Goal: Task Accomplishment & Management: Manage account settings

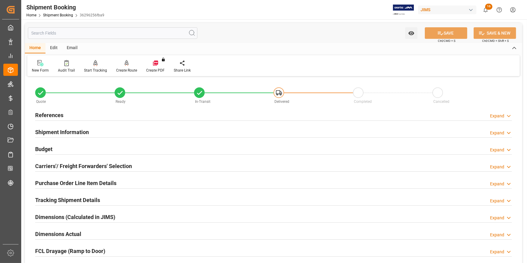
scroll to position [109, 0]
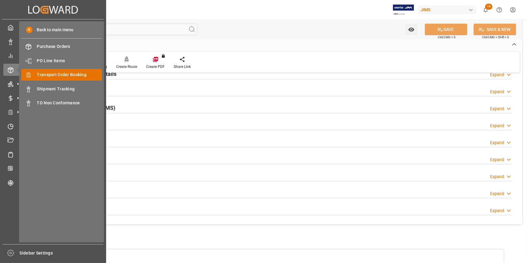
click at [61, 79] on div "Transport Order Booking Transport Order Booking" at bounding box center [61, 75] width 81 height 12
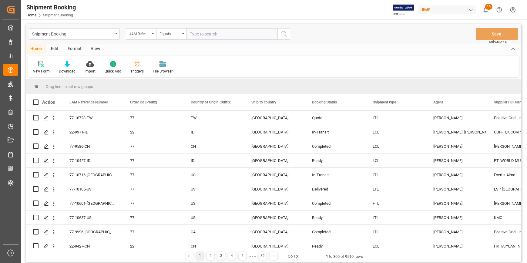
click at [204, 34] on input "text" at bounding box center [232, 34] width 91 height 12
type input "22-9843-IT"
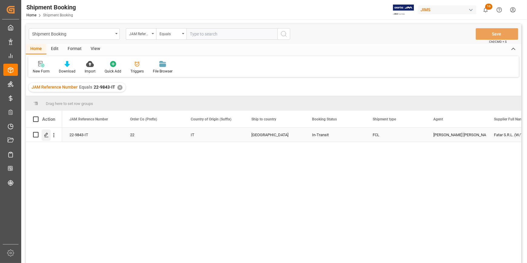
click at [45, 135] on icon "Press SPACE to select this row." at bounding box center [46, 135] width 5 height 5
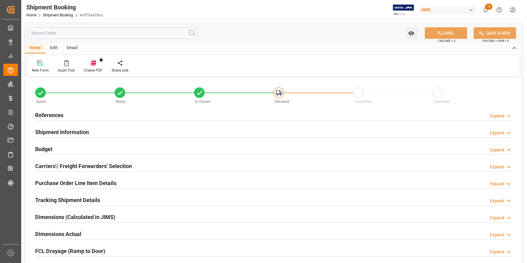
type input "1"
type input "32"
type input "[DATE]"
type input "[DATE] 00:00"
click at [136, 115] on div "References Expand" at bounding box center [273, 115] width 477 height 12
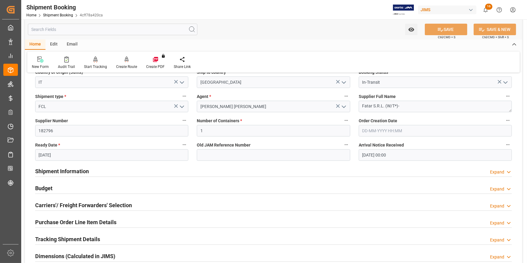
scroll to position [82, 0]
drag, startPoint x: 124, startPoint y: 170, endPoint x: 166, endPoint y: 177, distance: 42.2
click at [124, 170] on div "Shipment Information Expand" at bounding box center [273, 171] width 477 height 12
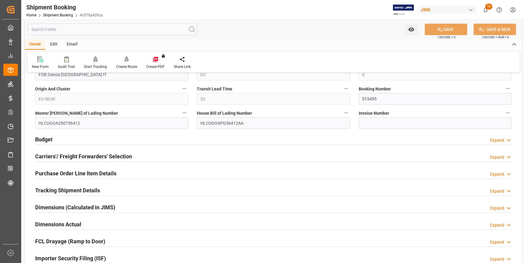
scroll to position [386, 0]
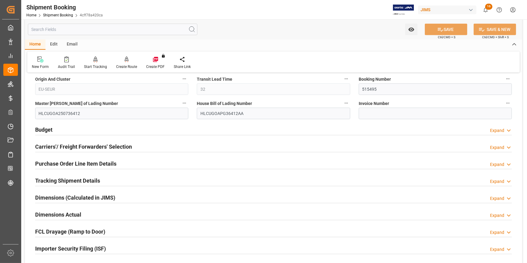
click at [132, 176] on div "Tracking Shipment Details Expand" at bounding box center [273, 180] width 477 height 12
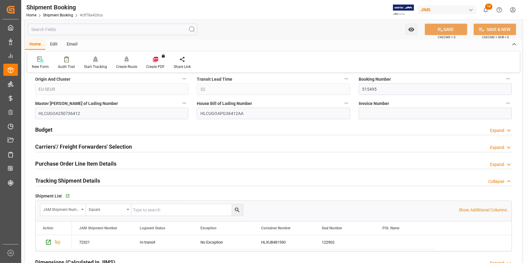
scroll to position [441, 0]
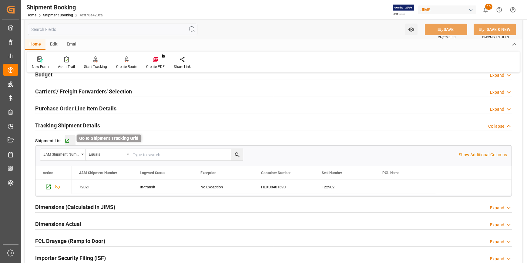
click at [66, 140] on icon "button" at bounding box center [67, 140] width 5 height 5
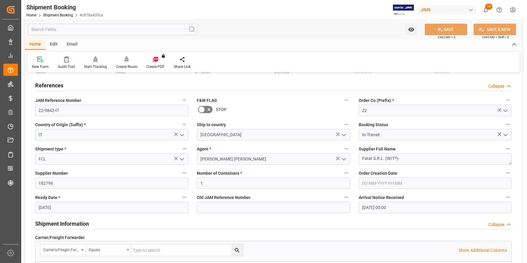
scroll to position [27, 0]
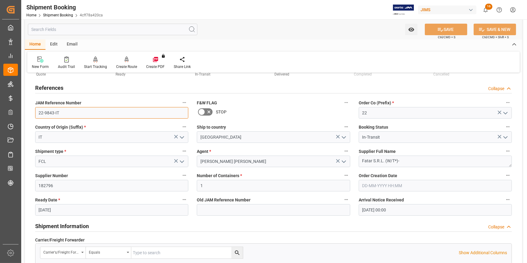
drag, startPoint x: 63, startPoint y: 112, endPoint x: 35, endPoint y: 111, distance: 27.3
click at [35, 111] on input "22-9843-IT" at bounding box center [111, 113] width 153 height 12
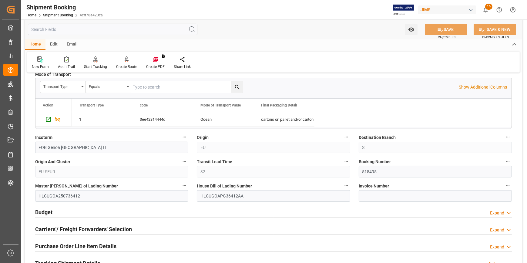
scroll to position [386, 0]
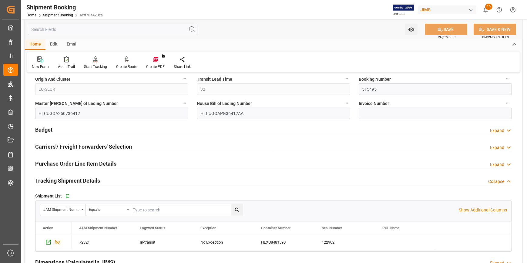
click at [153, 127] on div "Budget Expand" at bounding box center [273, 129] width 477 height 12
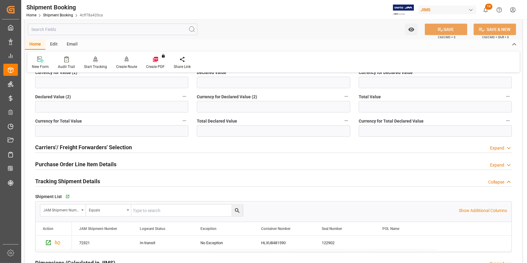
scroll to position [551, 0]
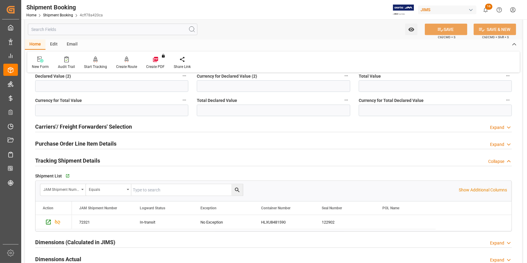
click at [150, 125] on div "Carriers'/ Freight Forwarders' Selection Expand" at bounding box center [273, 126] width 477 height 12
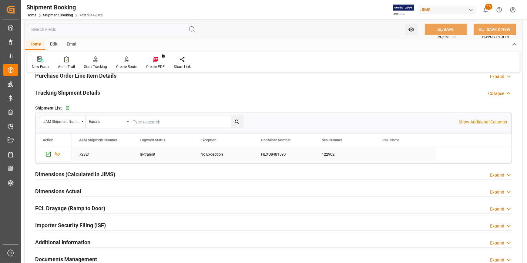
scroll to position [772, 0]
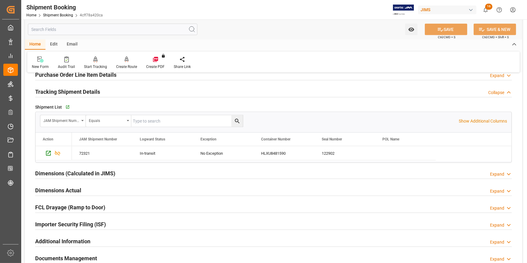
click at [134, 90] on div "Tracking Shipment Details Collapse" at bounding box center [273, 92] width 477 height 12
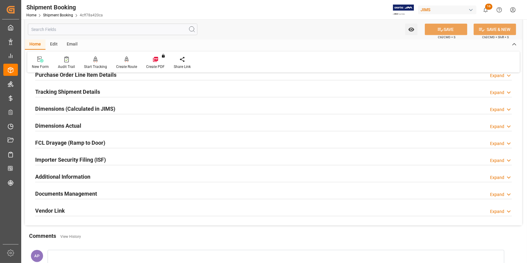
click at [141, 90] on div "Tracking Shipment Details Expand" at bounding box center [273, 92] width 477 height 12
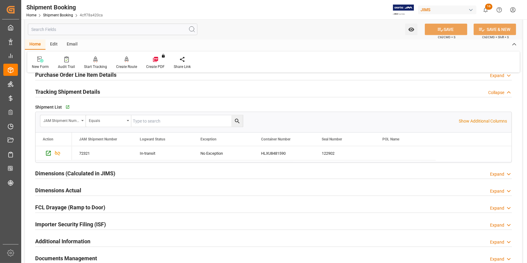
click at [123, 91] on div "Tracking Shipment Details Collapse" at bounding box center [273, 92] width 477 height 12
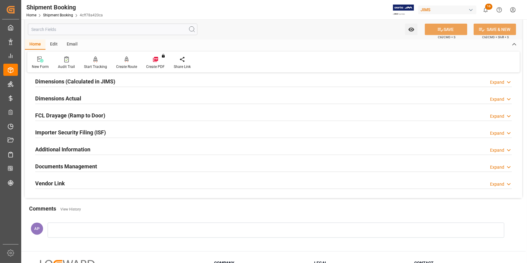
scroll to position [799, 0]
click at [113, 97] on div "Dimensions Actual Expand" at bounding box center [273, 98] width 477 height 12
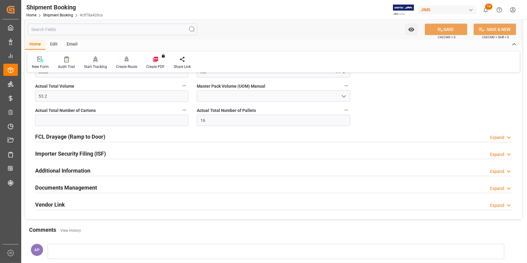
scroll to position [855, 0]
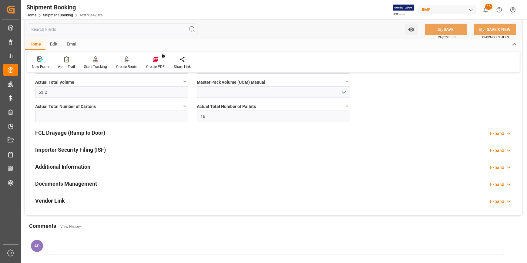
click at [118, 167] on div "Additional Information Expand" at bounding box center [273, 166] width 477 height 12
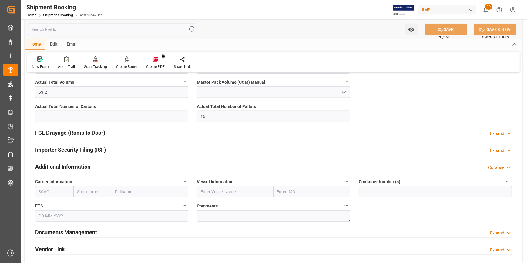
click at [127, 164] on div "Additional Information Collapse" at bounding box center [273, 166] width 477 height 12
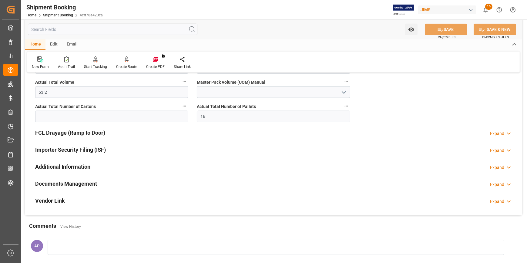
click at [118, 186] on div "Documents Management Expand" at bounding box center [273, 183] width 477 height 12
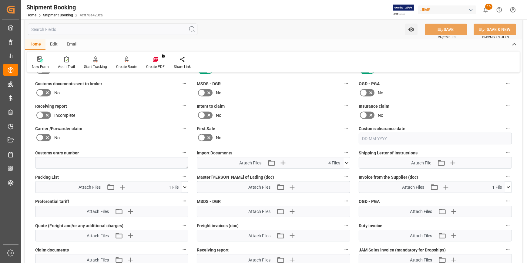
scroll to position [992, 0]
click at [348, 160] on icon at bounding box center [347, 163] width 6 height 6
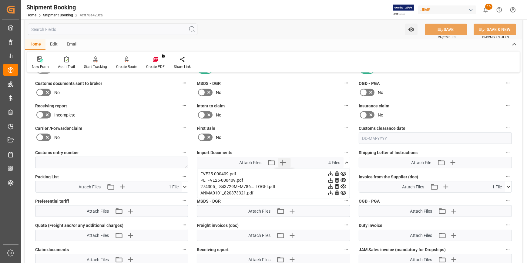
click at [283, 160] on icon "button" at bounding box center [283, 163] width 6 height 6
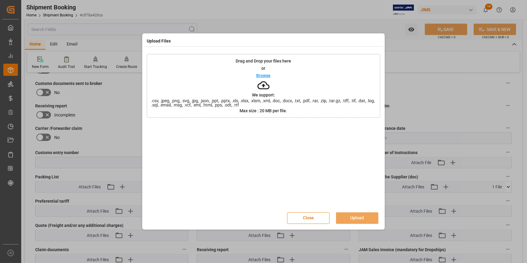
click at [264, 75] on p "Browse" at bounding box center [264, 75] width 14 height 4
click at [369, 219] on button "Upload" at bounding box center [357, 218] width 42 height 12
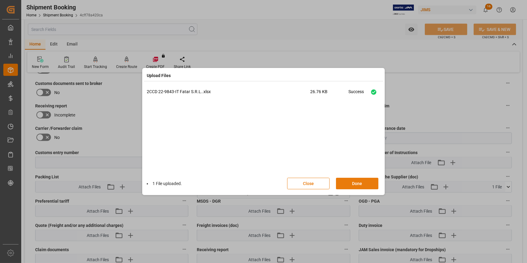
click at [363, 185] on button "Done" at bounding box center [357, 184] width 42 height 12
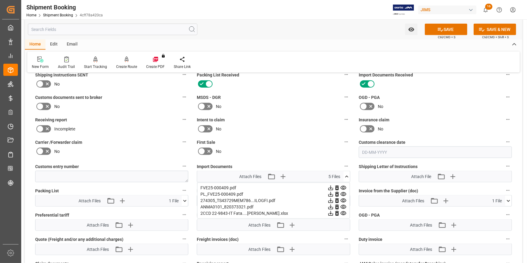
scroll to position [965, 0]
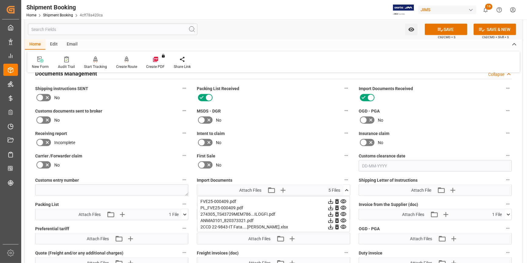
click at [48, 119] on icon at bounding box center [47, 120] width 3 height 3
click at [0, 0] on input "checkbox" at bounding box center [0, 0] width 0 height 0
click at [440, 29] on icon at bounding box center [440, 29] width 6 height 6
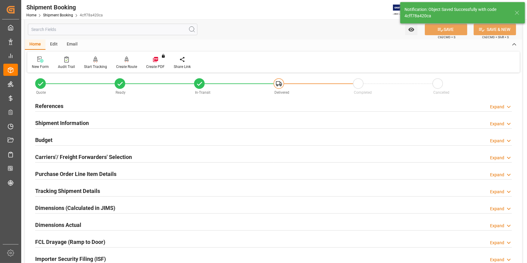
scroll to position [0, 0]
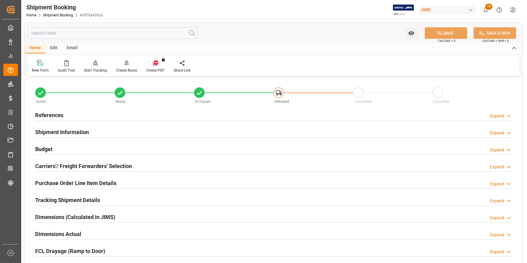
click at [137, 113] on div "References Expand" at bounding box center [273, 115] width 477 height 12
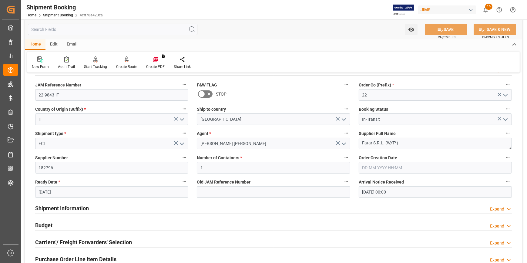
scroll to position [55, 0]
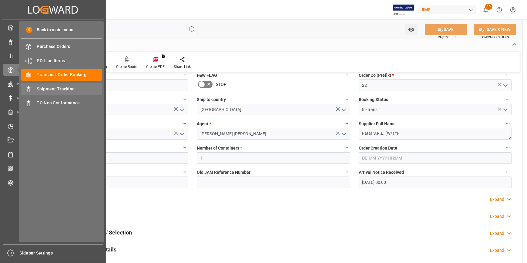
click at [59, 90] on span "Shipment Tracking" at bounding box center [69, 89] width 65 height 6
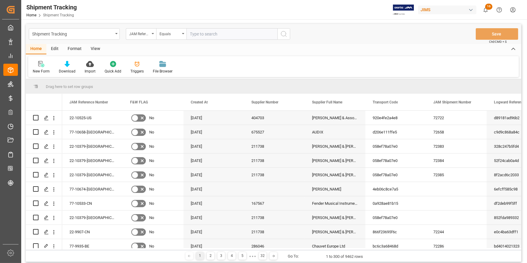
click at [203, 34] on input "text" at bounding box center [232, 34] width 91 height 12
type input "22-9907-CN"
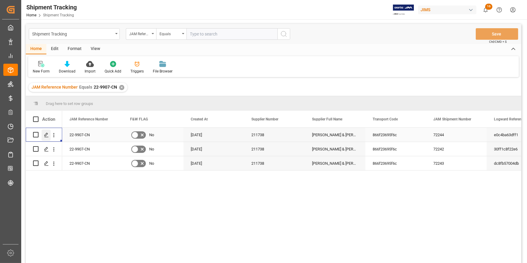
click at [44, 133] on icon "Press SPACE to select this row." at bounding box center [46, 135] width 5 height 5
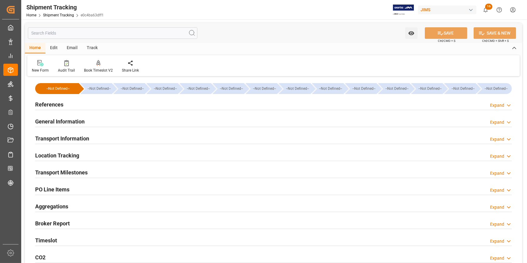
click at [146, 106] on div "References Expand" at bounding box center [273, 104] width 477 height 12
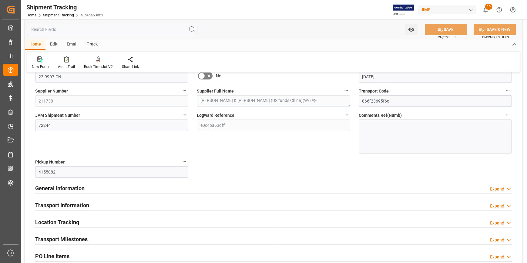
scroll to position [55, 0]
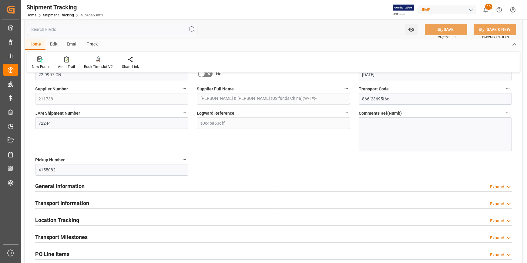
drag, startPoint x: 144, startPoint y: 187, endPoint x: 163, endPoint y: 189, distance: 19.2
click at [144, 187] on div "General Information Expand" at bounding box center [273, 186] width 477 height 12
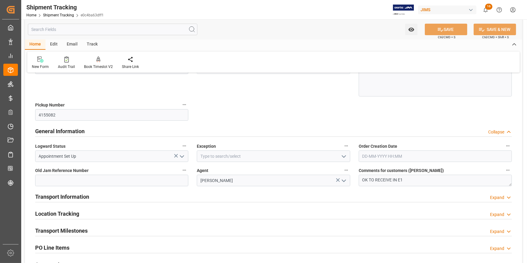
scroll to position [110, 0]
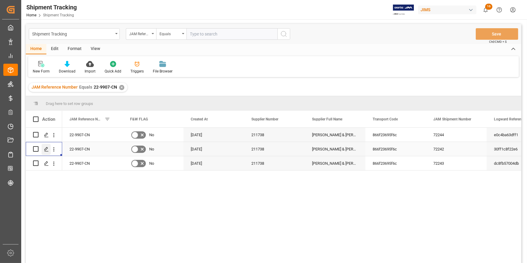
click at [48, 146] on div "Press SPACE to select this row." at bounding box center [46, 149] width 9 height 11
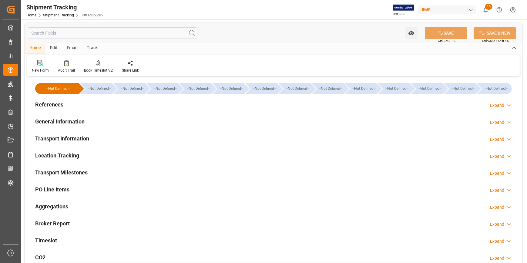
click at [117, 104] on div "References Expand" at bounding box center [273, 104] width 477 height 12
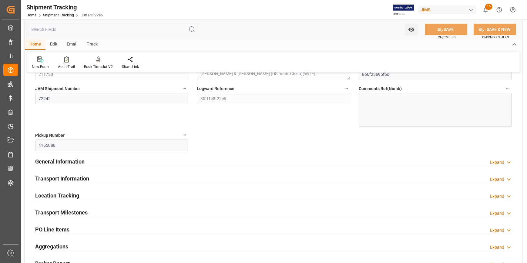
scroll to position [82, 0]
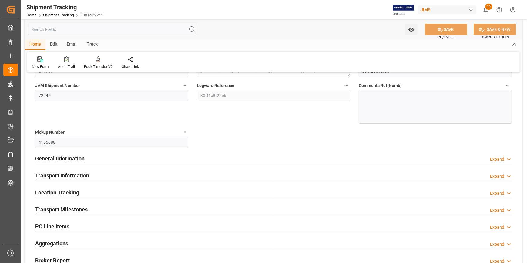
click at [131, 156] on div "General Information Expand" at bounding box center [273, 158] width 477 height 12
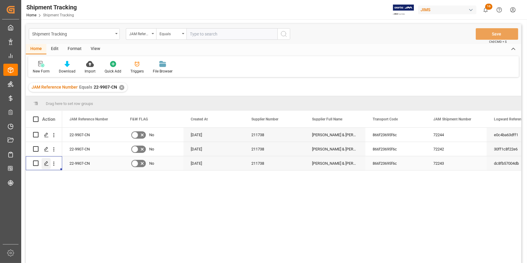
click at [45, 160] on div "Press SPACE to select this row." at bounding box center [46, 163] width 9 height 11
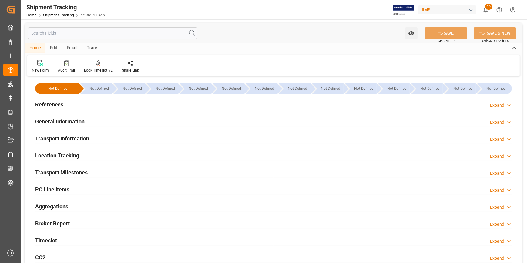
click at [131, 108] on div "References Expand" at bounding box center [273, 104] width 477 height 12
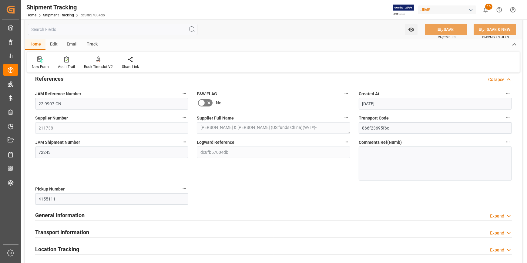
scroll to position [55, 0]
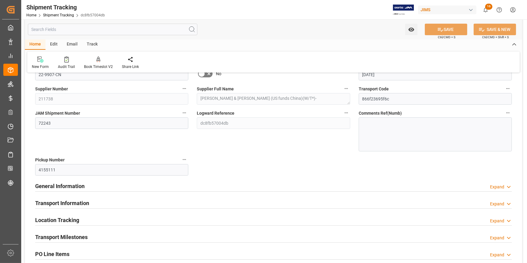
drag, startPoint x: 142, startPoint y: 187, endPoint x: 146, endPoint y: 187, distance: 4.9
click at [142, 187] on div "General Information Expand" at bounding box center [273, 186] width 477 height 12
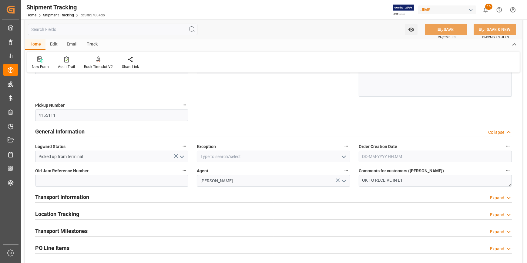
scroll to position [110, 0]
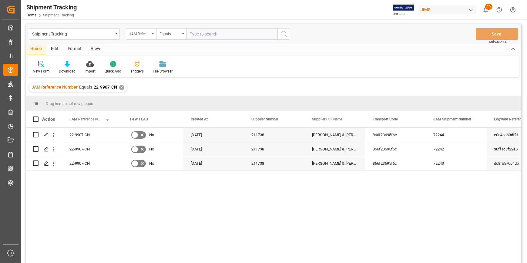
click at [120, 87] on div "✕" at bounding box center [121, 87] width 5 height 5
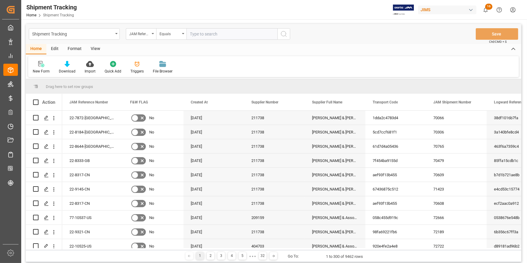
click at [197, 33] on input "text" at bounding box center [232, 34] width 91 height 12
paste input "22-9321-CN"
type input "22-9321-CN"
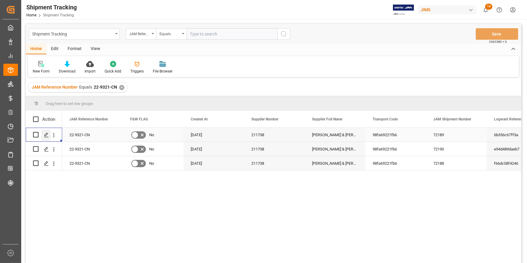
click at [45, 133] on icon "Press SPACE to select this row." at bounding box center [46, 135] width 5 height 5
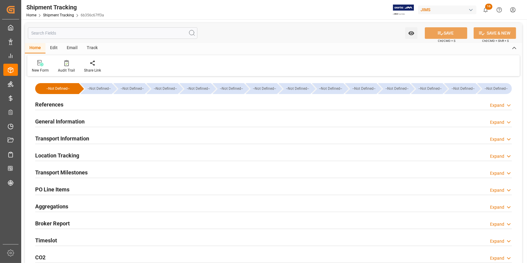
click at [114, 137] on div "Transport Information Expand" at bounding box center [273, 138] width 477 height 12
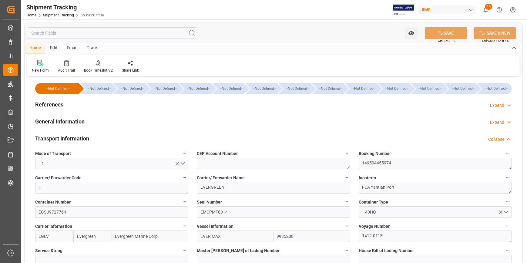
click at [102, 121] on div "General Information Expand" at bounding box center [273, 121] width 477 height 12
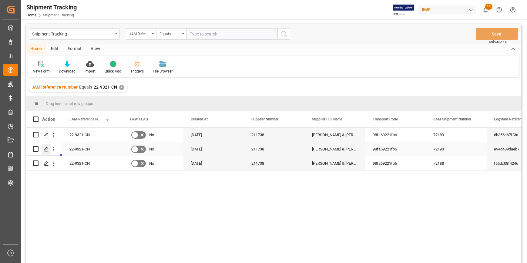
click at [45, 146] on div "Press SPACE to select this row." at bounding box center [46, 149] width 9 height 11
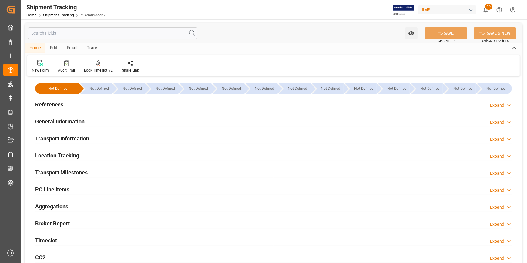
click at [101, 106] on div "References Expand" at bounding box center [273, 104] width 477 height 12
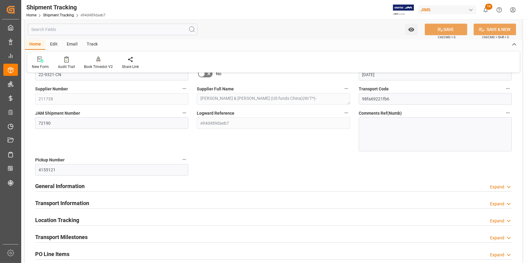
click at [114, 183] on div "General Information Expand" at bounding box center [273, 186] width 477 height 12
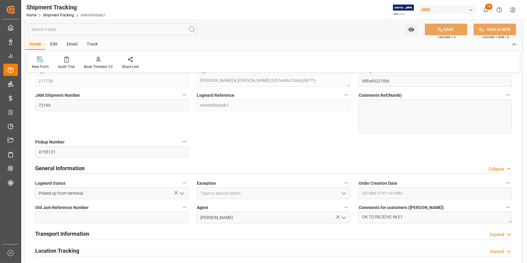
scroll to position [82, 0]
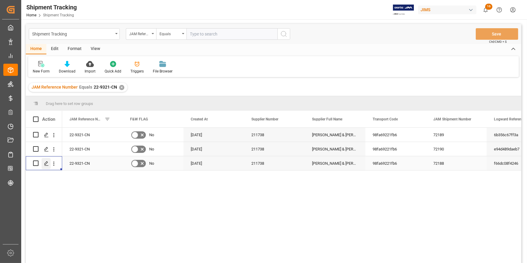
click at [45, 163] on icon "Press SPACE to select this row." at bounding box center [46, 163] width 5 height 5
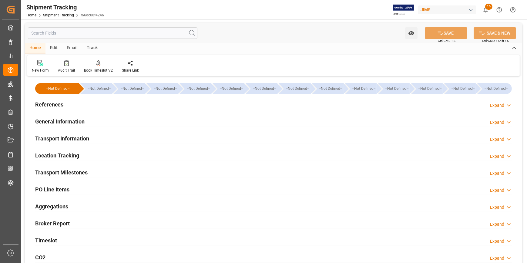
click at [92, 106] on div "References Expand" at bounding box center [273, 104] width 477 height 12
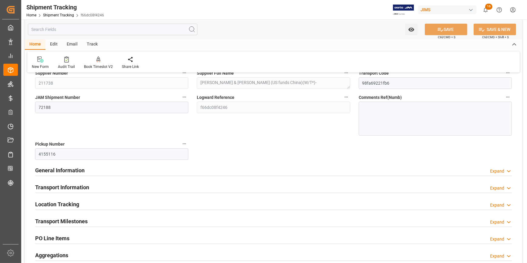
scroll to position [82, 0]
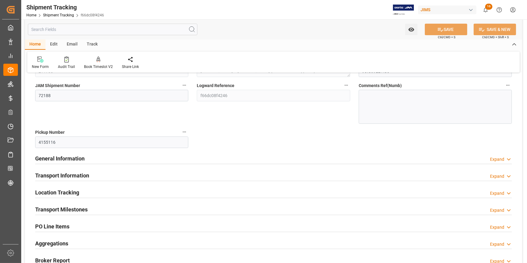
click at [115, 157] on div "General Information Expand" at bounding box center [273, 158] width 477 height 12
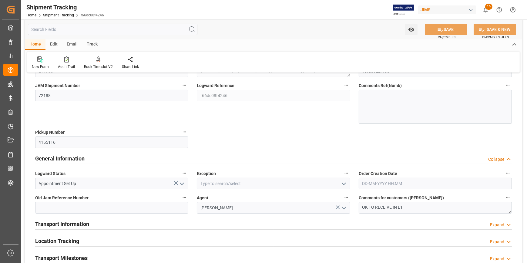
scroll to position [110, 0]
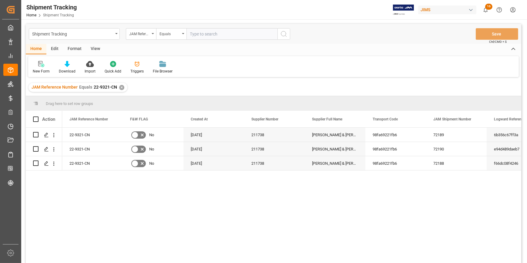
click at [122, 87] on div "✕" at bounding box center [121, 87] width 5 height 5
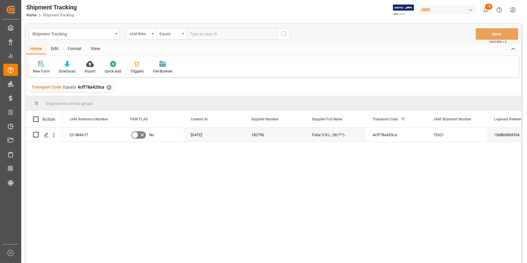
click at [170, 161] on div "22-9843-IT No 30-06-2025 182796 Fatar S.R.L. (W/T*)- 4cff78a420ca 72321 15d8b50…" at bounding box center [291, 197] width 459 height 139
click at [47, 134] on polygon "Press SPACE to select this row." at bounding box center [46, 134] width 3 height 3
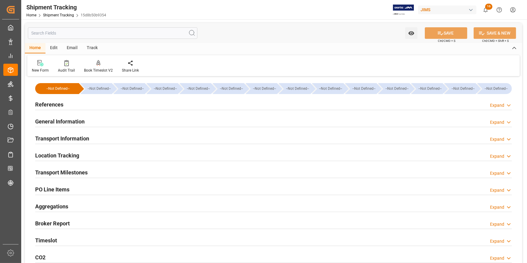
click at [118, 103] on div "References Expand" at bounding box center [273, 104] width 477 height 12
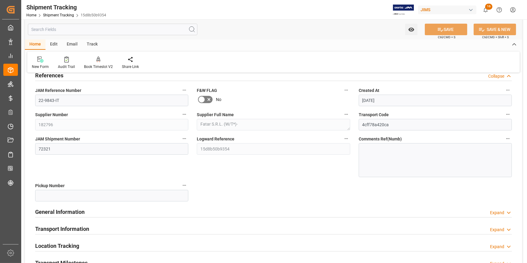
scroll to position [82, 0]
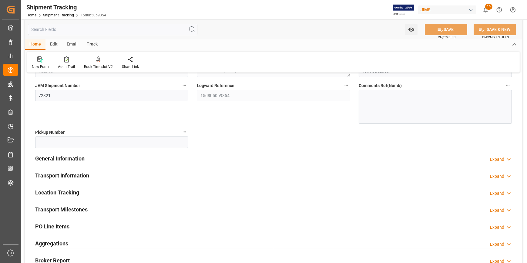
click at [153, 159] on div "General Information Expand" at bounding box center [273, 158] width 477 height 12
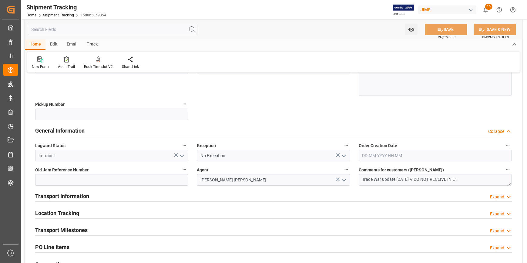
scroll to position [165, 0]
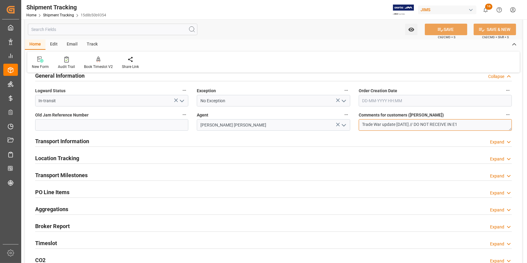
click at [424, 124] on textarea "Trade War update 05/15/2025 // DO NOT RECEIVE IN E1" at bounding box center [435, 125] width 153 height 12
type textarea "Trade War update 05/15/2025 // OK TO RECEIVE IN E1"
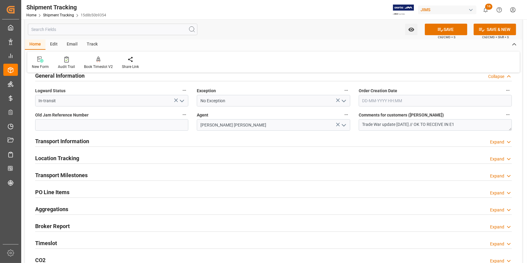
click at [231, 142] on div "Transport Information Expand" at bounding box center [273, 141] width 477 height 12
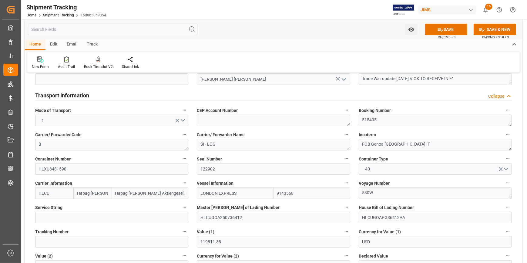
scroll to position [220, 0]
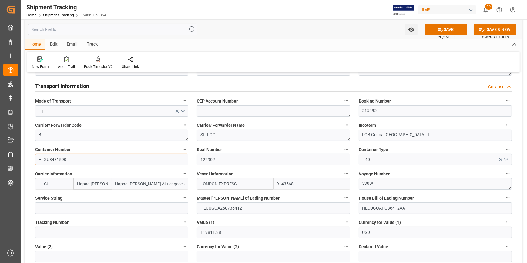
click at [56, 162] on input "HLXU8481590" at bounding box center [111, 160] width 153 height 12
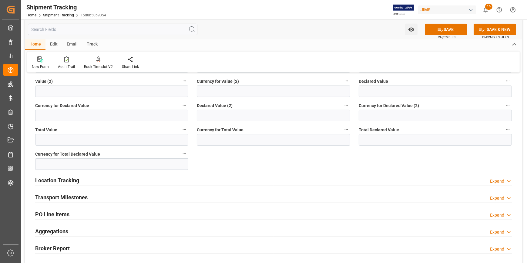
scroll to position [441, 0]
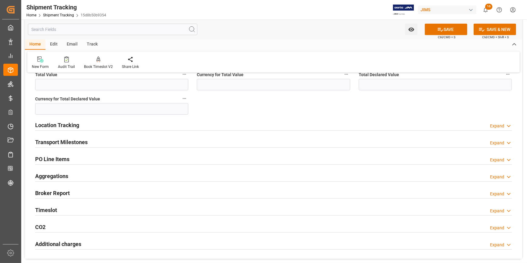
click at [135, 141] on div "Transport Milestones Expand" at bounding box center [273, 142] width 477 height 12
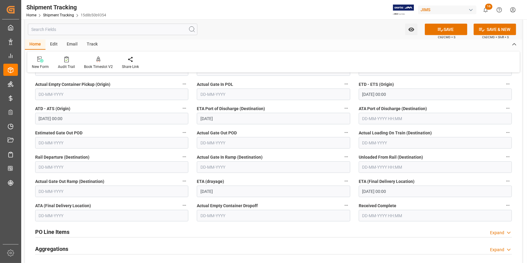
scroll to position [551, 0]
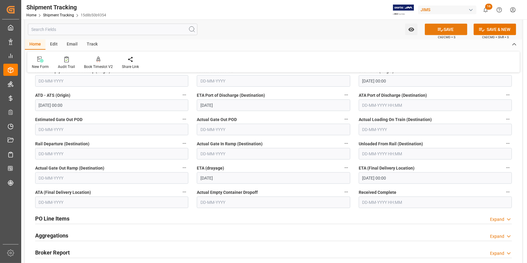
click at [447, 30] on button "SAVE" at bounding box center [446, 30] width 42 height 12
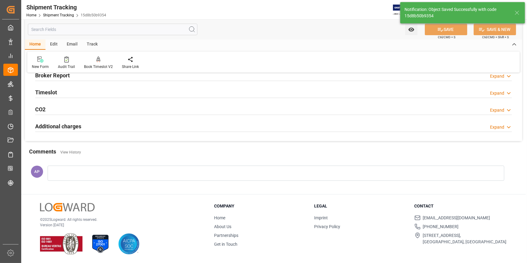
scroll to position [141, 0]
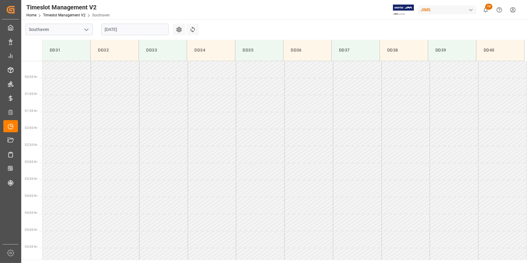
scroll to position [234, 0]
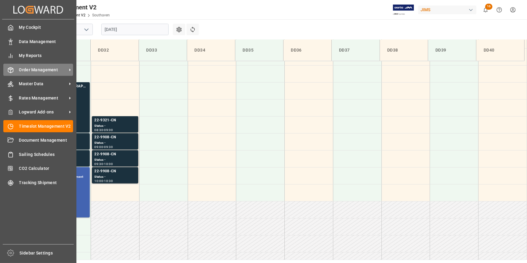
click at [39, 69] on span "Order Management" at bounding box center [43, 70] width 48 height 6
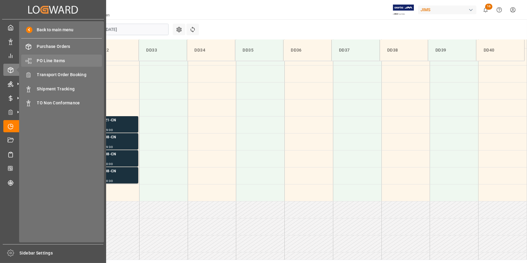
click at [54, 61] on span "PO Line Items" at bounding box center [69, 61] width 65 height 6
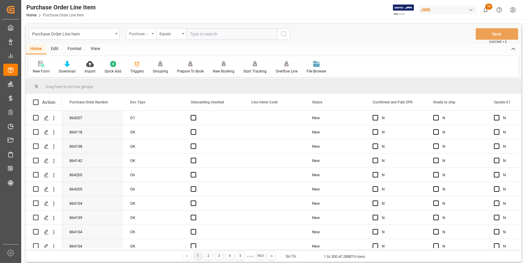
click at [149, 34] on div "Purchase Order Number" at bounding box center [139, 33] width 21 height 7
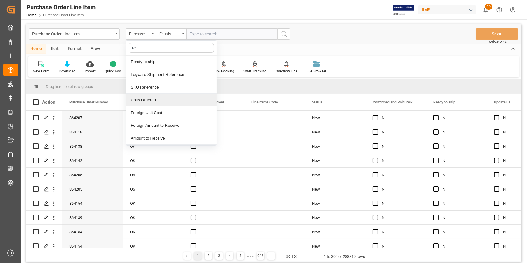
type input "ref"
drag, startPoint x: 161, startPoint y: 98, endPoint x: 180, endPoint y: 86, distance: 22.3
click at [161, 98] on div "Reference 2 Vendor" at bounding box center [171, 100] width 90 height 13
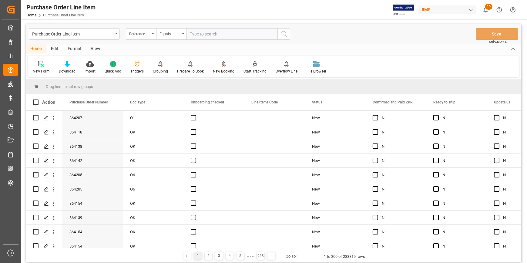
click at [196, 32] on input "text" at bounding box center [232, 34] width 91 height 12
paste input "22-9843-IT"
type input "22-9843-IT"
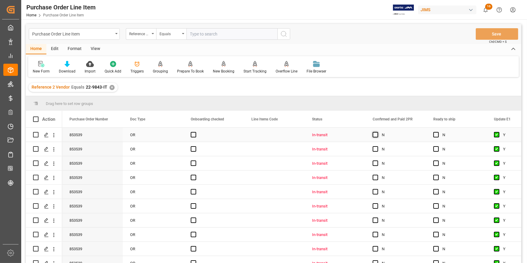
click at [376, 137] on span "Press SPACE to select this row." at bounding box center [375, 134] width 5 height 5
click at [377, 132] on input "Press SPACE to select this row." at bounding box center [377, 132] width 0 height 0
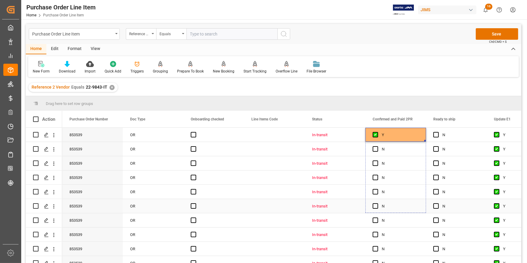
drag, startPoint x: 424, startPoint y: 140, endPoint x: 416, endPoint y: 215, distance: 75.7
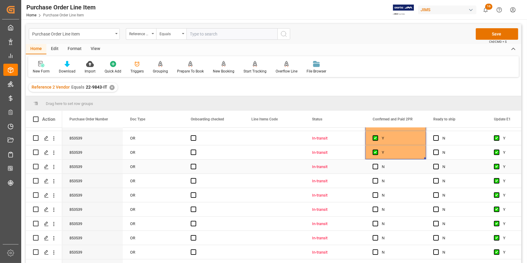
scroll to position [82, 0]
drag, startPoint x: 425, startPoint y: 158, endPoint x: 422, endPoint y: 241, distance: 83.2
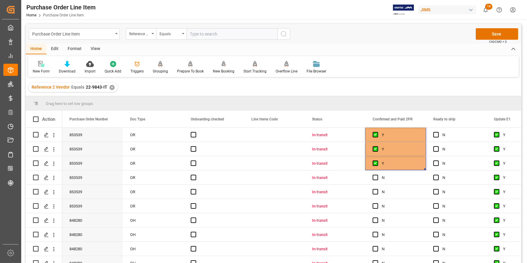
scroll to position [193, 0]
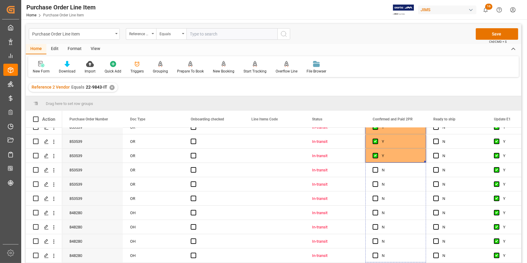
drag, startPoint x: 425, startPoint y: 161, endPoint x: 412, endPoint y: 276, distance: 115.6
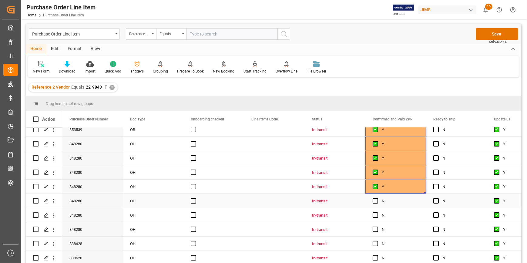
scroll to position [82, 0]
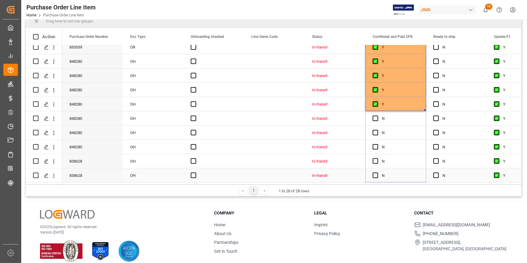
drag, startPoint x: 424, startPoint y: 107, endPoint x: 420, endPoint y: 171, distance: 64.2
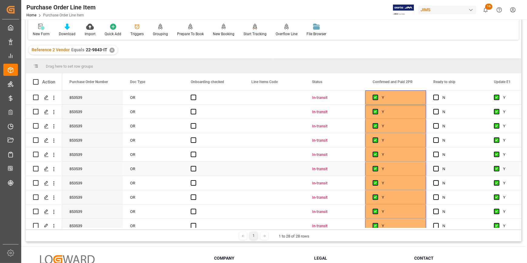
scroll to position [0, 0]
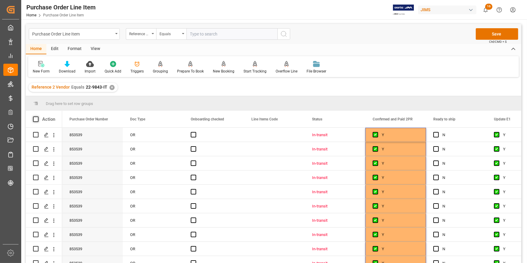
click at [38, 120] on span at bounding box center [35, 118] width 5 height 5
click at [38, 116] on input "checkbox" at bounding box center [38, 116] width 0 height 0
checkbox input "true"
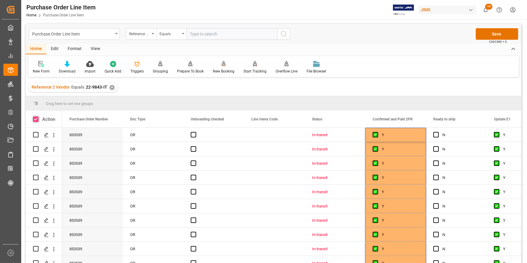
checkbox input "true"
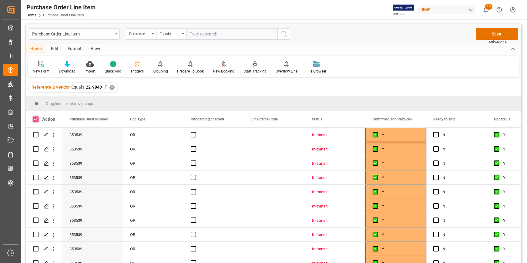
checkbox input "true"
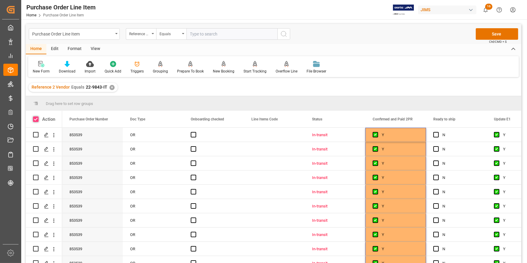
checkbox input "true"
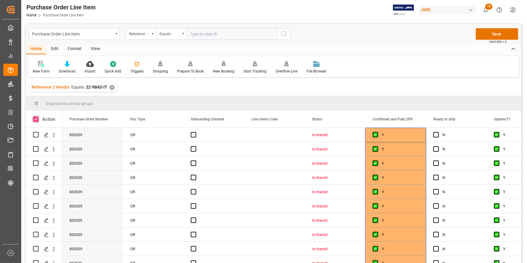
checkbox input "true"
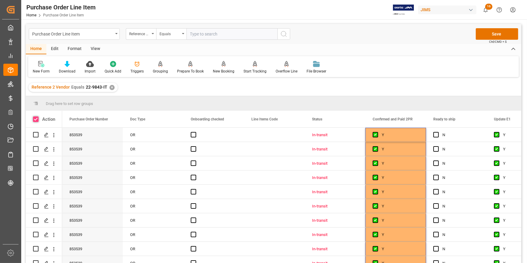
checkbox input "true"
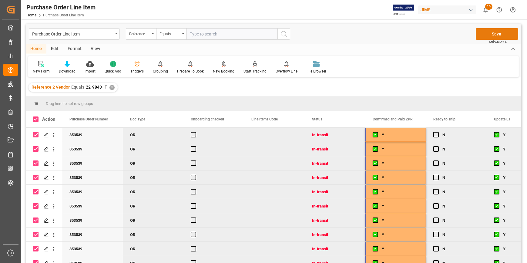
click at [491, 33] on button "Save" at bounding box center [497, 34] width 42 height 12
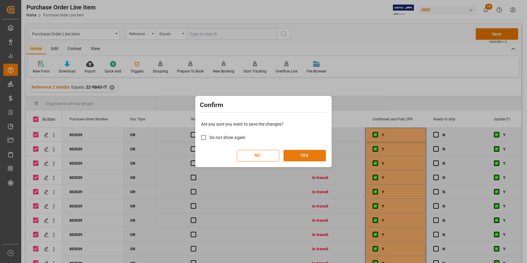
click at [309, 155] on button "YES" at bounding box center [305, 156] width 42 height 12
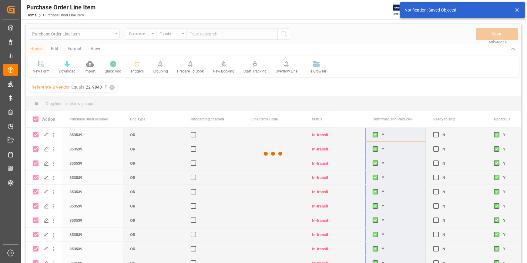
checkbox input "false"
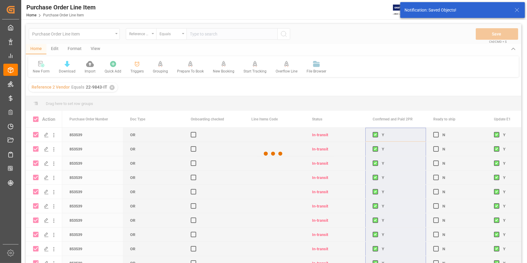
checkbox input "false"
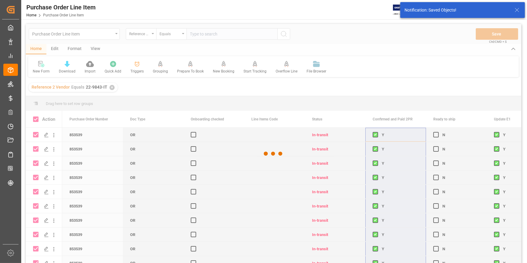
checkbox input "false"
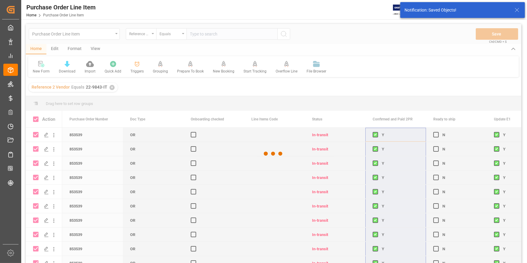
checkbox input "false"
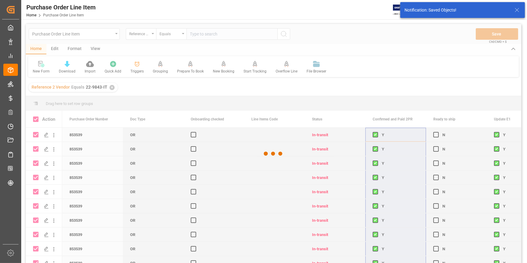
checkbox input "false"
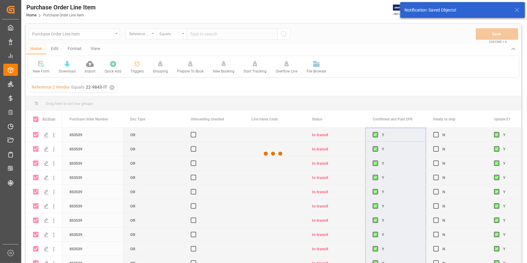
checkbox input "false"
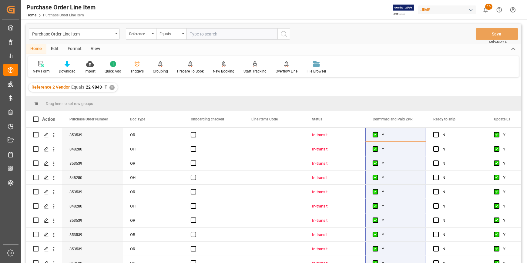
click at [111, 88] on div "✕" at bounding box center [111, 87] width 5 height 5
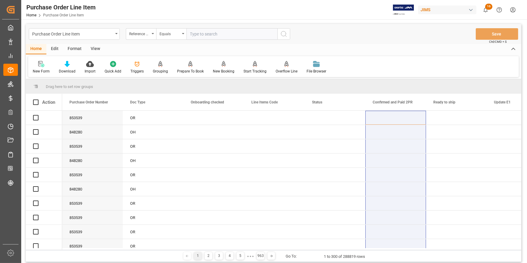
click at [200, 36] on input "text" at bounding box center [232, 34] width 91 height 12
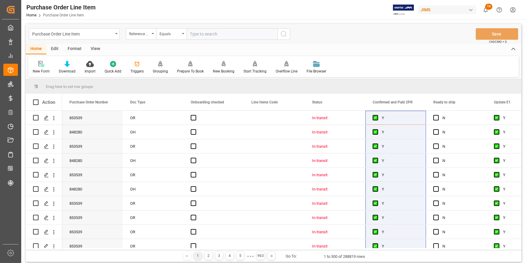
paste input "22-10305-IT"
type input "22-10305-IT"
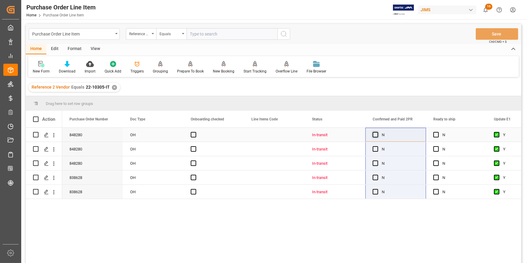
click at [377, 134] on span "Press SPACE to select this row." at bounding box center [375, 134] width 5 height 5
click at [377, 132] on input "Press SPACE to select this row." at bounding box center [377, 132] width 0 height 0
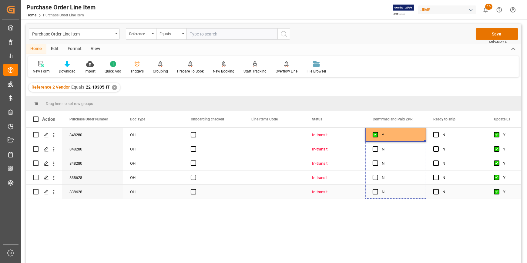
drag, startPoint x: 425, startPoint y: 140, endPoint x: 418, endPoint y: 191, distance: 51.4
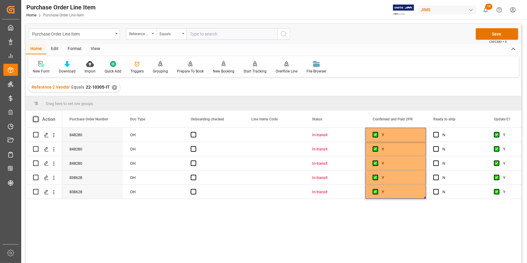
click at [35, 120] on span at bounding box center [35, 118] width 5 height 5
click at [38, 116] on input "checkbox" at bounding box center [38, 116] width 0 height 0
checkbox input "true"
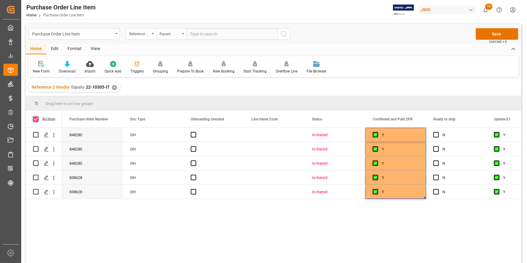
checkbox input "true"
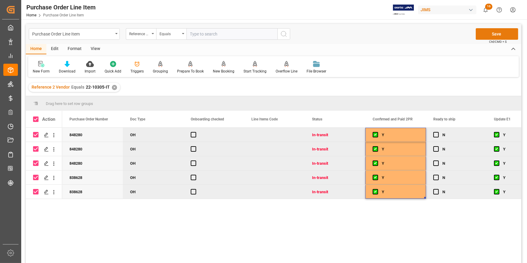
click at [500, 34] on button "Save" at bounding box center [497, 34] width 42 height 12
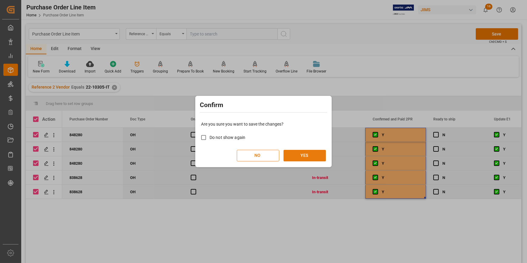
click at [302, 159] on button "YES" at bounding box center [305, 156] width 42 height 12
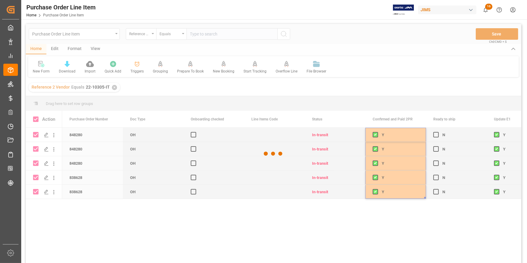
checkbox input "false"
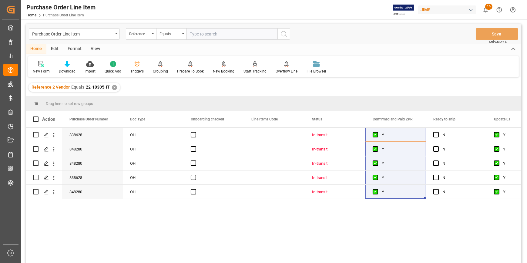
click at [114, 87] on div "✕" at bounding box center [114, 87] width 5 height 5
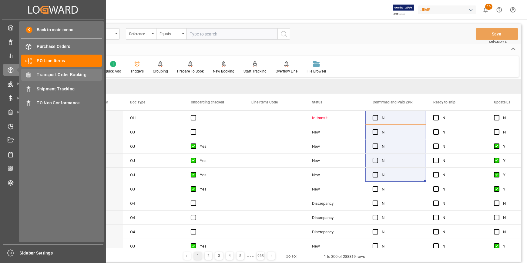
click at [64, 76] on span "Transport Order Booking" at bounding box center [69, 75] width 65 height 6
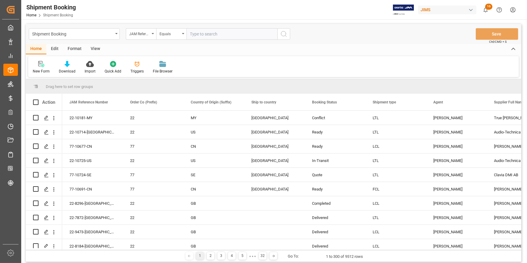
click at [198, 33] on input "text" at bounding box center [232, 34] width 91 height 12
paste input "22-10330-MY"
type input "22-10330-MY"
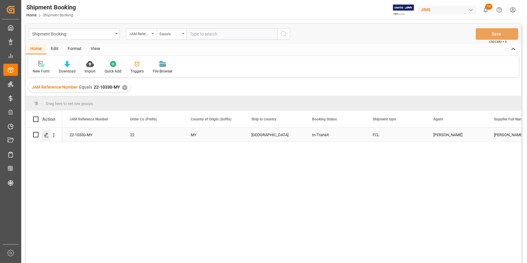
click at [47, 135] on icon "Press SPACE to select this row." at bounding box center [46, 135] width 5 height 5
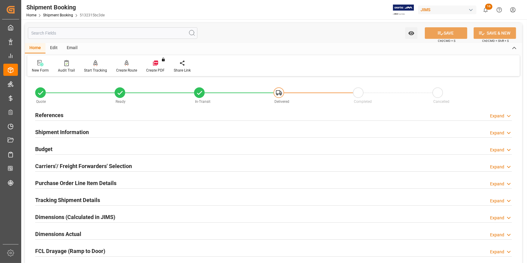
click at [108, 131] on div "Shipment Information Expand" at bounding box center [273, 132] width 477 height 12
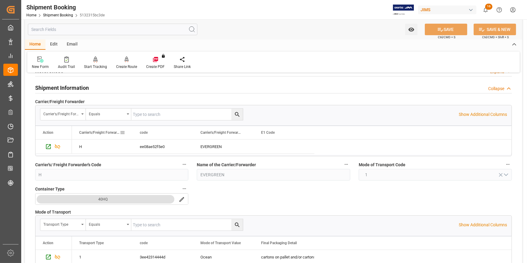
scroll to position [27, 0]
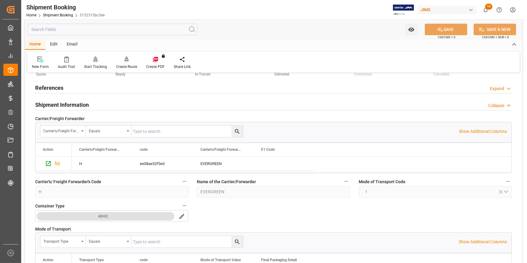
click at [84, 87] on div "References Expand" at bounding box center [273, 88] width 477 height 12
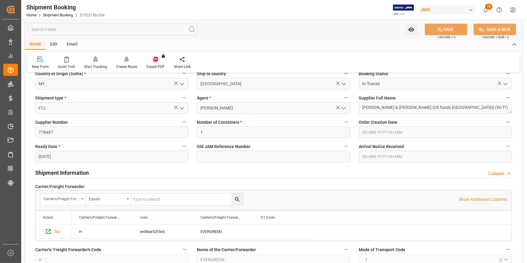
scroll to position [82, 0]
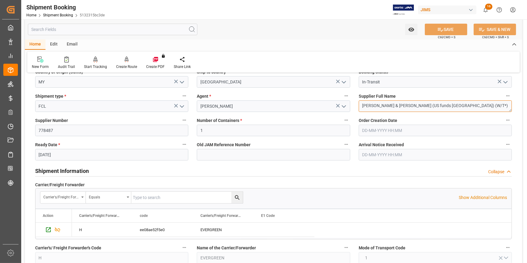
drag, startPoint x: 445, startPoint y: 104, endPoint x: 351, endPoint y: 104, distance: 94.0
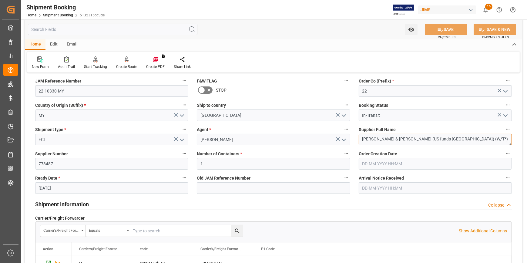
scroll to position [0, 0]
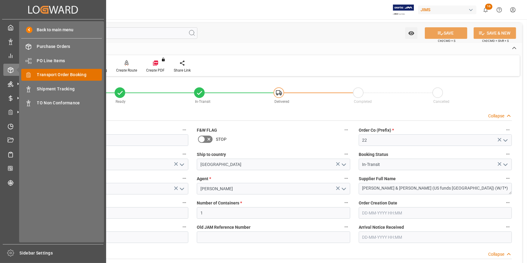
click at [62, 76] on span "Transport Order Booking" at bounding box center [69, 75] width 65 height 6
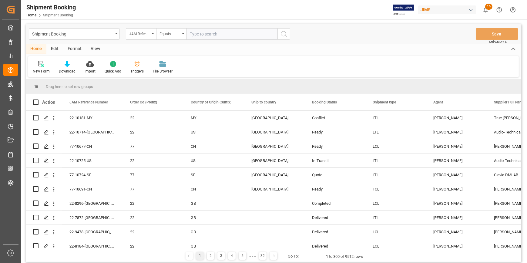
click at [197, 34] on input "text" at bounding box center [232, 34] width 91 height 12
click at [150, 35] on div "JAM Reference Number" at bounding box center [139, 33] width 21 height 7
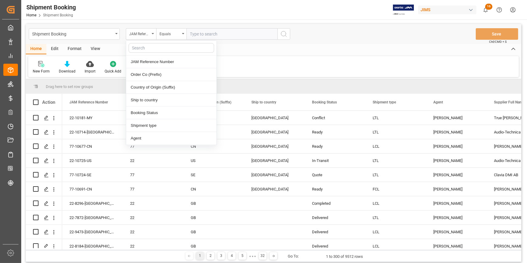
click at [146, 46] on input "text" at bounding box center [172, 48] width 86 height 10
type input "SUPP"
click at [146, 59] on div "Supplier Full Name" at bounding box center [171, 62] width 90 height 13
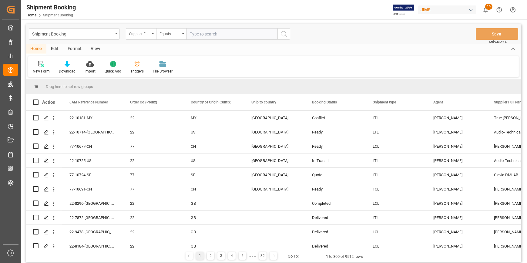
click at [200, 35] on input "text" at bounding box center [232, 34] width 91 height 12
paste input "[PERSON_NAME] & [PERSON_NAME] (US funds [GEOGRAPHIC_DATA]) (W/T*)"
type input "[PERSON_NAME] & [PERSON_NAME] (US funds [GEOGRAPHIC_DATA]) (W/T*)"
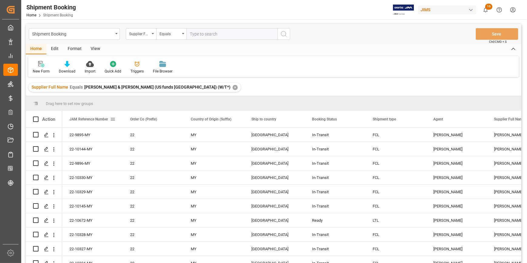
click at [114, 119] on span at bounding box center [112, 118] width 5 height 5
drag, startPoint x: 90, startPoint y: 119, endPoint x: 77, endPoint y: 107, distance: 17.6
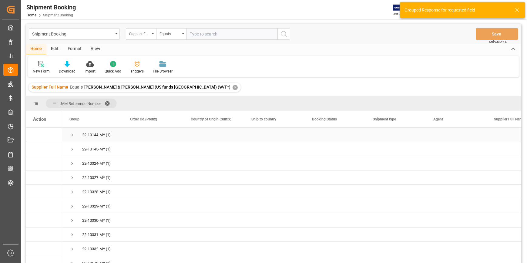
click at [72, 134] on span "Press SPACE to select this row." at bounding box center [71, 134] width 5 height 5
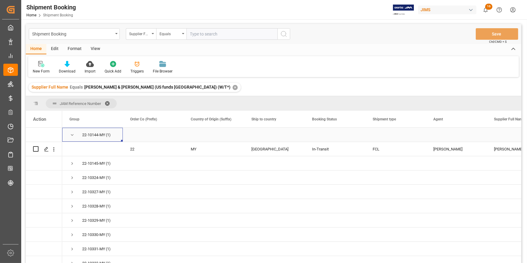
click at [97, 136] on div "22-10144-MY" at bounding box center [93, 135] width 23 height 14
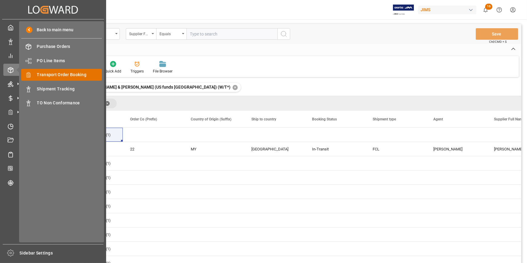
click at [55, 75] on span "Transport Order Booking" at bounding box center [69, 75] width 65 height 6
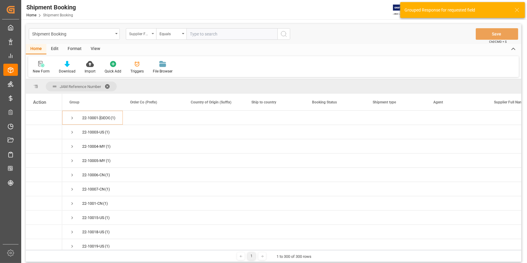
click at [150, 35] on div "Supplier Full Name" at bounding box center [139, 33] width 21 height 7
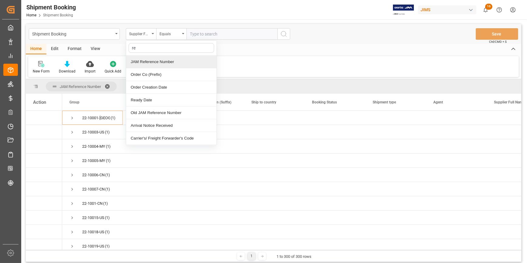
type input "r"
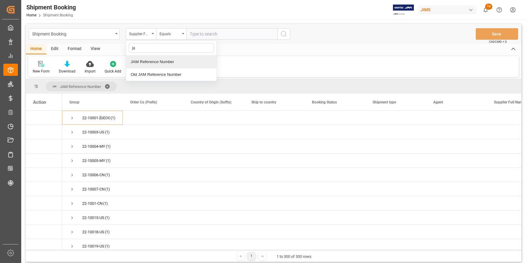
type input "jam"
click at [152, 60] on div "JAM Reference Number" at bounding box center [171, 62] width 90 height 13
click at [201, 36] on input "text" at bounding box center [232, 34] width 91 height 12
paste input "22-9796-ID"
type input "22-9796-ID"
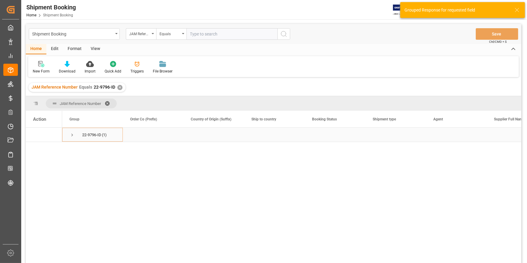
click at [73, 134] on span "Press SPACE to select this row." at bounding box center [71, 134] width 5 height 5
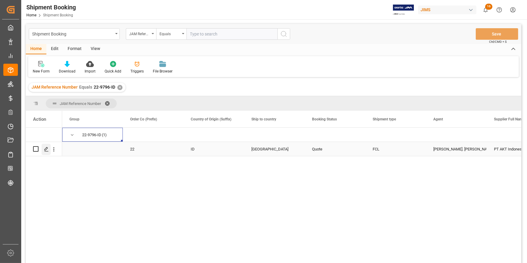
click at [46, 148] on icon "Press SPACE to select this row." at bounding box center [46, 149] width 5 height 5
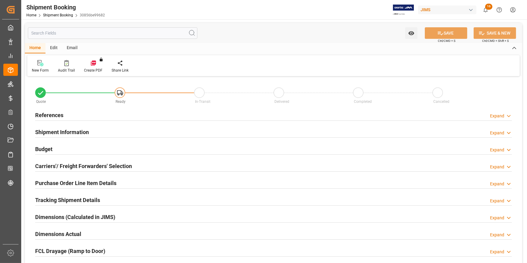
type input "0"
type input "30"
type input "[DATE]"
click at [86, 114] on div "References Expand" at bounding box center [273, 115] width 477 height 12
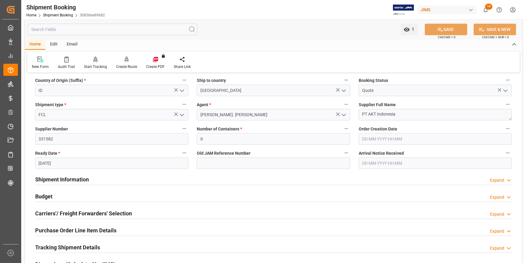
scroll to position [82, 0]
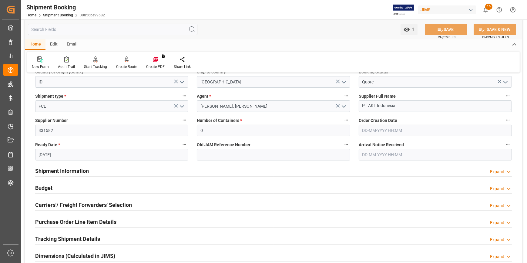
click at [138, 173] on div "Shipment Information Expand" at bounding box center [273, 171] width 477 height 12
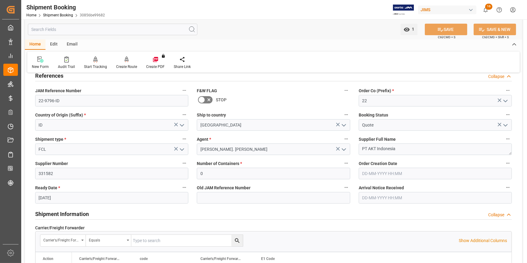
scroll to position [27, 0]
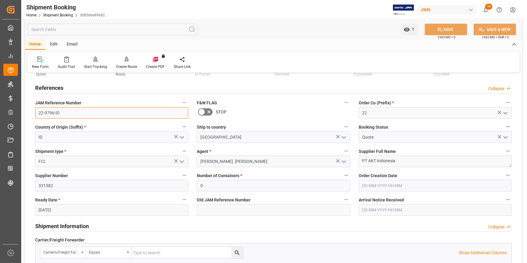
drag, startPoint x: 60, startPoint y: 111, endPoint x: 67, endPoint y: 124, distance: 14.5
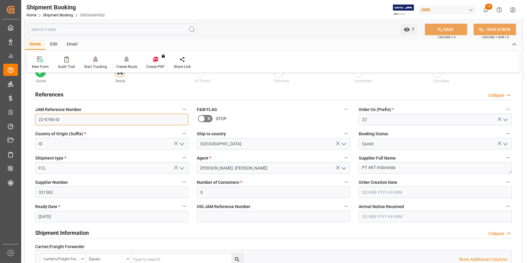
scroll to position [0, 0]
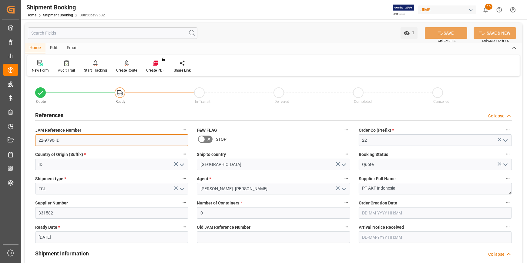
click at [65, 140] on input "22-9796-ID" at bounding box center [111, 140] width 153 height 12
click at [32, 139] on div "JAM Reference Number 22-9796-ID" at bounding box center [112, 136] width 162 height 24
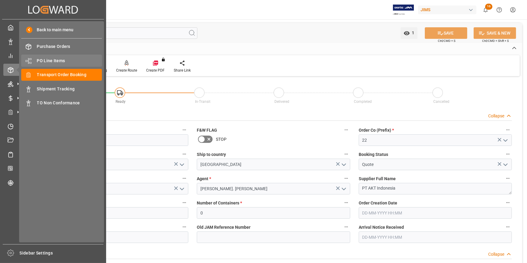
click at [55, 60] on span "PO Line Items" at bounding box center [69, 61] width 65 height 6
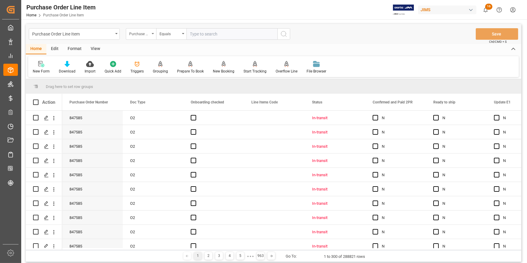
click at [145, 33] on div "Purchase Order Number" at bounding box center [139, 33] width 21 height 7
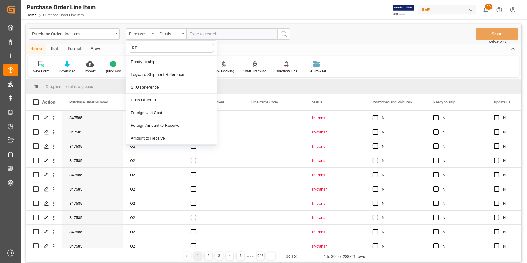
type input "REF"
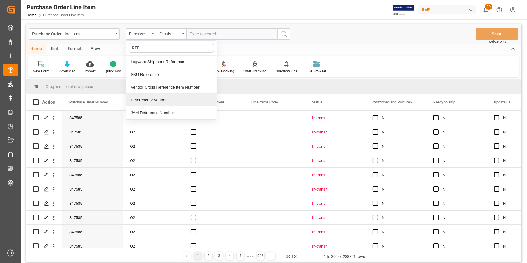
click at [159, 99] on div "Reference 2 Vendor" at bounding box center [171, 100] width 90 height 13
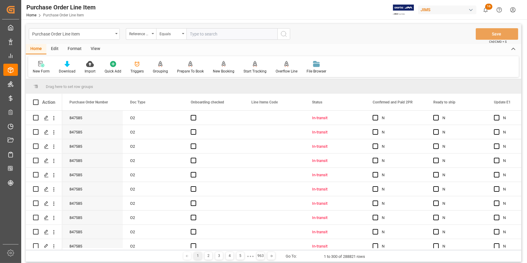
click at [193, 34] on input "text" at bounding box center [232, 34] width 91 height 12
paste input "22-10622-VN"
type input "22-10622-VN"
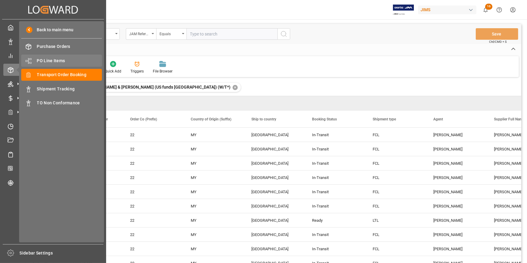
click at [45, 59] on span "PO Line Items" at bounding box center [69, 61] width 65 height 6
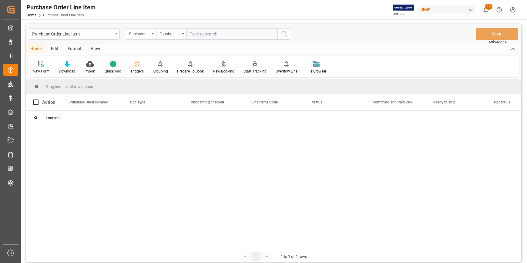
click at [146, 35] on div "Purchase Order Number" at bounding box center [139, 33] width 21 height 7
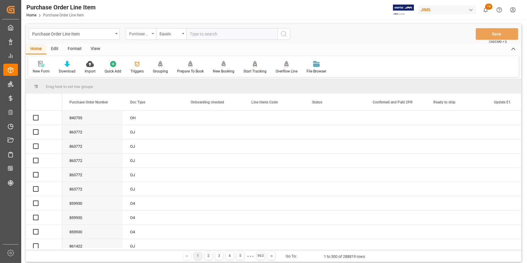
click at [151, 35] on div "Purchase Order Number" at bounding box center [141, 34] width 30 height 12
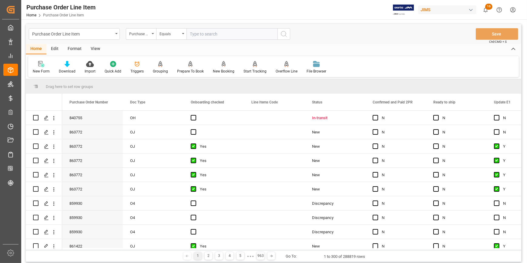
click at [152, 49] on div "Home Edit Format View" at bounding box center [274, 49] width 496 height 10
click at [142, 33] on div "Purchase Order Number" at bounding box center [139, 33] width 21 height 7
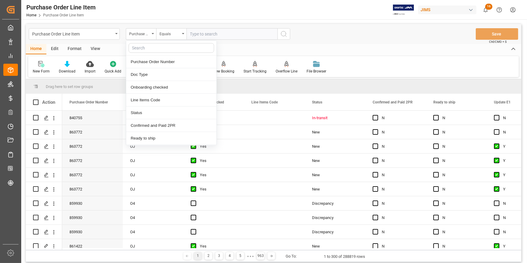
click at [147, 49] on input "text" at bounding box center [172, 48] width 86 height 10
type input "REF"
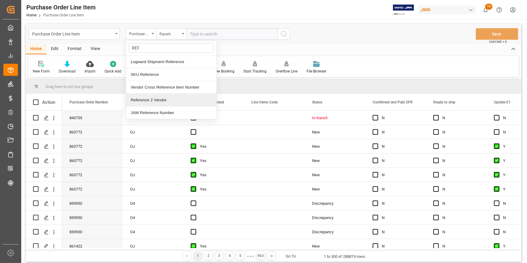
click at [164, 100] on div "Reference 2 Vendor" at bounding box center [171, 100] width 90 height 13
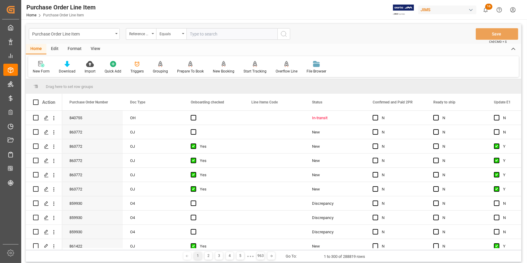
click at [205, 36] on input "text" at bounding box center [232, 34] width 91 height 12
type input "22-10144-MY"
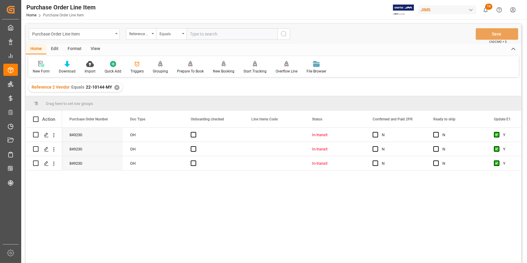
click at [94, 47] on div "View" at bounding box center [95, 49] width 19 height 10
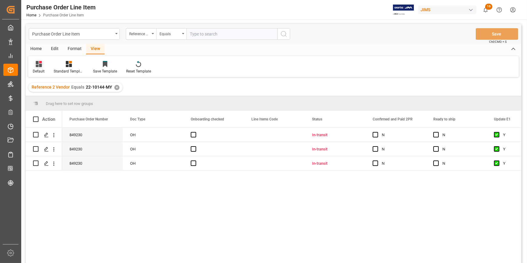
click at [42, 68] on div "Default" at bounding box center [38, 67] width 21 height 13
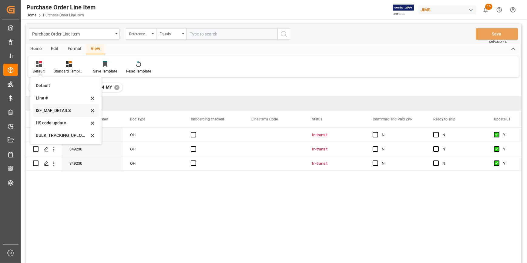
click at [61, 111] on div "ISF_MAF_DETAILS" at bounding box center [62, 110] width 53 height 6
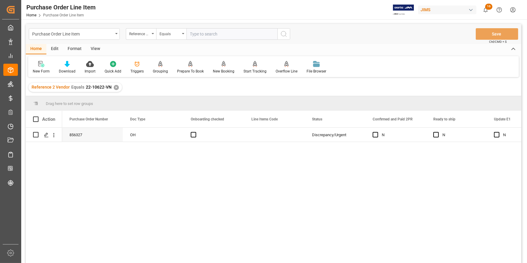
click at [94, 46] on div "View" at bounding box center [95, 49] width 19 height 10
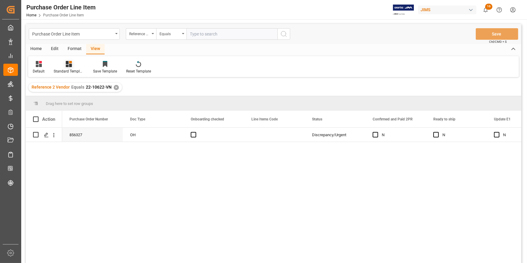
click at [64, 69] on div "Standard Templates" at bounding box center [69, 71] width 30 height 5
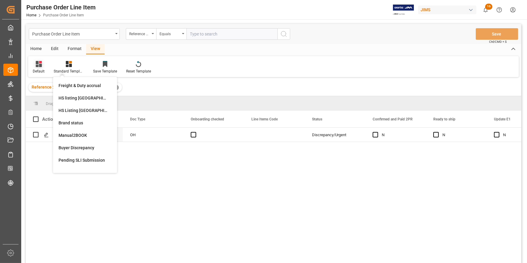
click at [38, 69] on div "Default" at bounding box center [39, 71] width 12 height 5
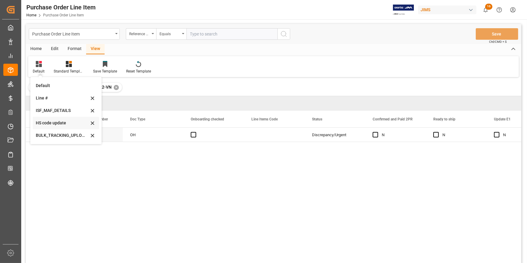
click at [61, 120] on div "HS code update" at bounding box center [62, 123] width 53 height 6
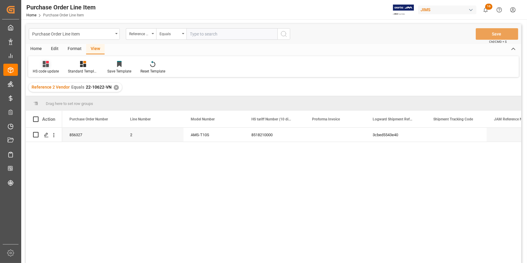
click at [47, 68] on div "HS code update" at bounding box center [45, 67] width 35 height 13
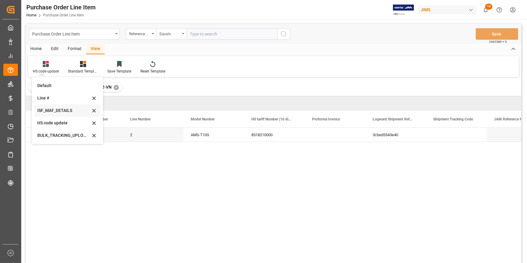
click at [61, 110] on div "ISF_MAF_DETAILS" at bounding box center [63, 110] width 53 height 6
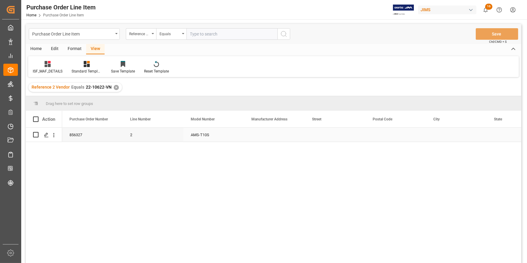
click at [260, 135] on div "Press SPACE to select this row." at bounding box center [274, 135] width 61 height 14
click at [260, 135] on input "Press SPACE to select this row." at bounding box center [274, 139] width 51 height 12
paste input "NEW ADVANCED ELECTRONICS TECHNOLOGIES VIETNAM CO LTD"
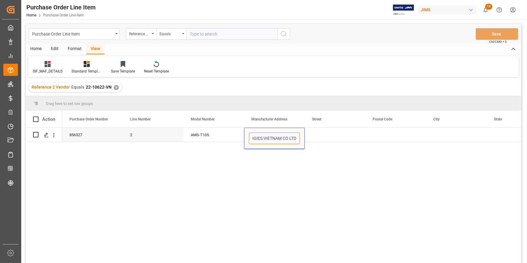
type input "NEW ADVANCED ELECTRONICS TECHNOLOGIES VIETNAM CO LTD"
click at [257, 160] on div "856327 2 AMS-T10S NEW ADVANCED ELECTRONICS TECHNOLOGIES VIETNAM CO LTD" at bounding box center [291, 197] width 459 height 139
click at [220, 133] on div "AMS-T10S" at bounding box center [213, 135] width 61 height 14
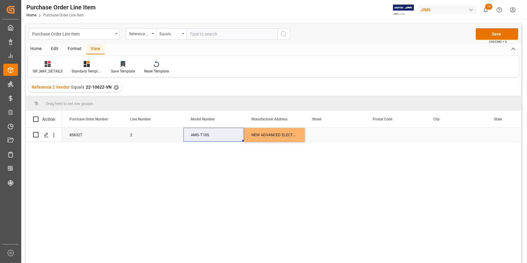
click at [321, 135] on div "Press SPACE to select this row." at bounding box center [335, 135] width 61 height 14
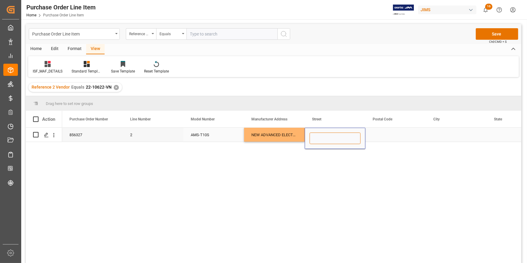
click at [321, 135] on input "Press SPACE to select this row." at bounding box center [335, 139] width 51 height 12
click at [321, 136] on input "Press SPACE to select this row." at bounding box center [335, 139] width 51 height 12
paste input "PLOT CN 2-3 IN [PERSON_NAME][GEOGRAPHIC_DATA] (EXPANSION PHASE) [PERSON_NAME][G…"
type input "PLOT CN 2-3 IN [PERSON_NAME][GEOGRAPHIC_DATA] (EXPANSION PHASE) [PERSON_NAME][G…"
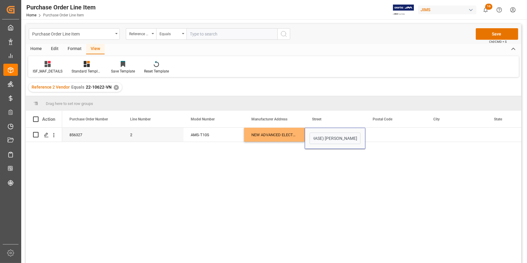
click at [314, 164] on div "856327 2 AMS-T10S NEW ADVANCED ELECTRONICS TECHNOLOGIES VIETNAM CO LTD PLOT CN …" at bounding box center [291, 197] width 459 height 139
click at [200, 183] on div "856327 2 AMS-T10S NEW ADVANCED ELECTRONICS TECHNOLOGIES VIETNAM CO LTD PLOT CN …" at bounding box center [291, 197] width 459 height 139
click at [254, 140] on div "NEW ADVANCED ELECTRONICS TECHNOLOGIES VIETNAM CO LTD" at bounding box center [274, 135] width 61 height 14
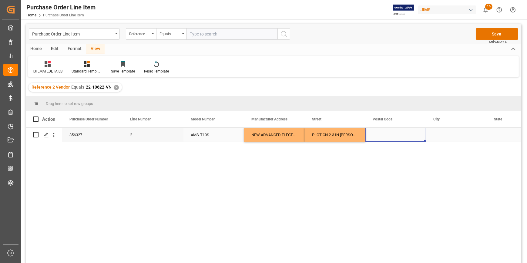
click at [384, 134] on div "Press SPACE to select this row." at bounding box center [395, 135] width 61 height 14
type input "16000"
click at [336, 161] on div "856327 2 AMS-T10S NEW ADVANCED ELECTRONICS TECHNOLOGIES VIETNAM CO LTD PLOT CN …" at bounding box center [291, 197] width 459 height 139
click at [435, 136] on div "Press SPACE to select this row." at bounding box center [456, 135] width 61 height 14
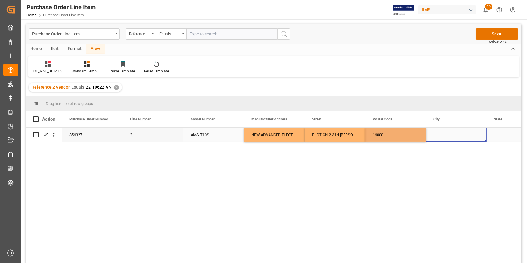
click at [435, 136] on div "Press SPACE to select this row." at bounding box center [456, 135] width 61 height 14
click at [435, 136] on input "Press SPACE to select this row." at bounding box center [456, 139] width 51 height 12
type input "[PERSON_NAME]"
click at [432, 159] on div "856327 2 AMS-T10S NEW ADVANCED ELECTRONICS TECHNOLOGIES VIETNAM CO LTD PLOT CN …" at bounding box center [291, 197] width 459 height 139
click at [494, 139] on div "Press SPACE to select this row." at bounding box center [517, 135] width 61 height 14
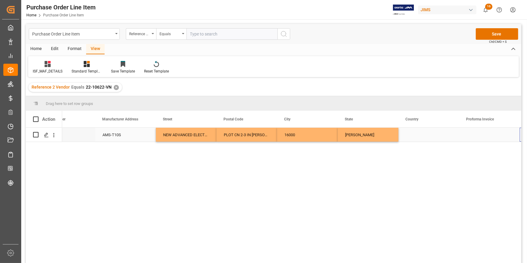
scroll to position [0, 149]
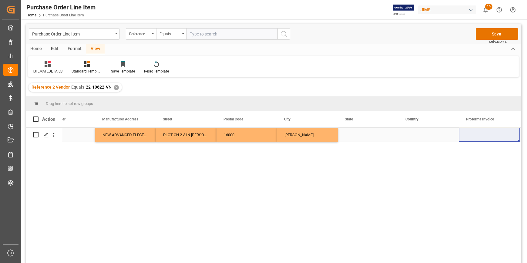
click at [347, 139] on div "Press SPACE to select this row." at bounding box center [368, 135] width 61 height 14
click at [347, 138] on div "Press SPACE to select this row." at bounding box center [368, 135] width 61 height 14
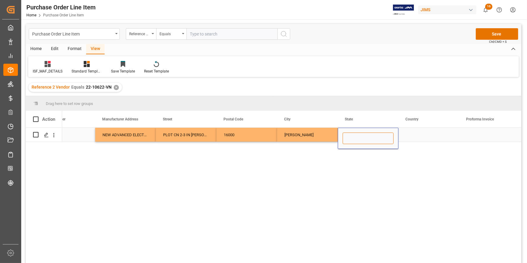
click at [347, 138] on input "Press SPACE to select this row." at bounding box center [368, 139] width 51 height 12
paste input "[GEOGRAPHIC_DATA]"
type input "[GEOGRAPHIC_DATA]"
click at [417, 133] on div "Press SPACE to select this row." at bounding box center [429, 135] width 61 height 14
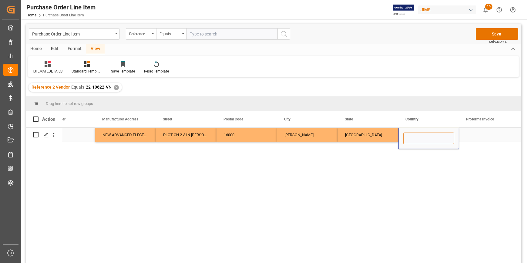
click at [417, 133] on input "Press SPACE to select this row." at bounding box center [428, 139] width 51 height 12
type input "VN"
click at [418, 160] on div "2 AMS-T10S NEW ADVANCED ELECTRONICS TECHNOLOGIES VIETNAM CO LTD PLOT CN 2-3 IN …" at bounding box center [291, 197] width 459 height 139
click at [499, 31] on button "Save" at bounding box center [497, 34] width 42 height 12
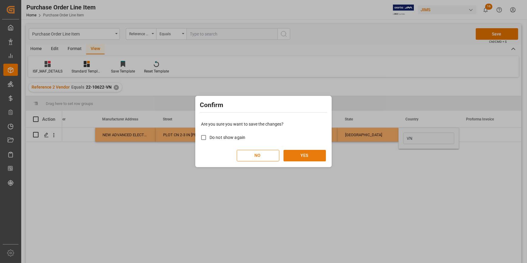
click at [301, 156] on button "YES" at bounding box center [305, 156] width 42 height 12
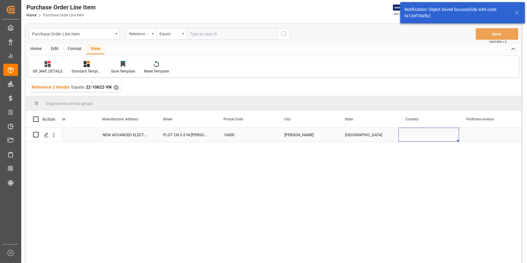
click at [415, 135] on div "Press SPACE to select this row." at bounding box center [429, 135] width 61 height 14
click at [415, 136] on input "Press SPACE to select this row." at bounding box center [428, 139] width 51 height 12
type input "VN"
click at [364, 136] on div "BAC NINH PROVINCE" at bounding box center [368, 135] width 61 height 14
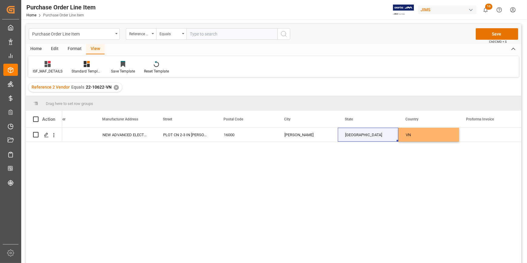
click at [39, 119] on div at bounding box center [37, 118] width 9 height 5
click at [37, 119] on span at bounding box center [35, 118] width 5 height 5
click at [38, 116] on input "checkbox" at bounding box center [38, 116] width 0 height 0
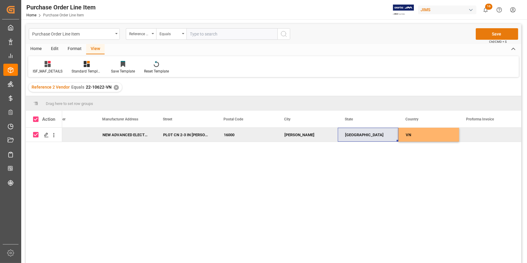
click at [493, 34] on button "Save" at bounding box center [497, 34] width 42 height 12
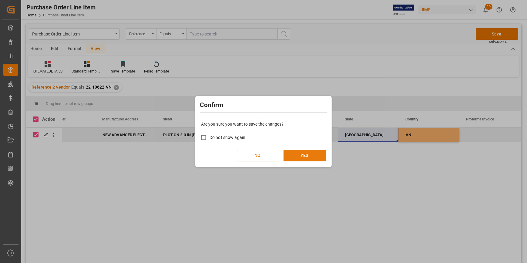
click at [306, 157] on button "YES" at bounding box center [305, 156] width 42 height 12
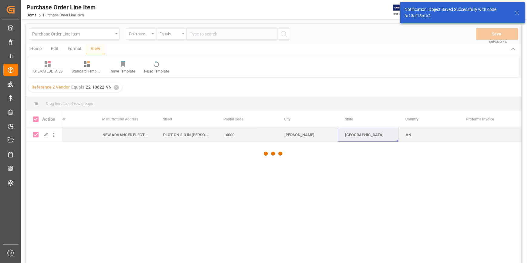
checkbox input "false"
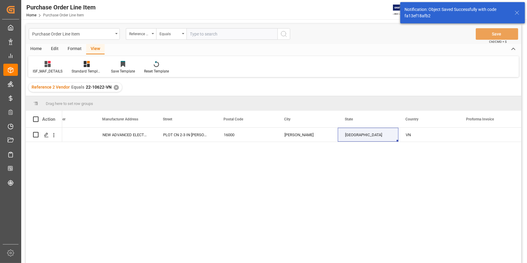
click at [214, 159] on div "2 AMS-T10S NEW ADVANCED ELECTRONICS TECHNOLOGIES VIETNAM CO LTD PLOT CN 2-3 IN …" at bounding box center [291, 197] width 459 height 139
click at [90, 138] on div "AMS-T10S" at bounding box center [65, 135] width 61 height 14
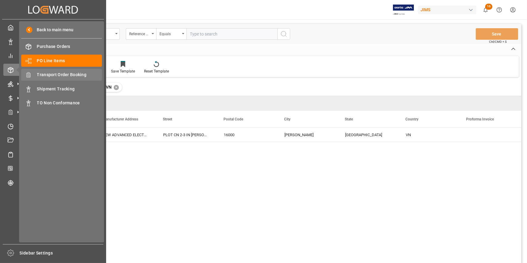
click at [59, 76] on span "Transport Order Booking" at bounding box center [69, 75] width 65 height 6
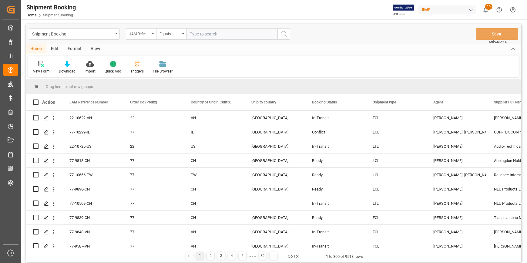
click at [203, 36] on input "text" at bounding box center [232, 34] width 91 height 12
type input "22-10622-MY"
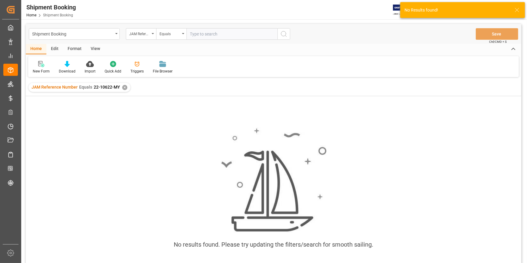
click at [124, 87] on div "✕" at bounding box center [124, 87] width 5 height 5
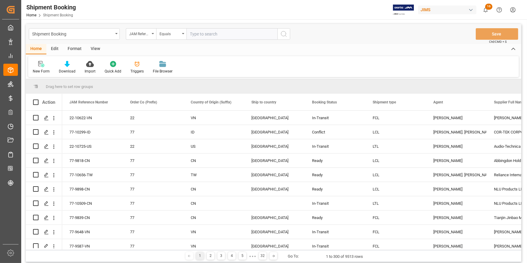
click at [202, 34] on input "text" at bounding box center [232, 34] width 91 height 12
type input "22-10"
click at [46, 117] on icon "Press SPACE to select this row." at bounding box center [46, 118] width 5 height 5
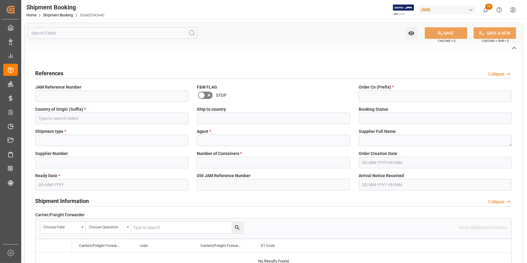
type input "22-10622-VN"
type input "22"
type input "VN"
type input "United States"
type input "In-Transit"
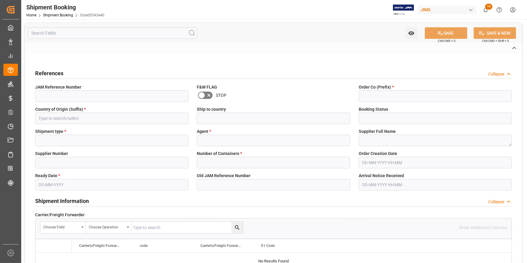
type input "FCL"
type input "Kevin Schofield"
type textarea "ADAM Audio GmbH"
type input "750432"
type input "H"
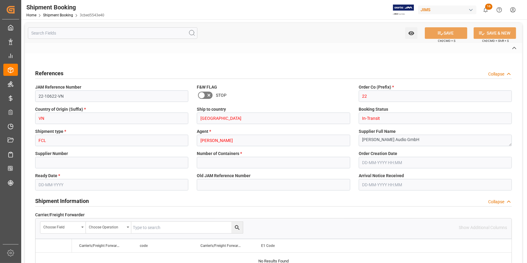
type input "EVERGREEN"
type input "EXW Berlin DE"
type input "EU"
type input "S"
type input "EU-NEUR"
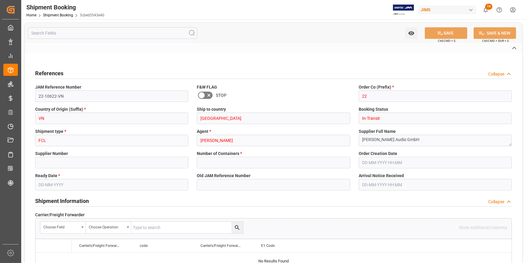
type input "236500430777"
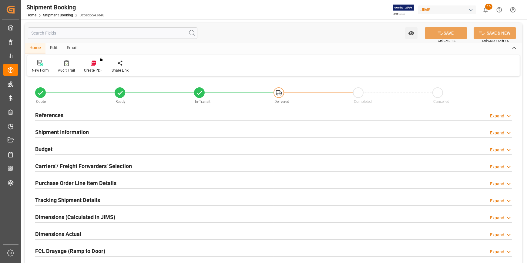
type input "2"
type input "0"
type input "20-08-2025"
click at [86, 113] on div "References Expand" at bounding box center [273, 115] width 477 height 12
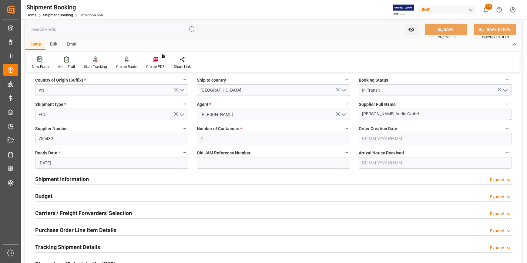
scroll to position [82, 0]
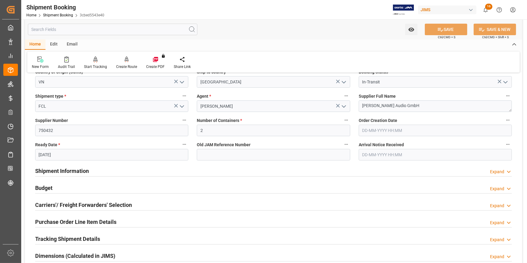
click at [119, 167] on div "Shipment Information Expand" at bounding box center [273, 171] width 477 height 12
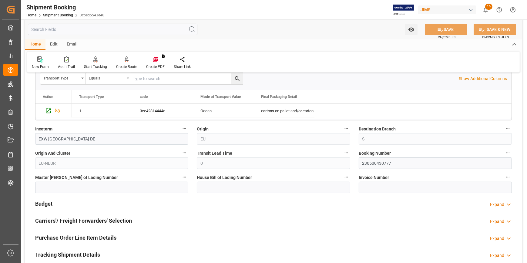
scroll to position [331, 0]
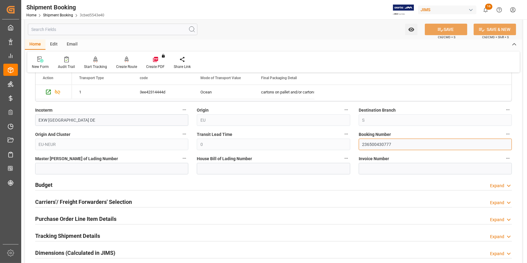
drag, startPoint x: 398, startPoint y: 143, endPoint x: 357, endPoint y: 145, distance: 41.0
click at [357, 145] on div "Booking Number 236500430777" at bounding box center [436, 140] width 162 height 24
click at [210, 168] on input at bounding box center [273, 169] width 153 height 12
paste input "236500430777"
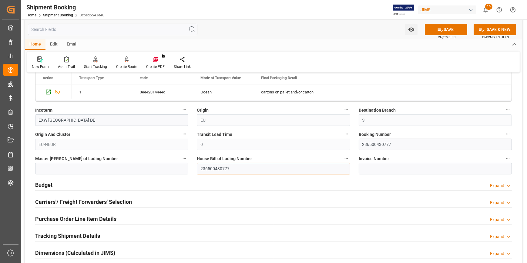
type input "236500430777"
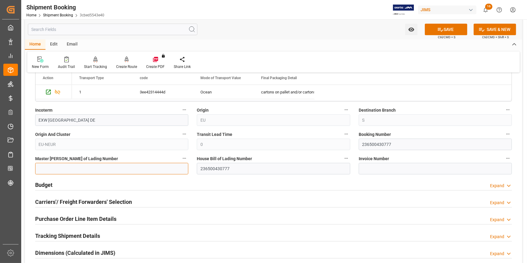
click at [109, 169] on input at bounding box center [111, 169] width 153 height 12
paste input "236500430777"
type input "EGLV236500430777"
click at [378, 144] on input "236500430777" at bounding box center [435, 145] width 153 height 12
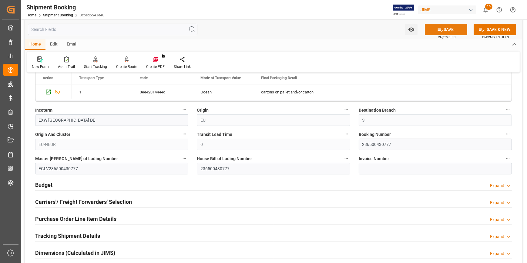
click at [441, 29] on icon at bounding box center [440, 29] width 6 height 6
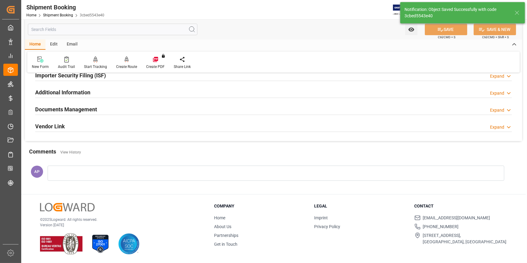
scroll to position [0, 0]
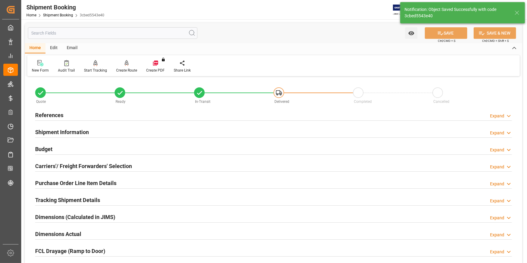
click at [134, 148] on div "Budget Expand" at bounding box center [273, 149] width 477 height 12
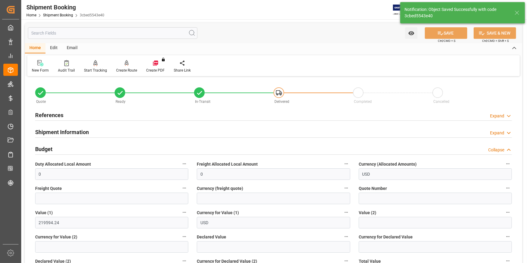
click at [126, 134] on div "Shipment Information Expand" at bounding box center [273, 132] width 477 height 12
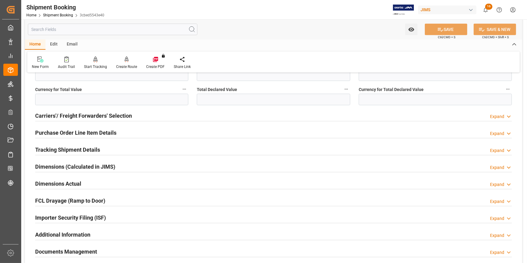
scroll to position [469, 0]
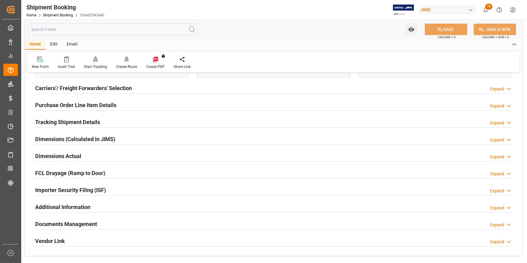
click at [136, 188] on div "Importer Security Filing (ISF) Expand" at bounding box center [273, 190] width 477 height 12
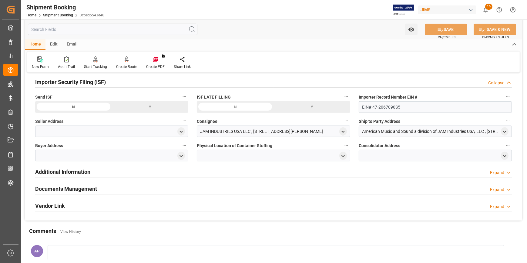
scroll to position [579, 0]
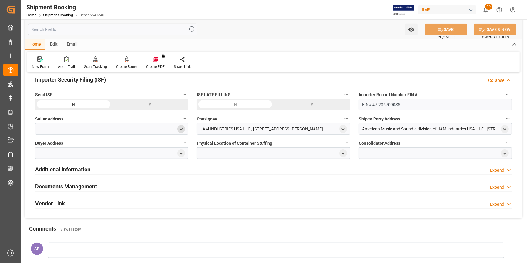
click at [180, 129] on icon "open menu" at bounding box center [181, 129] width 5 height 5
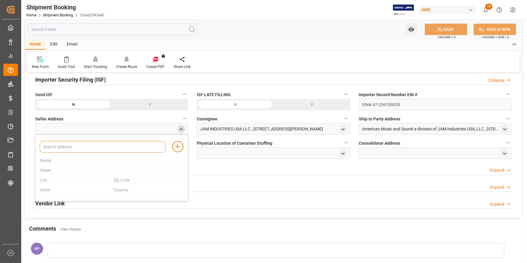
click at [126, 146] on input at bounding box center [103, 147] width 126 height 12
type input "ADAM"
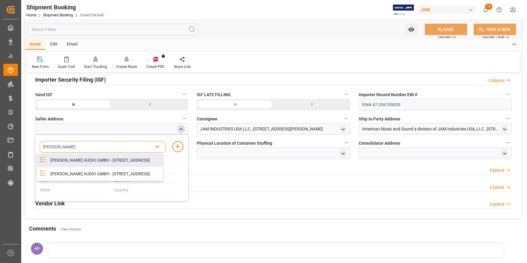
click at [120, 163] on div "ADAM AUDIO GMBH - RUDOWER CHAUSSEE 44, BERLIN, BERLIN, DE, 12489" at bounding box center [105, 160] width 116 height 14
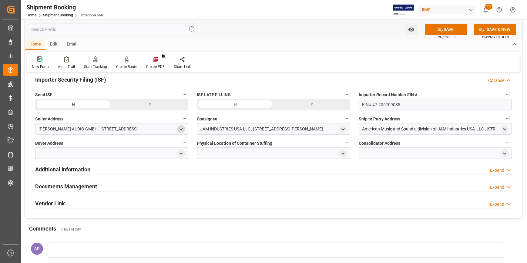
click at [180, 129] on polyline "open menu" at bounding box center [181, 129] width 3 height 1
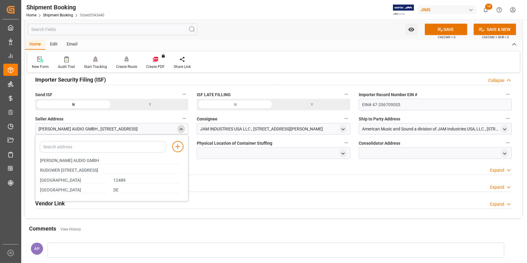
click at [180, 128] on icon "close menu" at bounding box center [181, 129] width 5 height 5
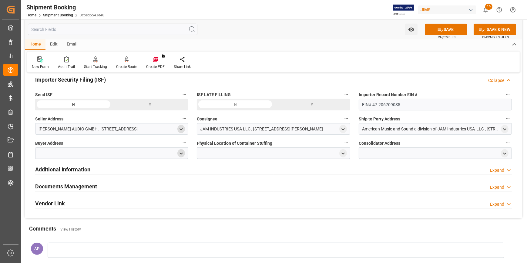
click at [180, 153] on polyline "open menu" at bounding box center [181, 153] width 3 height 1
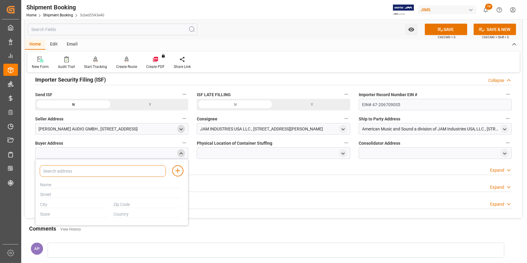
click at [126, 170] on input at bounding box center [103, 171] width 126 height 12
type input "JAM"
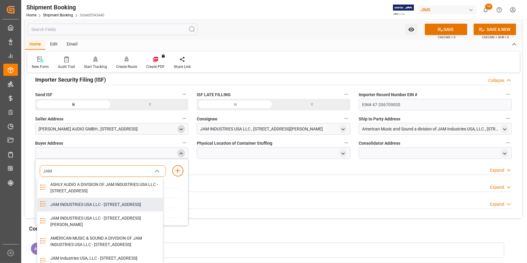
click at [103, 209] on div "JAM INDUSTRIES USA LLC - 154 WOODLAWN RD, BERLIN, CT, US, 06037" at bounding box center [105, 205] width 116 height 14
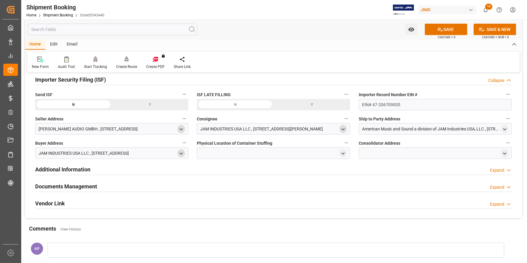
click at [343, 129] on icon "open menu" at bounding box center [343, 129] width 5 height 5
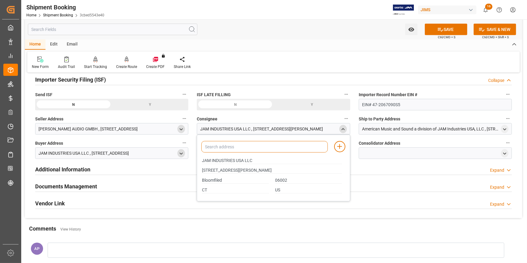
click at [249, 146] on input at bounding box center [264, 147] width 126 height 12
type input "JAM"
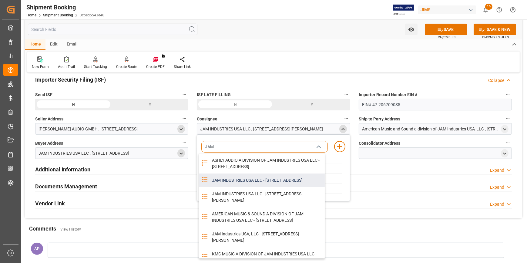
click at [244, 186] on div "JAM INDUSTRIES USA LLC - 154 WOODLAWN RD, BERLIN, CT, US, 06037" at bounding box center [266, 180] width 116 height 14
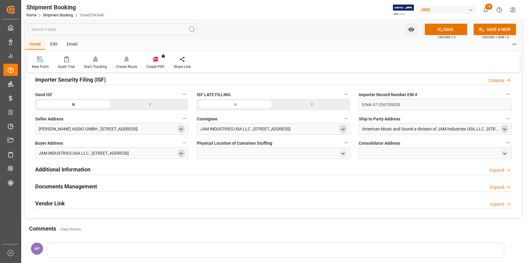
click at [505, 128] on icon "open menu" at bounding box center [504, 129] width 5 height 5
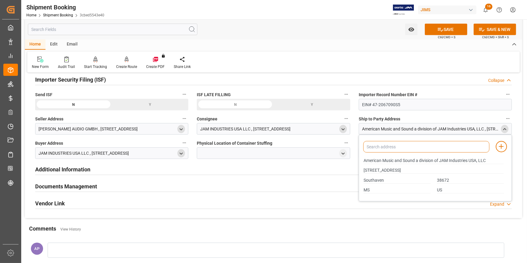
click at [400, 147] on input at bounding box center [426, 147] width 126 height 12
type input "AMERICAN"
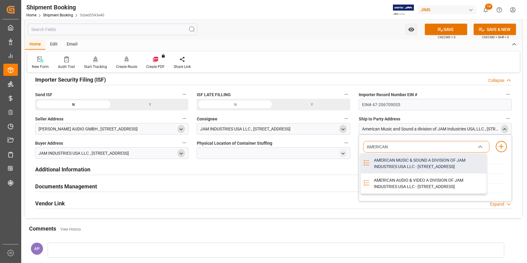
drag, startPoint x: 405, startPoint y: 163, endPoint x: 415, endPoint y: 164, distance: 9.8
click at [405, 163] on div "AMERICAN MUSIC & SOUND A DIVISION OF JAM INDUSTRIES USA LLC - 4325 EXECUTIVE DR…" at bounding box center [428, 163] width 116 height 20
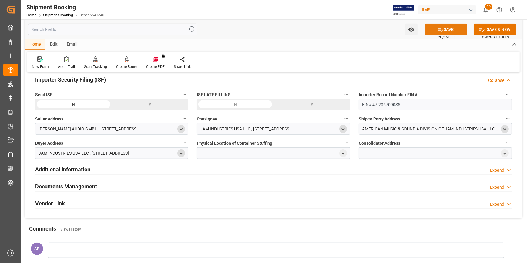
click at [448, 30] on button "SAVE" at bounding box center [446, 30] width 42 height 12
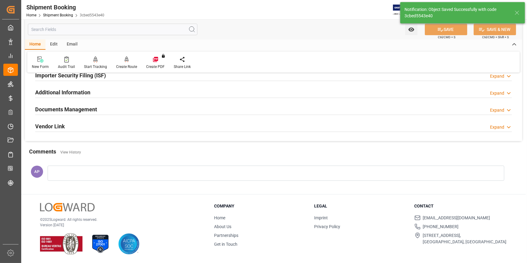
scroll to position [189, 0]
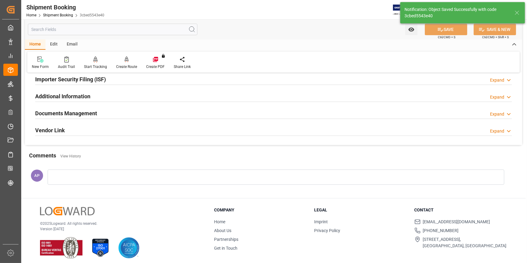
click at [121, 80] on div "Importer Security Filing (ISF) Expand" at bounding box center [273, 79] width 477 height 12
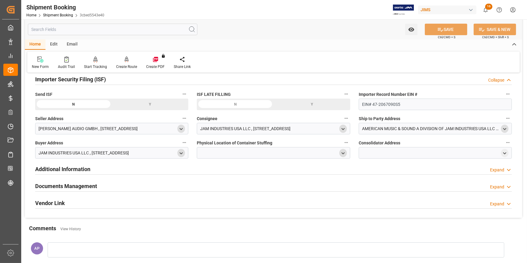
click at [345, 151] on icon "open menu" at bounding box center [343, 153] width 5 height 5
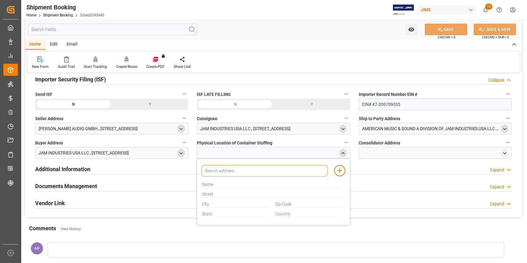
click at [230, 172] on input at bounding box center [264, 171] width 126 height 12
paste input "NEW ADVANCED ELECTRONICS TECHNOLOGIES VIETNAM CO LTD"
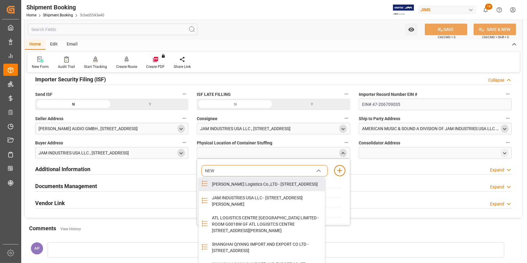
type input "NEW"
click at [337, 185] on input "text" at bounding box center [272, 184] width 140 height 7
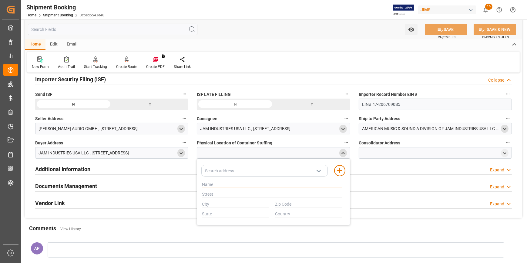
click at [231, 185] on input "text" at bounding box center [272, 184] width 140 height 7
paste input "NEW ADVANCED ELECTRONICS TECHNOLOGIES VIETNAM CO LTD"
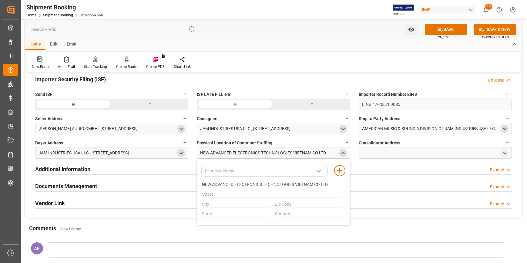
type input "NEW ADVANCED ELECTRONICS TECHNOLOGIES VIETNAM CO LTD"
click at [216, 193] on input "text" at bounding box center [272, 194] width 140 height 7
paste input "PLOT CN 2-3 IN YEN PHONG INDUSTRIAL ZONE (EXPANSION PHASE) YEN TRUNG COMMUNE"
type input "PLOT CN 2-3 IN YEN PHONG INDUSTRIAL ZONE (EXPANSION PHASE) YEN TRUNG COMMUNE"
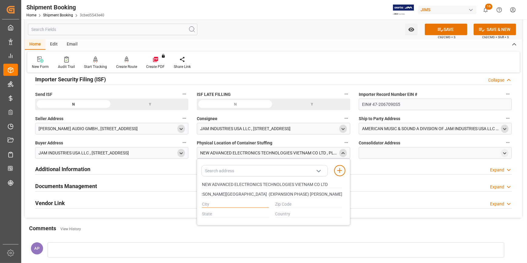
click at [217, 203] on input "text" at bounding box center [235, 204] width 67 height 7
click at [214, 206] on input "text" at bounding box center [235, 204] width 67 height 7
paste input "YEN PHONG"
type input "YEN PHONG"
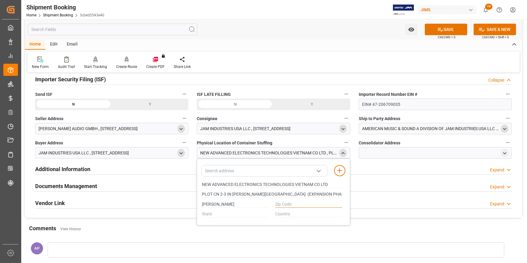
click at [291, 203] on input "text" at bounding box center [308, 204] width 67 height 7
click at [282, 203] on input "text" at bounding box center [308, 204] width 67 height 7
paste input "16000"
type input "16000"
click at [231, 215] on input "text" at bounding box center [235, 214] width 67 height 7
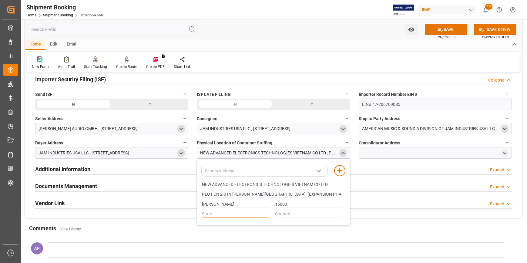
click at [213, 215] on input "text" at bounding box center [235, 214] width 67 height 7
paste input "BAC NINH PROVINCE"
type input "BAC NINH PROVINCE"
click at [281, 212] on input "text" at bounding box center [308, 214] width 67 height 7
type input "VN"
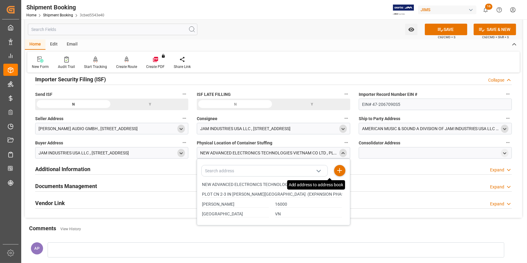
click at [340, 171] on icon at bounding box center [339, 170] width 7 height 7
click at [449, 28] on button "SAVE" at bounding box center [446, 30] width 42 height 12
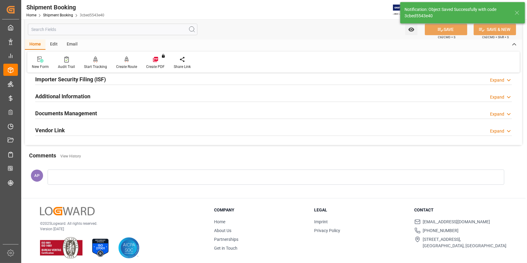
type input "16000"
click at [160, 79] on div "Importer Security Filing (ISF) Expand" at bounding box center [273, 79] width 477 height 12
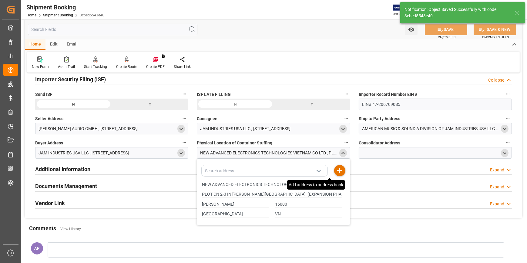
click at [503, 152] on icon "open menu" at bounding box center [504, 153] width 5 height 5
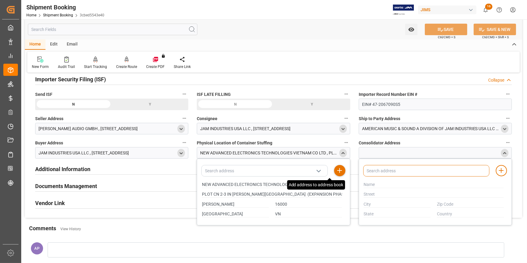
click at [384, 170] on input at bounding box center [426, 171] width 126 height 12
type input "N"
drag, startPoint x: 328, startPoint y: 183, endPoint x: 325, endPoint y: 204, distance: 22.0
click at [199, 189] on div "NEW ADVANCED ELECTRONICS TECHNOLOGIES VIETNAM CO LTD PLOT CN 2-3 IN YEN PHONG I…" at bounding box center [272, 199] width 146 height 39
click at [371, 184] on input "text" at bounding box center [434, 184] width 140 height 7
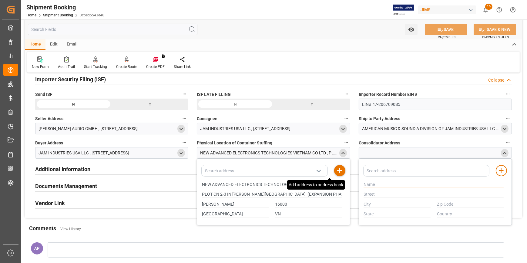
paste input "NEW ADVANCED ELECTRONICS TECHNOLOGIES VIETNAM CO LTD"
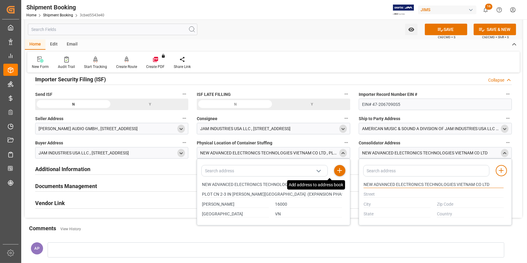
type input "NEW ADVANCED ELECTRONICS TECHNOLOGIES VIETNAM CO LTD"
click at [370, 194] on input "text" at bounding box center [434, 194] width 140 height 7
paste input "PLOT CN 2-3 IN YEN PHONG INDUSTRIAL ZONE (EXPANSION PHASE) YEN TRUNG COMMUNE"
type input "PLOT CN 2-3 IN YEN PHONG INDUSTRIAL ZONE (EXPANSION PHASE) YEN TRUNG COMMUNE"
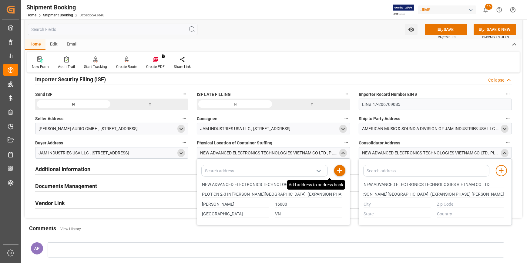
scroll to position [0, 0]
click at [370, 204] on input "text" at bounding box center [397, 204] width 67 height 7
paste input "YEN PHONG"
type input "YEN PHONG"
click at [374, 215] on input "text" at bounding box center [397, 214] width 67 height 7
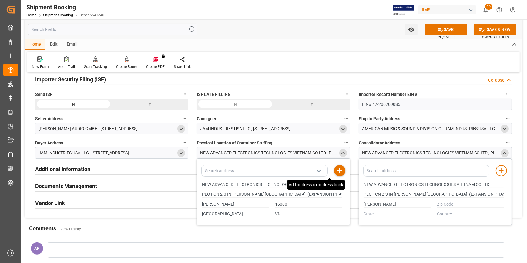
paste input "BAC NINH PROVINCE"
type input "BAC NINH PROVINCE"
click at [444, 205] on input "text" at bounding box center [470, 204] width 67 height 7
paste input "16000"
type input "16000"
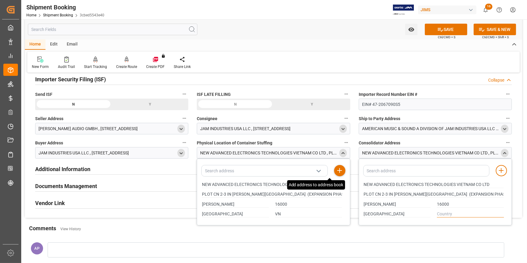
click at [449, 212] on input "text" at bounding box center [470, 214] width 67 height 7
type input "VN"
click at [501, 171] on icon at bounding box center [501, 170] width 7 height 7
click at [446, 31] on button "SAVE" at bounding box center [446, 30] width 42 height 12
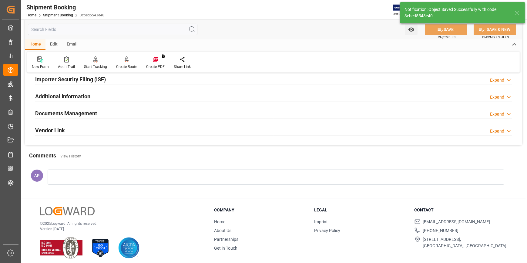
click at [113, 112] on div "Documents Management Expand" at bounding box center [273, 113] width 477 height 12
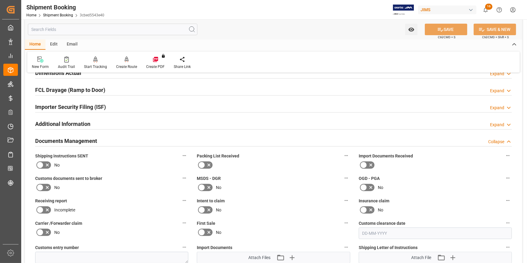
scroll to position [133, 0]
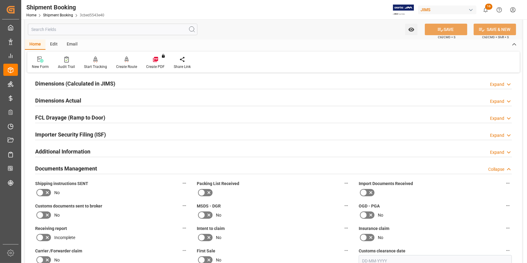
click at [162, 133] on div "Importer Security Filing (ISF) Expand" at bounding box center [273, 134] width 477 height 12
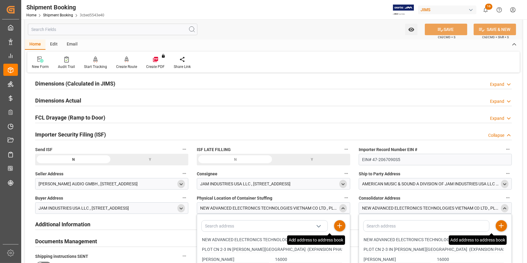
click at [341, 207] on icon "close menu" at bounding box center [343, 208] width 5 height 5
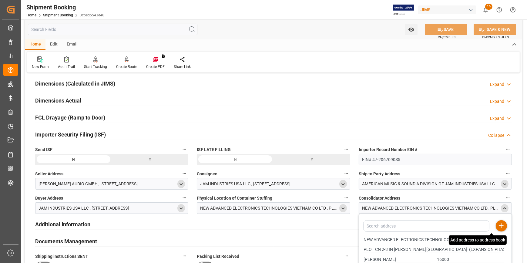
click at [503, 206] on icon "close menu" at bounding box center [504, 208] width 5 height 5
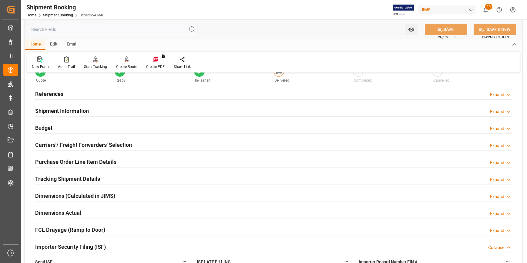
scroll to position [0, 0]
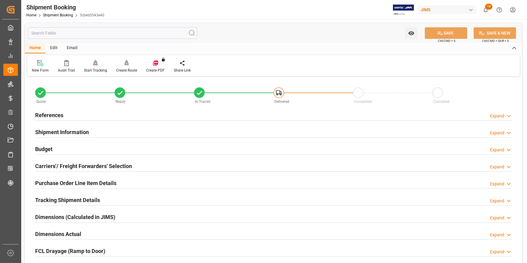
click at [138, 113] on div "References Expand" at bounding box center [273, 115] width 477 height 12
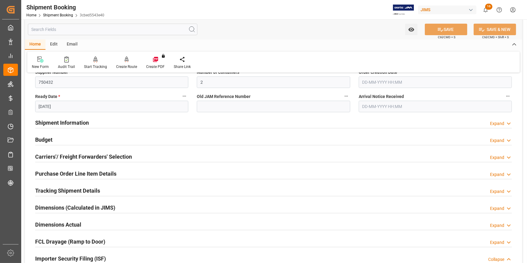
scroll to position [138, 0]
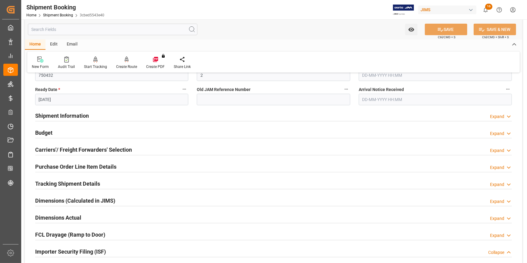
click at [138, 113] on div "Shipment Information Expand" at bounding box center [273, 115] width 477 height 12
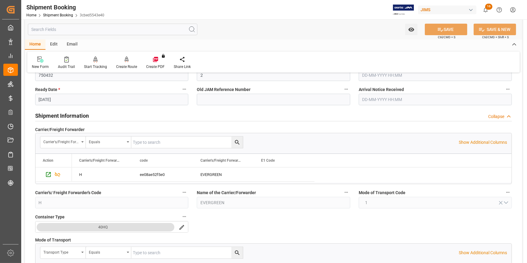
click at [139, 113] on div "Shipment Information Collapse" at bounding box center [273, 115] width 477 height 12
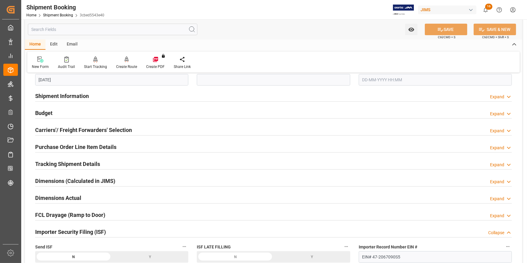
scroll to position [165, 0]
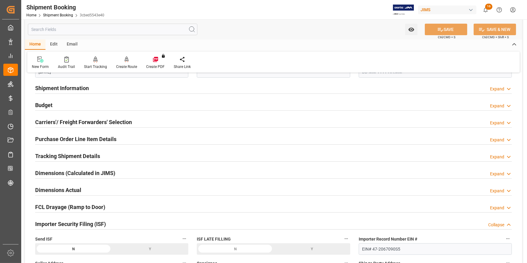
click at [132, 109] on div "Budget Expand" at bounding box center [273, 105] width 477 height 12
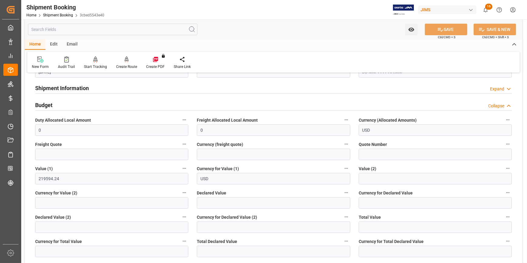
click at [132, 108] on div "Budget Collapse" at bounding box center [273, 105] width 477 height 12
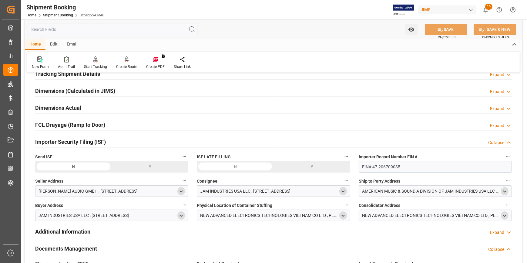
scroll to position [248, 0]
click at [149, 165] on div "Y" at bounding box center [150, 166] width 77 height 12
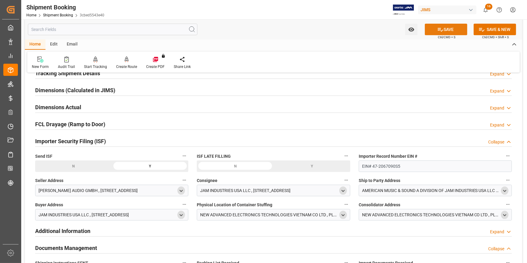
click at [448, 28] on button "SAVE" at bounding box center [446, 30] width 42 height 12
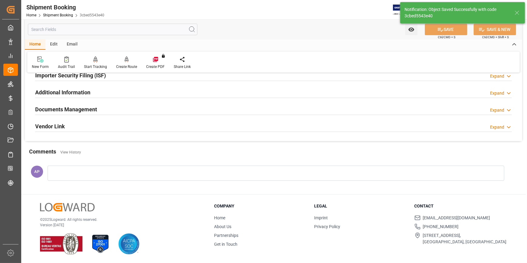
scroll to position [127, 0]
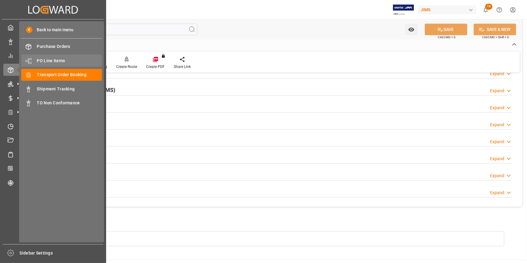
click at [57, 58] on span "PO Line Items" at bounding box center [69, 61] width 65 height 6
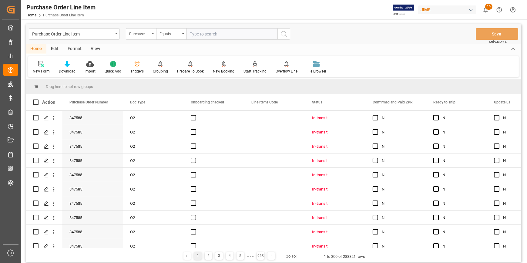
click at [147, 33] on div "Purchase Order Number" at bounding box center [139, 33] width 21 height 7
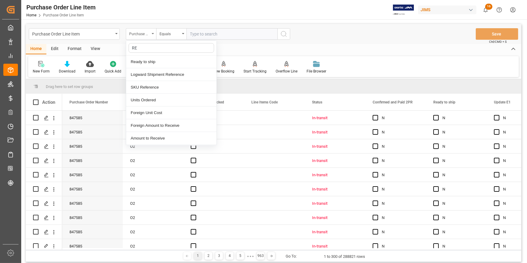
type input "REF"
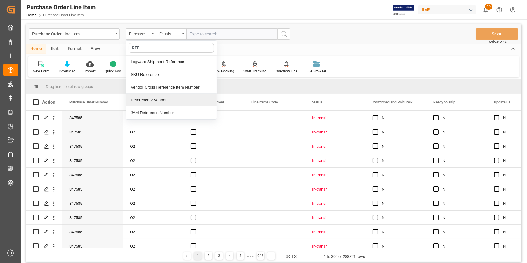
click at [161, 100] on div "Reference 2 Vendor" at bounding box center [171, 100] width 90 height 13
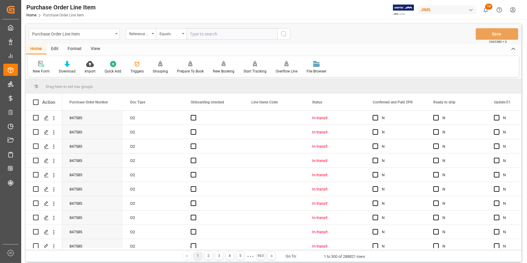
click at [203, 29] on input "text" at bounding box center [232, 34] width 91 height 12
paste input "22-10358-MY"
type input "22-10358-MY"
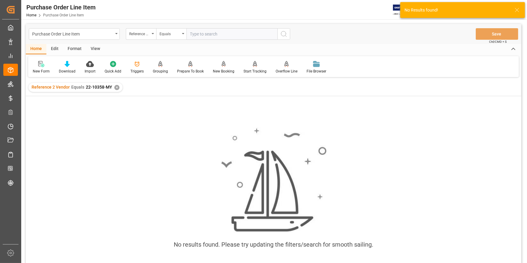
click at [115, 86] on div "✕" at bounding box center [116, 87] width 5 height 5
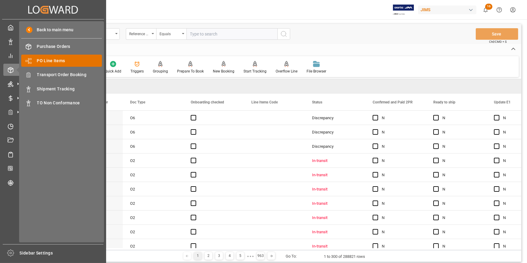
click at [48, 61] on span "PO Line Items" at bounding box center [69, 61] width 65 height 6
click at [60, 60] on span "PO Line Items" at bounding box center [69, 61] width 65 height 6
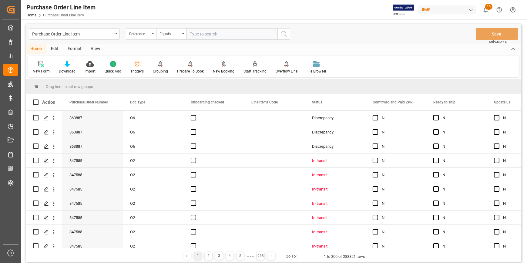
click at [144, 34] on div "Reference 2 Vendor" at bounding box center [139, 33] width 21 height 7
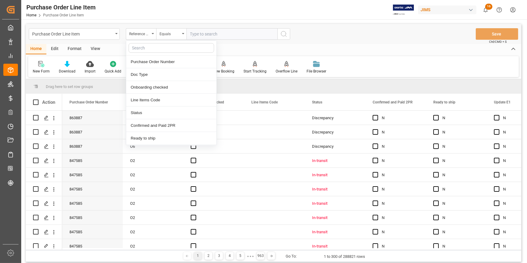
click at [197, 33] on input "text" at bounding box center [232, 34] width 91 height 12
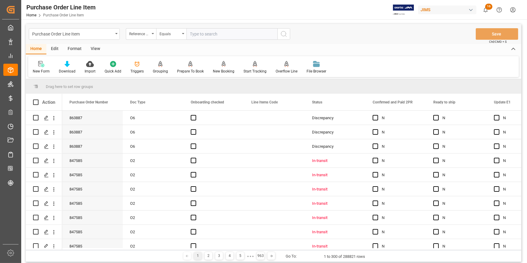
paste input "22-10330-MY"
type input "22-10330-MY"
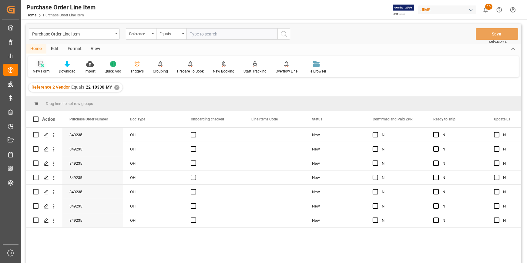
click at [40, 65] on icon at bounding box center [41, 64] width 6 height 6
click at [42, 65] on icon at bounding box center [41, 64] width 6 height 6
click at [96, 50] on div "View" at bounding box center [95, 49] width 19 height 10
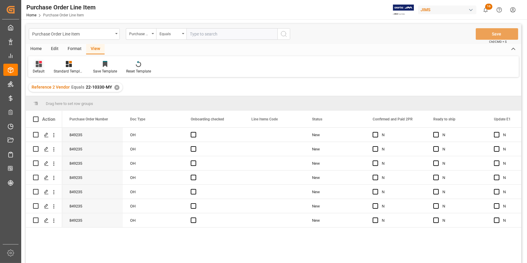
click at [40, 66] on icon at bounding box center [39, 64] width 6 height 6
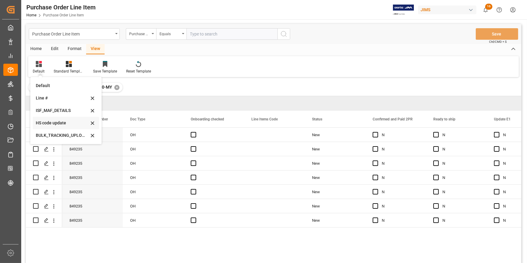
click at [55, 120] on div "HS code update" at bounding box center [62, 123] width 53 height 6
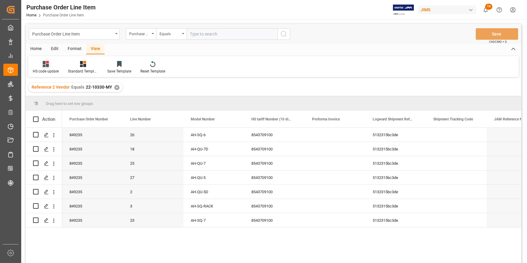
click at [47, 65] on icon at bounding box center [46, 64] width 6 height 6
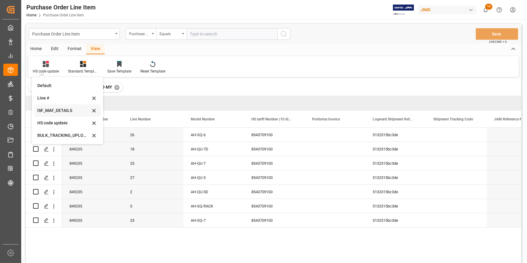
drag, startPoint x: 58, startPoint y: 109, endPoint x: 67, endPoint y: 110, distance: 9.2
click at [58, 109] on div "ISF_MAF_DETAILS" at bounding box center [63, 110] width 53 height 6
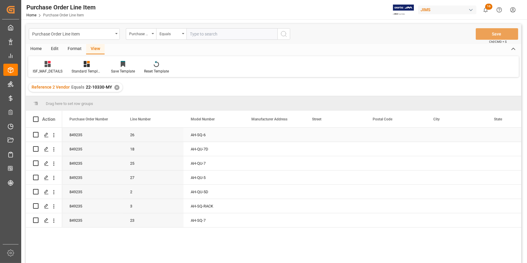
click at [264, 133] on div "Press SPACE to select this row." at bounding box center [274, 135] width 61 height 14
click at [267, 136] on input "Press SPACE to select this row." at bounding box center [274, 139] width 51 height 12
paste input "Vtech Communications Malaysia SDN BHD"
type input "Vtech Communications Malaysia SDN BHD"
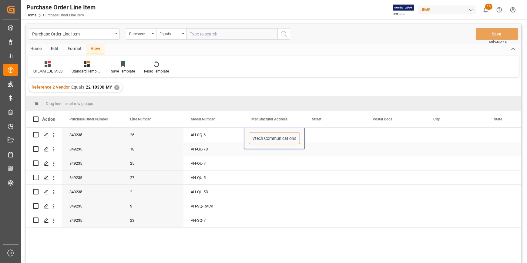
scroll to position [0, 37]
click at [274, 156] on div "Press SPACE to select this row." at bounding box center [274, 149] width 61 height 14
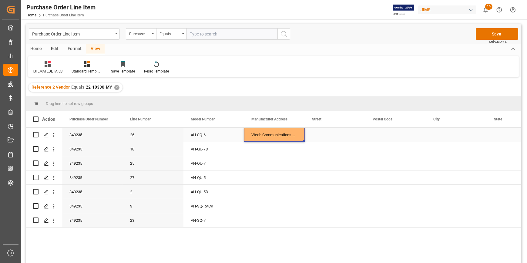
click at [274, 134] on div "Vtech Communications Malaysia SDN BHD" at bounding box center [274, 135] width 61 height 14
click at [251, 133] on div "Vtech Communications Malaysia SDN BHD" at bounding box center [274, 135] width 61 height 14
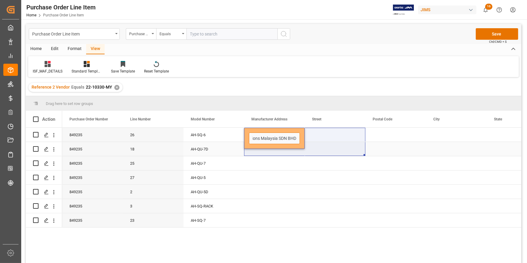
drag, startPoint x: 252, startPoint y: 139, endPoint x: 314, endPoint y: 145, distance: 62.5
click at [314, 145] on div "849235 26 AH-SQ-6 Vtech Communications Malaysia SDN BHD 849235 18 AH-QU-7D 8492…" at bounding box center [486, 178] width 849 height 100
paste input "VTECH COMMUNICATIONS MALAYSIA SDN BHD"
type input "VTECH COMMUNICATIONS MALAYSIA SDN BHD"
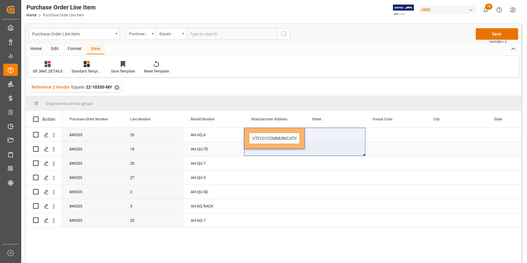
scroll to position [0, 48]
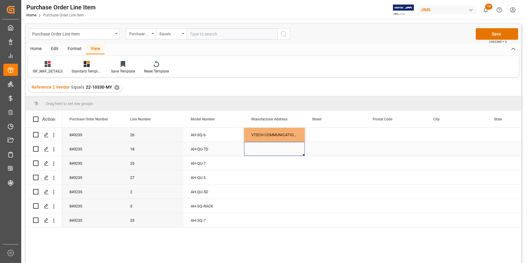
drag, startPoint x: 289, startPoint y: 151, endPoint x: 294, endPoint y: 151, distance: 5.2
click at [289, 152] on div "Press SPACE to select this row." at bounding box center [274, 149] width 61 height 14
click at [314, 137] on div "Press SPACE to select this row." at bounding box center [335, 135] width 61 height 14
click at [315, 136] on div "Press SPACE to select this row." at bounding box center [335, 135] width 61 height 14
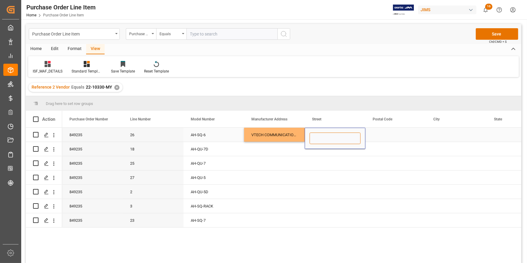
click at [315, 136] on input "Press SPACE to select this row." at bounding box center [335, 139] width 51 height 12
paste input "NO.5 TANJUNG AGAS INDUSTRIAL AREA"
type input "NO.5 TANJUNG AGAS INDUSTRIAL AREA"
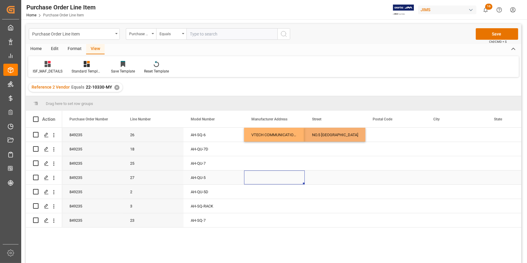
click at [301, 176] on div "Press SPACE to select this row." at bounding box center [274, 177] width 61 height 14
click at [386, 136] on div "Press SPACE to select this row." at bounding box center [395, 135] width 61 height 14
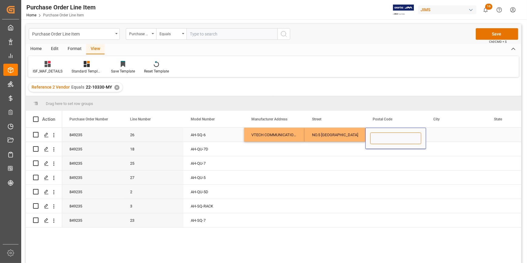
click at [385, 136] on input "Press SPACE to select this row." at bounding box center [395, 139] width 51 height 12
paste input "84000"
type input "84000"
click at [368, 161] on div "Press SPACE to select this row." at bounding box center [395, 163] width 61 height 14
click at [426, 137] on div "84000" at bounding box center [395, 135] width 61 height 14
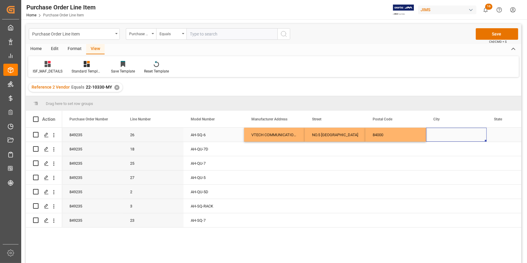
click at [437, 135] on div "Press SPACE to select this row." at bounding box center [456, 135] width 61 height 14
click at [437, 135] on input "Press SPACE to select this row." at bounding box center [456, 139] width 51 height 12
paste input "MUAR"
type input "MUAR"
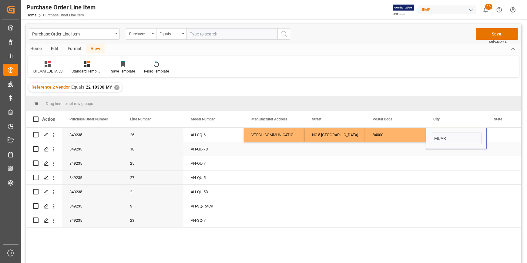
click at [400, 155] on div "Press SPACE to select this row." at bounding box center [395, 149] width 61 height 14
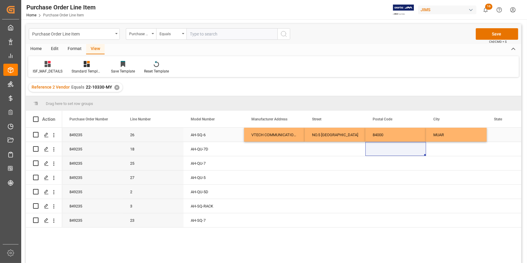
click at [500, 137] on div "Press SPACE to select this row." at bounding box center [517, 135] width 61 height 14
click at [500, 137] on input "Press SPACE to select this row." at bounding box center [517, 139] width 51 height 12
type input "JOHOR"
click at [488, 162] on div "Press SPACE to select this row." at bounding box center [517, 163] width 61 height 14
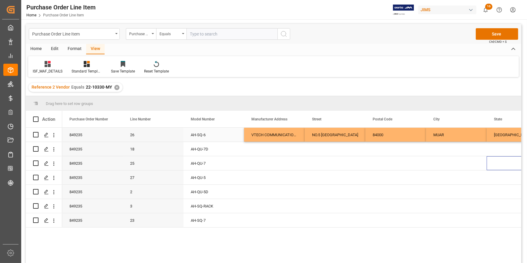
click at [472, 138] on div "MUAR" at bounding box center [456, 135] width 61 height 14
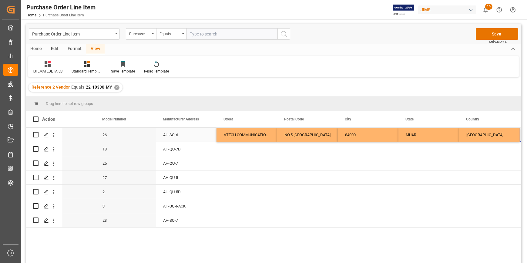
scroll to position [0, 88]
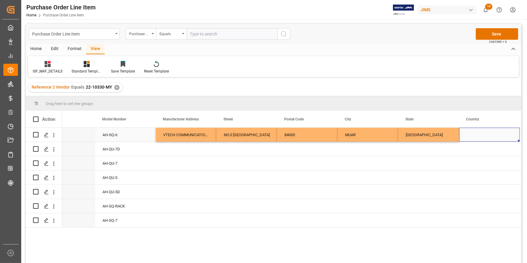
click at [474, 139] on div "Press SPACE to select this row." at bounding box center [489, 135] width 61 height 14
click at [475, 137] on input "Press SPACE to select this row." at bounding box center [489, 139] width 51 height 12
type input "MY"
click at [434, 167] on div "Press SPACE to select this row." at bounding box center [429, 163] width 61 height 14
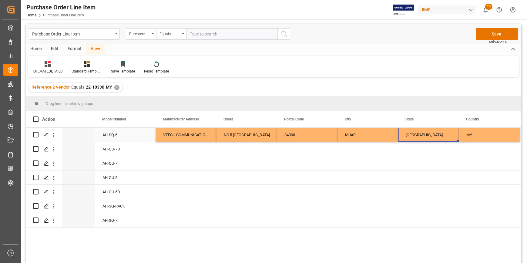
click at [418, 134] on div "JOHOR" at bounding box center [429, 135] width 61 height 14
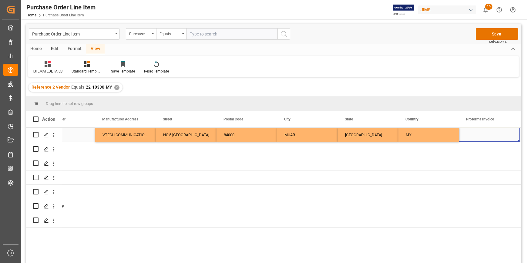
drag, startPoint x: 147, startPoint y: 139, endPoint x: 150, endPoint y: 140, distance: 3.8
click at [146, 139] on div "VTECH COMMUNICATIONS MALAYSIA SDN BHD" at bounding box center [125, 135] width 61 height 14
drag, startPoint x: 154, startPoint y: 140, endPoint x: 150, endPoint y: 219, distance: 79.2
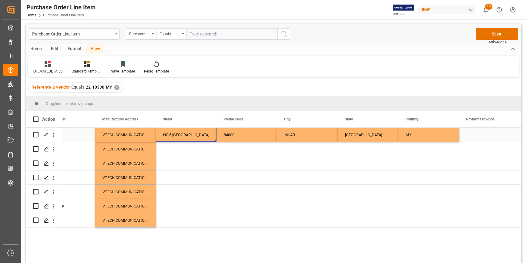
click at [191, 137] on div "NO.5 TANJUNG AGAS INDUSTRIAL AREA" at bounding box center [186, 135] width 61 height 14
drag, startPoint x: 215, startPoint y: 141, endPoint x: 201, endPoint y: 243, distance: 102.9
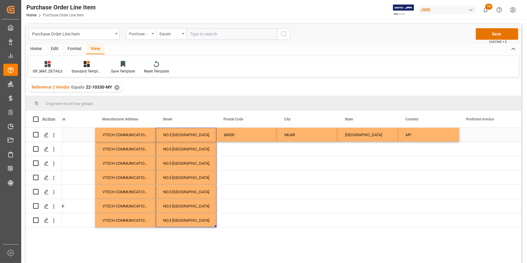
click at [256, 136] on div "84000" at bounding box center [247, 135] width 61 height 14
drag, startPoint x: 276, startPoint y: 153, endPoint x: 263, endPoint y: 219, distance: 67.5
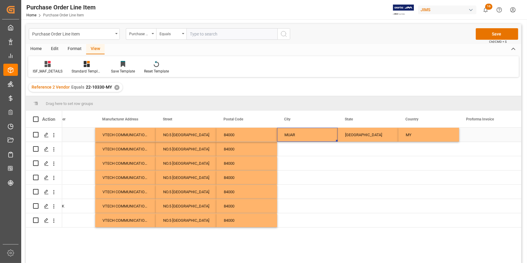
click at [313, 136] on div "MUAR" at bounding box center [307, 135] width 61 height 14
drag, startPoint x: 337, startPoint y: 140, endPoint x: 325, endPoint y: 224, distance: 84.9
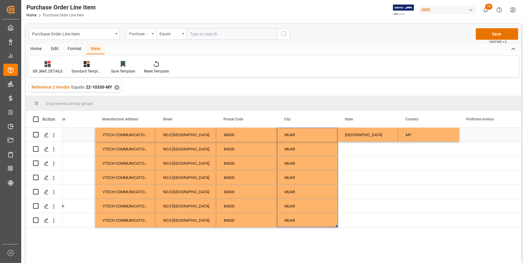
click at [368, 136] on div "JOHOR" at bounding box center [368, 135] width 61 height 14
drag, startPoint x: 398, startPoint y: 141, endPoint x: 389, endPoint y: 240, distance: 99.6
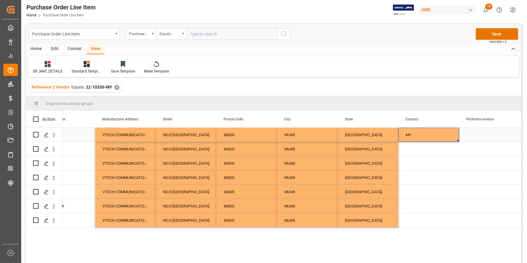
click at [426, 134] on div "MY" at bounding box center [429, 135] width 61 height 14
drag, startPoint x: 459, startPoint y: 140, endPoint x: 395, endPoint y: 219, distance: 101.6
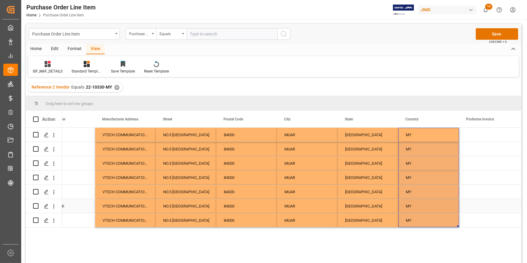
click at [382, 204] on div "JOHOR" at bounding box center [368, 206] width 61 height 14
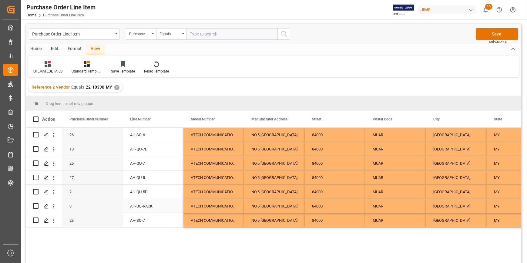
scroll to position [0, 0]
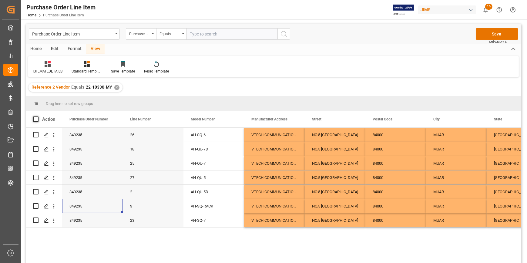
click at [37, 119] on span at bounding box center [35, 118] width 5 height 5
click at [38, 116] on input "checkbox" at bounding box center [38, 116] width 0 height 0
checkbox input "true"
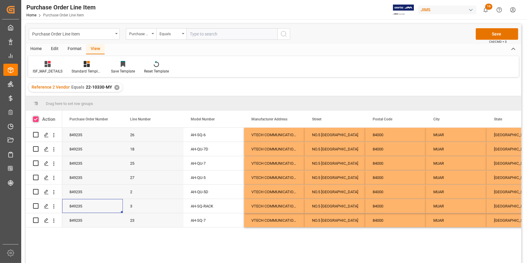
checkbox input "true"
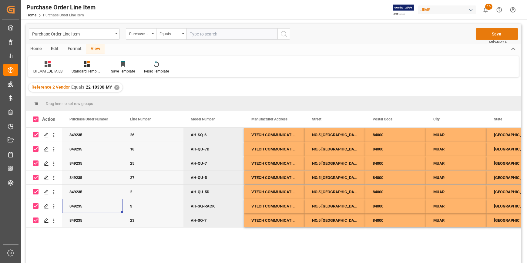
click at [497, 32] on button "Save" at bounding box center [497, 34] width 42 height 12
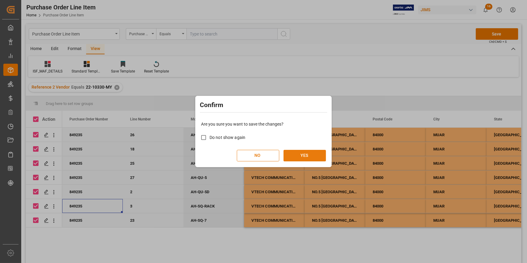
click at [314, 155] on button "YES" at bounding box center [305, 156] width 42 height 12
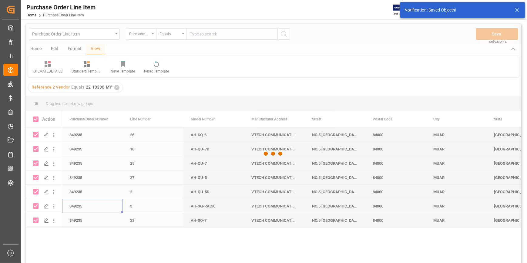
checkbox input "false"
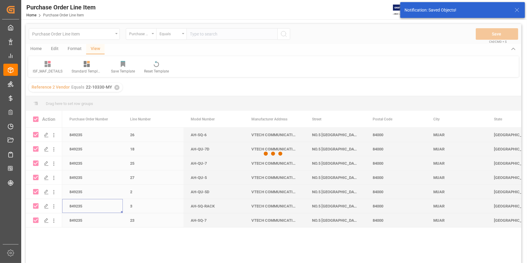
checkbox input "false"
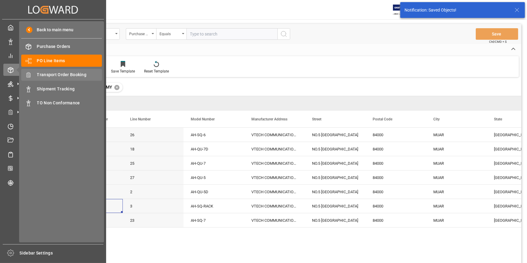
click at [62, 74] on span "Transport Order Booking" at bounding box center [69, 75] width 65 height 6
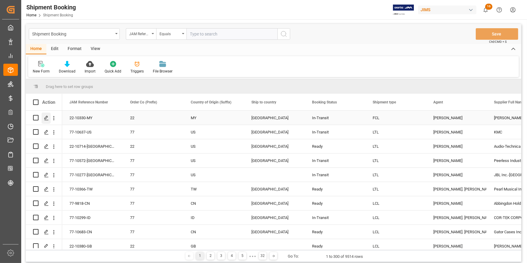
click at [47, 118] on icon "Press SPACE to select this row." at bounding box center [46, 118] width 5 height 5
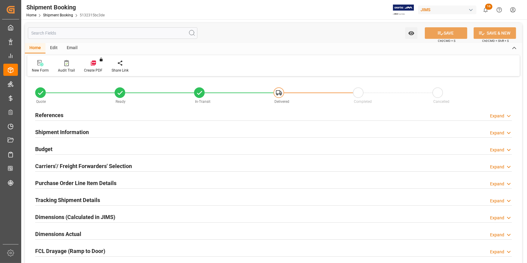
type input "1"
type input "30"
type input "25-08-2025"
click at [79, 113] on div "References Expand" at bounding box center [273, 115] width 477 height 12
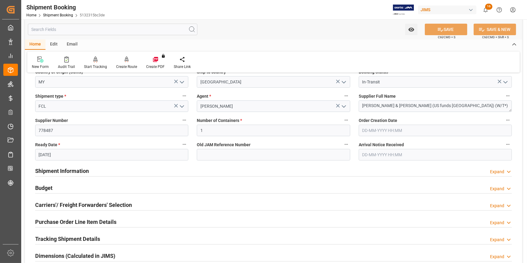
scroll to position [110, 0]
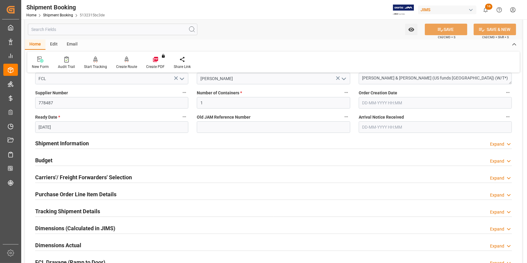
click at [141, 142] on div "Shipment Information Expand" at bounding box center [273, 143] width 477 height 12
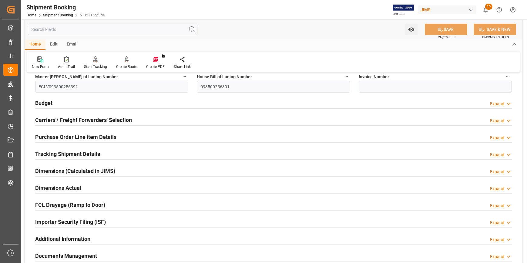
scroll to position [441, 0]
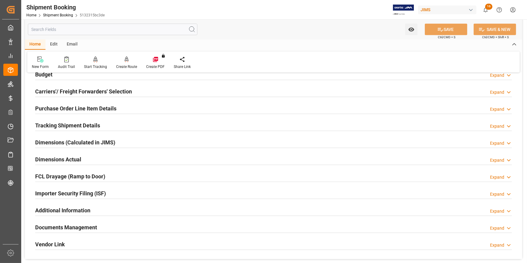
click at [124, 188] on div "Importer Security Filing (ISF) Expand" at bounding box center [273, 193] width 477 height 12
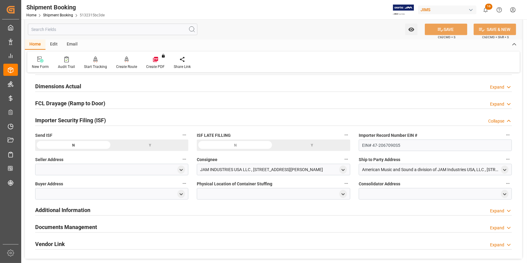
scroll to position [524, 0]
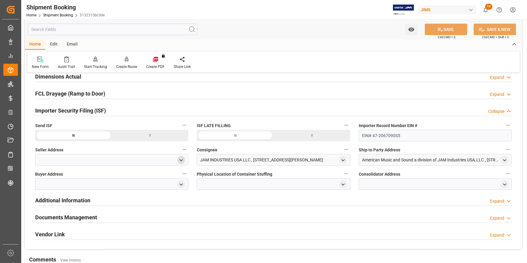
click at [181, 158] on icon "open menu" at bounding box center [181, 160] width 5 height 5
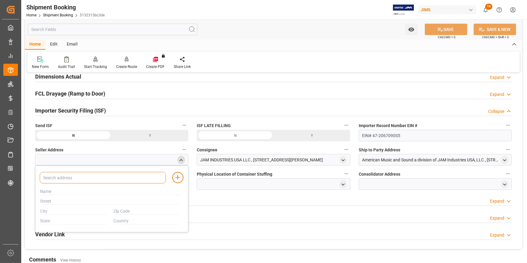
click at [92, 178] on input at bounding box center [103, 178] width 126 height 12
paste input "ALLEN & HEATH"
type input "ALLEN"
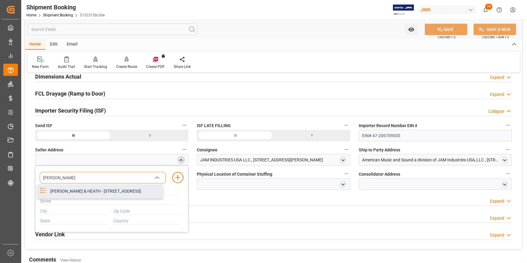
click at [107, 194] on div "ALLEN & HEATH - KERNICK INDUSTRIAL ESTATE, PENYRN, CORNWALL, GB, TR10 9LU" at bounding box center [105, 191] width 116 height 14
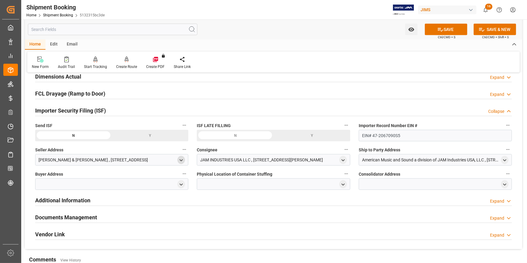
click at [183, 160] on icon "open menu" at bounding box center [181, 160] width 5 height 5
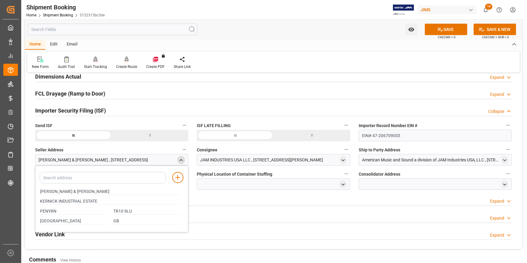
click at [180, 159] on icon "close menu" at bounding box center [181, 160] width 5 height 5
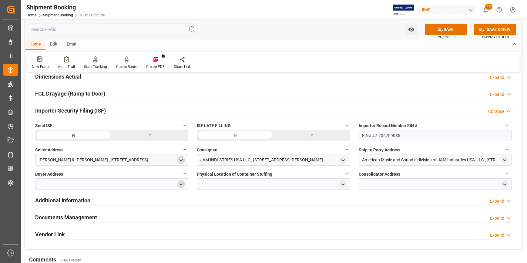
click at [181, 183] on icon "open menu" at bounding box center [181, 184] width 5 height 5
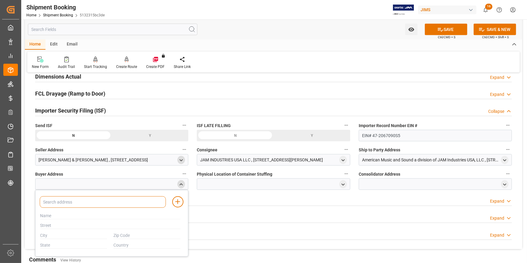
click at [94, 203] on input at bounding box center [103, 202] width 126 height 12
type input "JAM"
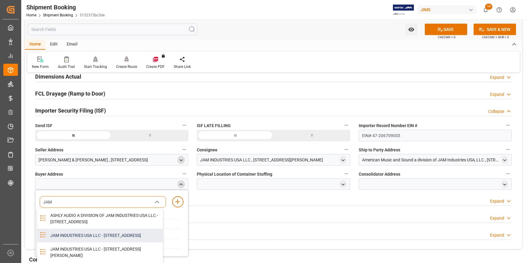
click at [99, 240] on div "JAM INDUSTRIES USA LLC - 154 WOODLAWN RD, BERLIN, CT, US, 06037" at bounding box center [105, 236] width 116 height 14
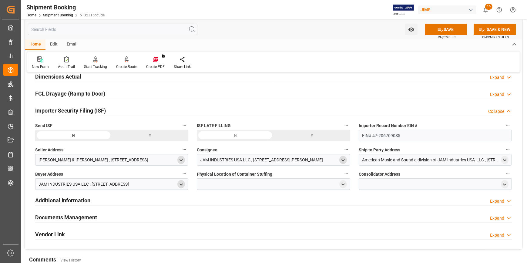
click at [344, 158] on icon "open menu" at bounding box center [343, 160] width 5 height 5
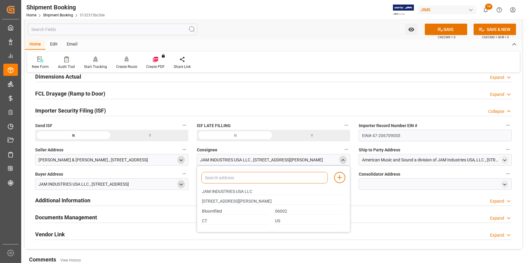
click at [239, 177] on input at bounding box center [264, 178] width 126 height 12
type input "JAM"
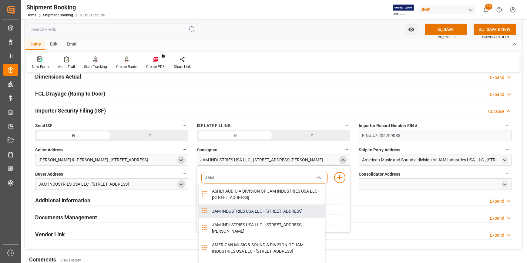
click at [244, 218] on div "JAM INDUSTRIES USA LLC - 154 WOODLAWN RD, BERLIN, CT, US, 06037" at bounding box center [266, 211] width 116 height 14
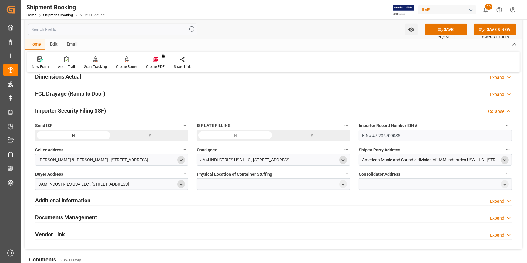
click at [504, 160] on polyline "open menu" at bounding box center [504, 160] width 3 height 1
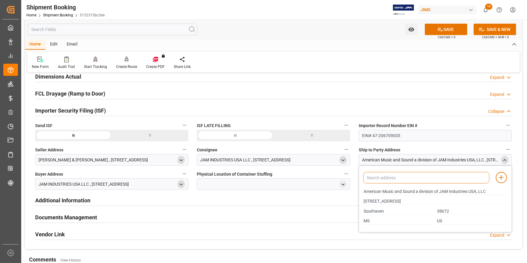
click at [402, 180] on input at bounding box center [426, 178] width 126 height 12
type input "AMERIC"
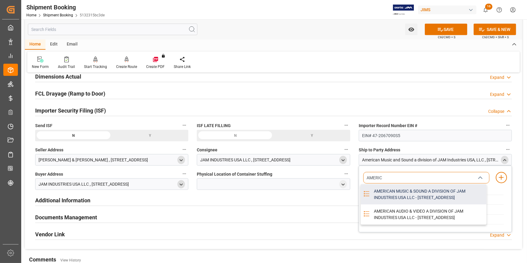
click at [406, 193] on div "AMERICAN MUSIC & SOUND A DIVISION OF JAM INDUSTRIES USA LLC - 4325 EXECUTIVE DR…" at bounding box center [428, 194] width 116 height 20
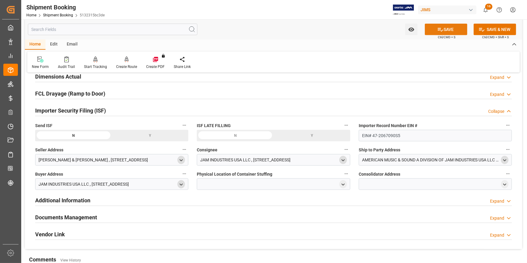
click at [442, 31] on icon at bounding box center [440, 29] width 6 height 6
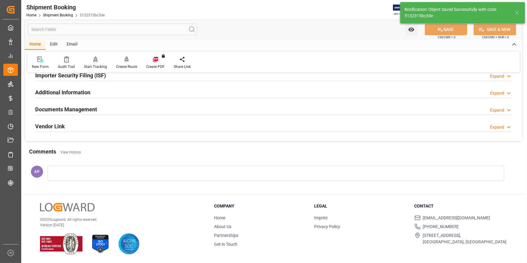
scroll to position [158, 0]
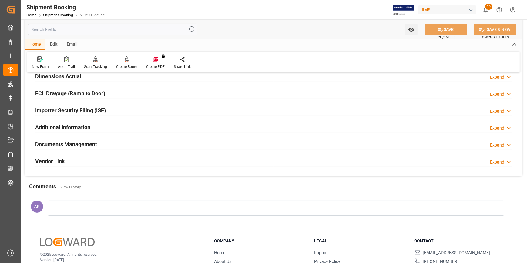
click at [127, 109] on div "Importer Security Filing (ISF) Expand" at bounding box center [273, 110] width 477 height 12
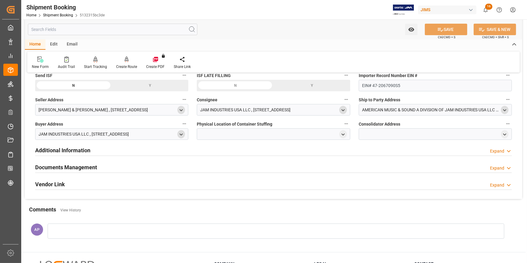
scroll to position [213, 0]
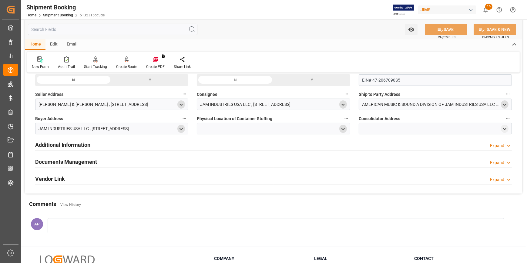
click at [343, 128] on icon "open menu" at bounding box center [343, 128] width 5 height 5
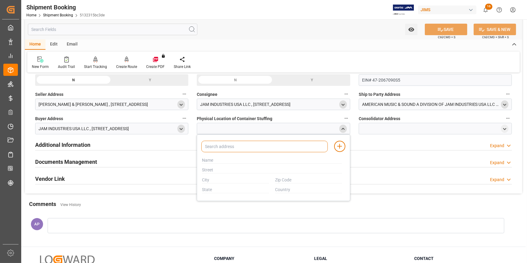
click at [265, 146] on input at bounding box center [264, 147] width 126 height 12
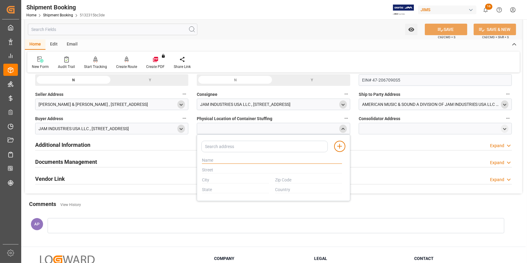
click at [243, 160] on input "text" at bounding box center [272, 160] width 140 height 7
paste input "VTECH"
type input "V"
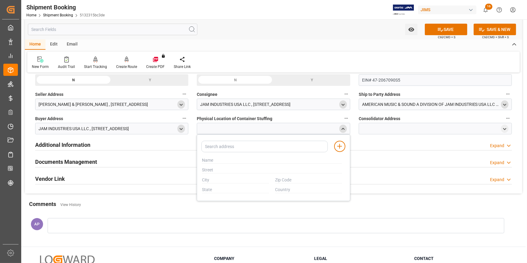
click at [341, 127] on icon "close menu" at bounding box center [343, 128] width 5 height 5
click at [275, 128] on div at bounding box center [273, 129] width 153 height 12
click at [344, 126] on icon "open menu" at bounding box center [343, 128] width 5 height 5
click at [226, 150] on input at bounding box center [264, 147] width 126 height 12
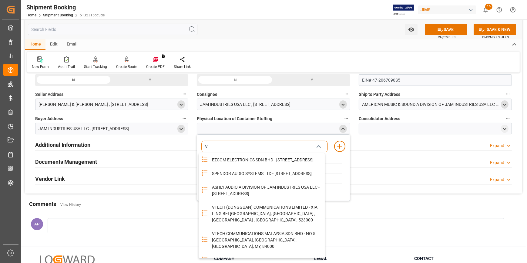
type input "VT"
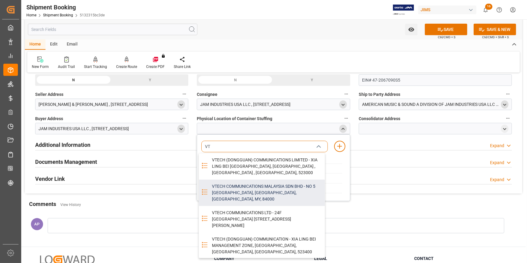
click at [246, 194] on div "VTECH COMMUNICATIONS MALAYSIA SDN BHD - NO 5 TANJUNG AGAS INDUSTRIAL AREA, MUAR…" at bounding box center [266, 193] width 116 height 26
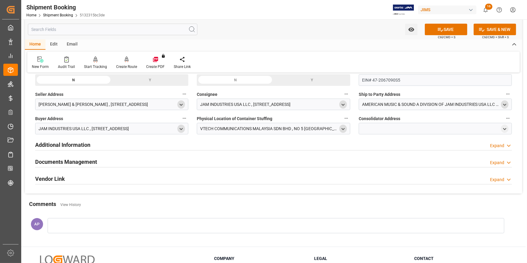
click at [342, 128] on polyline "open menu" at bounding box center [343, 128] width 3 height 1
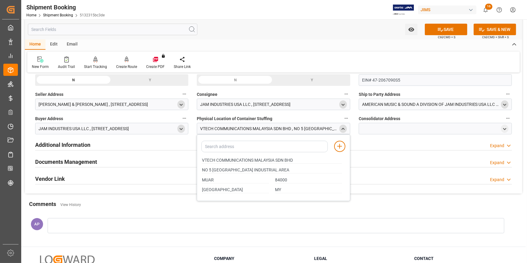
click at [344, 127] on icon "close menu" at bounding box center [343, 128] width 5 height 5
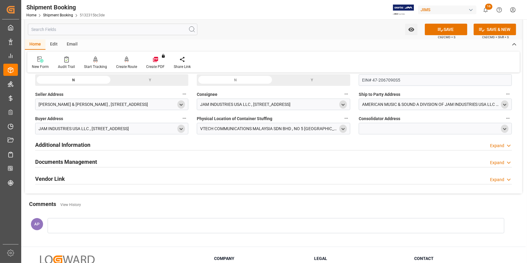
click at [503, 127] on icon "open menu" at bounding box center [504, 128] width 5 height 5
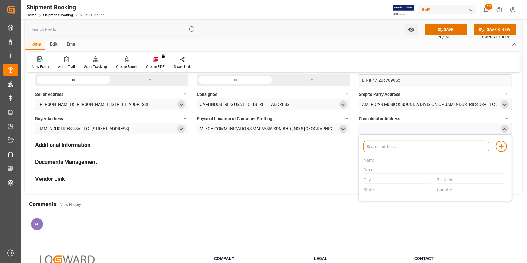
click at [419, 146] on input at bounding box center [426, 147] width 126 height 12
type input "V"
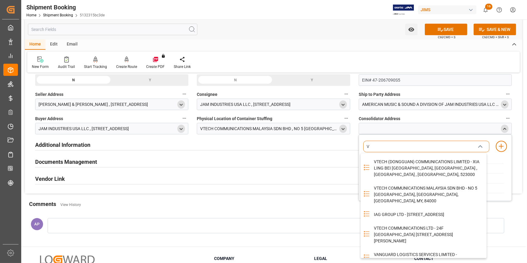
scroll to position [55, 0]
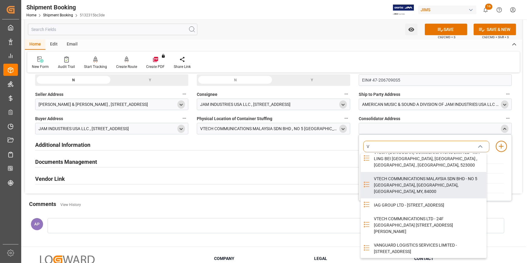
click at [434, 198] on div "VTECH COMMUNICATIONS MALAYSIA SDN BHD - NO 5 TANJUNG AGAS INDUSTRIAL AREA, MUAR…" at bounding box center [428, 185] width 116 height 26
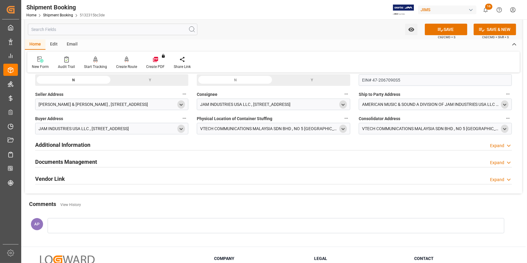
click at [504, 127] on icon "open menu" at bounding box center [504, 128] width 5 height 5
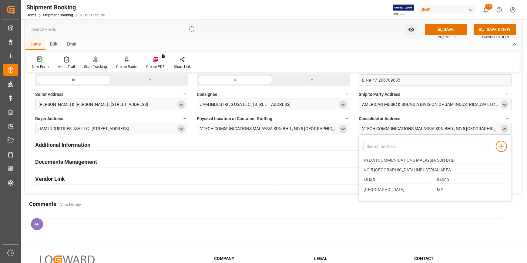
click at [503, 126] on icon "close menu" at bounding box center [504, 128] width 5 height 5
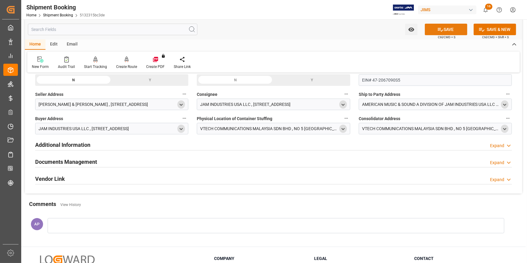
click at [444, 29] on button "SAVE" at bounding box center [446, 30] width 42 height 12
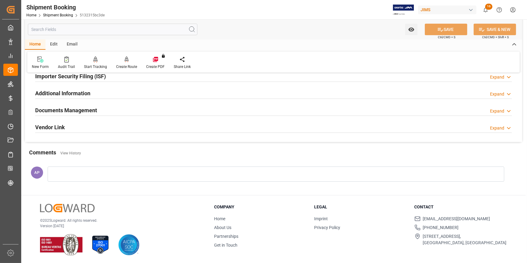
scroll to position [136, 0]
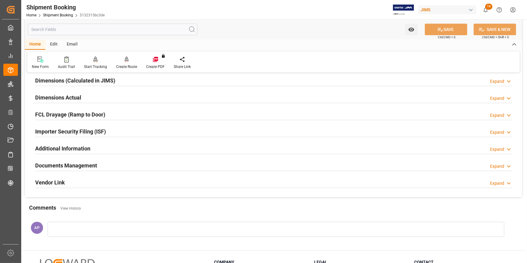
click at [121, 125] on div "Importer Security Filing (ISF) Expand" at bounding box center [273, 131] width 477 height 12
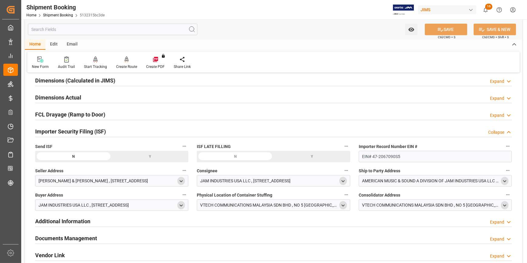
click at [180, 179] on icon "open menu" at bounding box center [181, 181] width 5 height 5
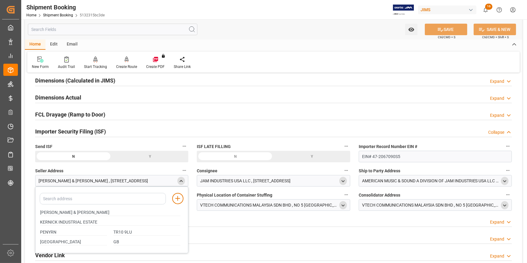
click at [182, 182] on icon "close menu" at bounding box center [181, 181] width 5 height 5
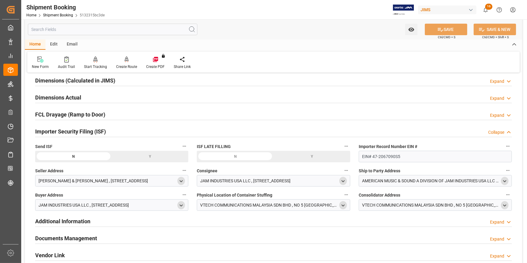
click at [180, 204] on icon "open menu" at bounding box center [181, 205] width 5 height 5
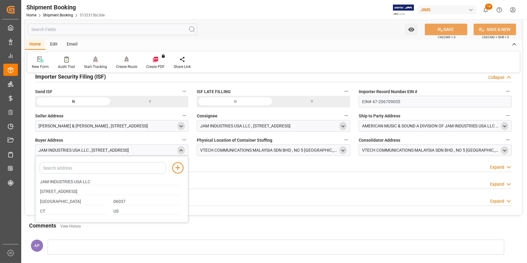
scroll to position [192, 0]
click at [182, 150] on icon "close menu" at bounding box center [181, 150] width 5 height 5
click at [147, 102] on div "Y" at bounding box center [150, 102] width 77 height 12
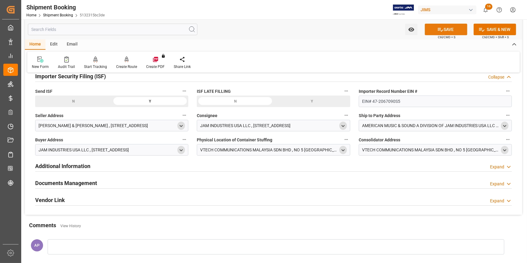
click at [441, 30] on icon at bounding box center [440, 30] width 5 height 4
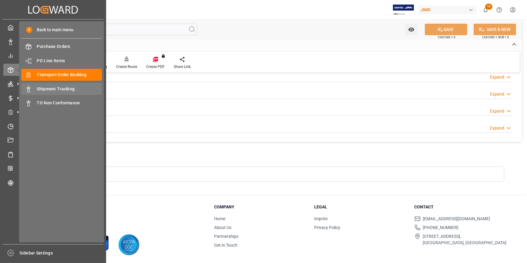
click at [59, 89] on span "Shipment Tracking" at bounding box center [69, 89] width 65 height 6
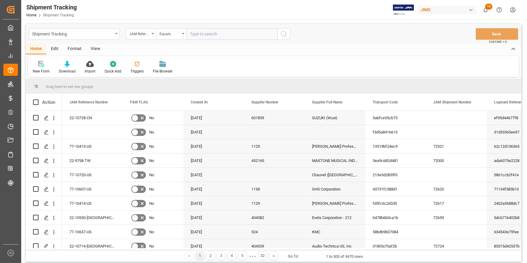
click at [198, 33] on input "text" at bounding box center [232, 34] width 91 height 12
type input "22-10181-MY"
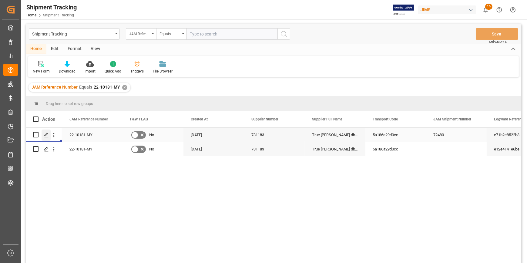
click at [47, 134] on polygon "Press SPACE to select this row." at bounding box center [46, 134] width 3 height 3
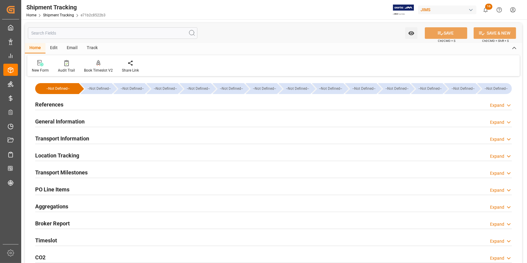
type input "18-07-2025"
click at [130, 106] on div "References Expand" at bounding box center [273, 104] width 477 height 12
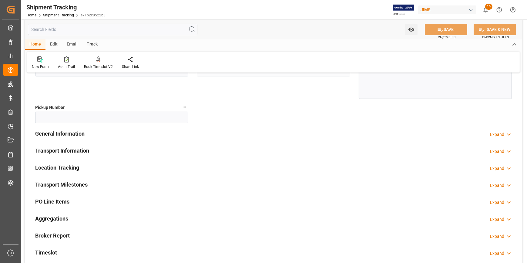
scroll to position [110, 0]
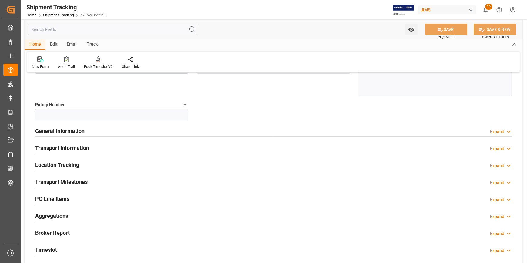
click at [151, 146] on div "Transport Information Expand" at bounding box center [273, 148] width 477 height 12
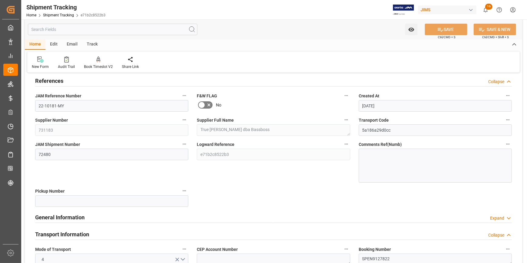
scroll to position [0, 0]
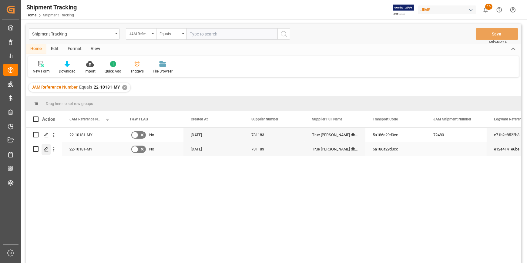
click at [47, 149] on polygon "Press SPACE to select this row." at bounding box center [46, 148] width 3 height 3
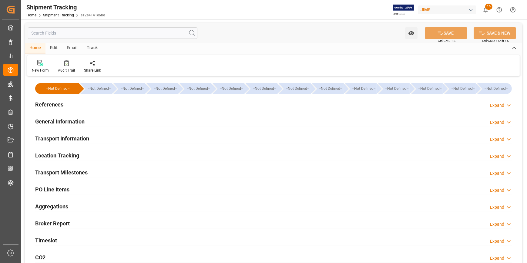
type input "26-08-2025"
click at [112, 105] on div "References Expand" at bounding box center [273, 104] width 477 height 12
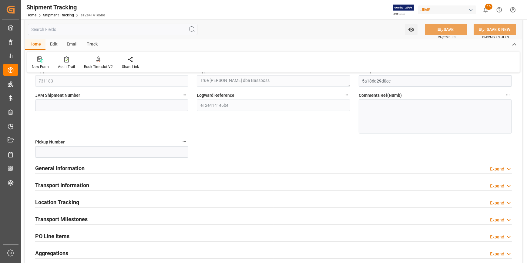
scroll to position [82, 0]
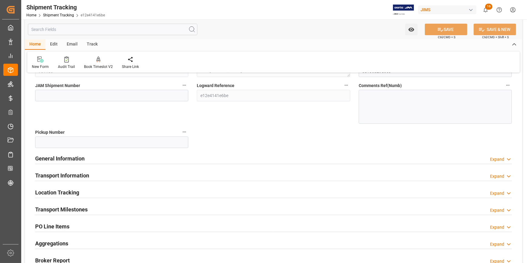
click at [143, 156] on div "General Information Expand" at bounding box center [273, 158] width 477 height 12
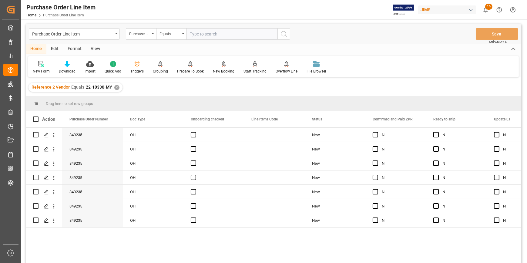
click at [114, 86] on div "✕" at bounding box center [116, 87] width 5 height 5
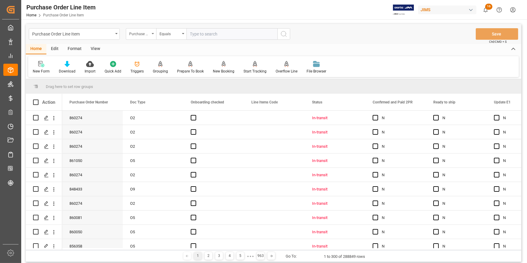
click at [146, 32] on div "Purchase Order Number" at bounding box center [139, 33] width 21 height 7
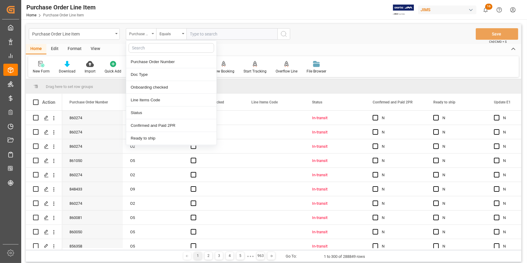
click at [150, 32] on div "Purchase Order Number" at bounding box center [141, 34] width 30 height 12
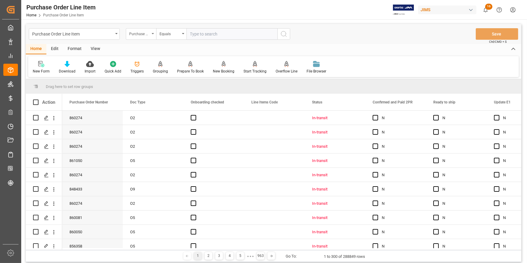
click at [151, 34] on div "Purchase Order Number" at bounding box center [141, 34] width 30 height 12
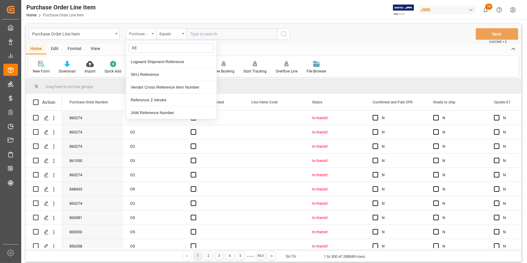
type input "REF"
click at [160, 99] on div "Reference 2 Vendor" at bounding box center [171, 100] width 90 height 13
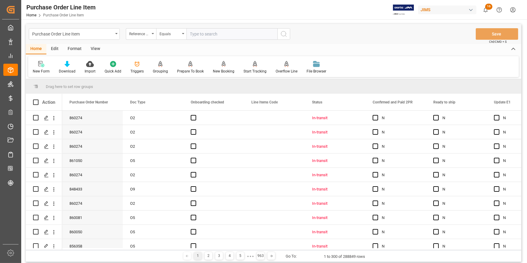
click at [199, 33] on input "text" at bounding box center [232, 34] width 91 height 12
paste input "22-10144-MY"
type input "22-10144-MY"
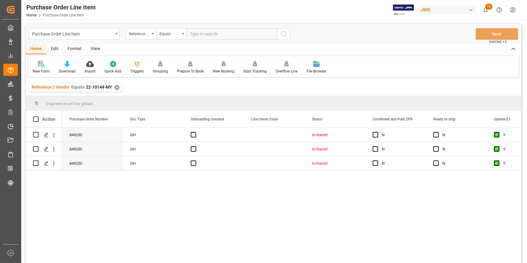
click at [41, 67] on div "New Form" at bounding box center [41, 67] width 26 height 13
drag, startPoint x: 92, startPoint y: 46, endPoint x: 94, endPoint y: 48, distance: 3.3
click at [92, 47] on div "View" at bounding box center [95, 49] width 19 height 10
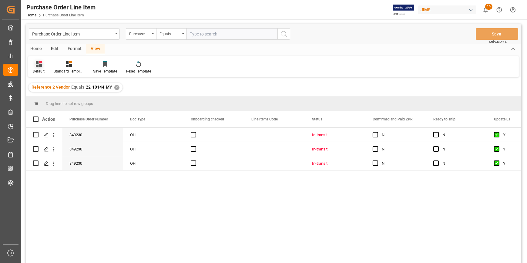
click at [42, 63] on div at bounding box center [39, 64] width 12 height 6
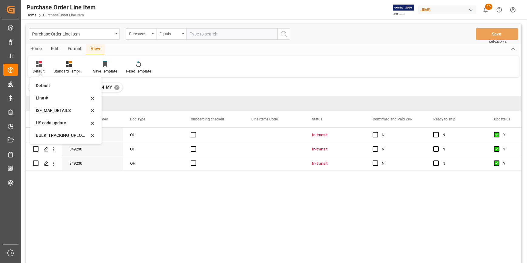
click at [175, 194] on div "849230 OH In-transit N N Y Yes 849230 OH In-transit N N Y Yes 849230 OH In-tran…" at bounding box center [291, 197] width 459 height 139
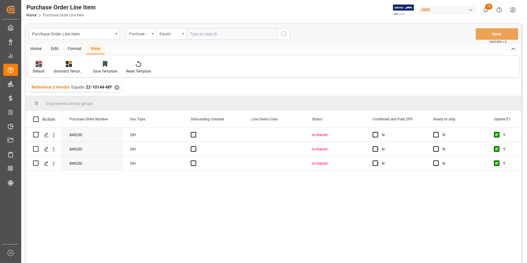
click at [37, 63] on icon at bounding box center [39, 64] width 6 height 6
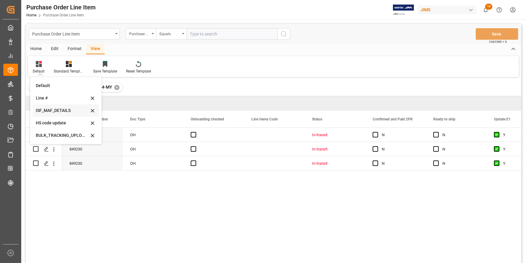
click at [62, 111] on div "ISF_MAF_DETAILS" at bounding box center [62, 110] width 53 height 6
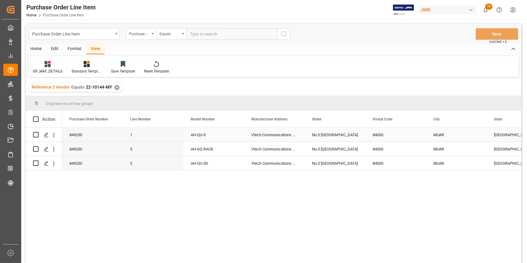
click at [255, 136] on div "Vtech Communications Malaysia SDN BHD" at bounding box center [274, 135] width 61 height 14
drag, startPoint x: 258, startPoint y: 139, endPoint x: 299, endPoint y: 143, distance: 41.2
click at [299, 143] on input "Vtech Communications Malaysia SDN BHD" at bounding box center [274, 139] width 51 height 12
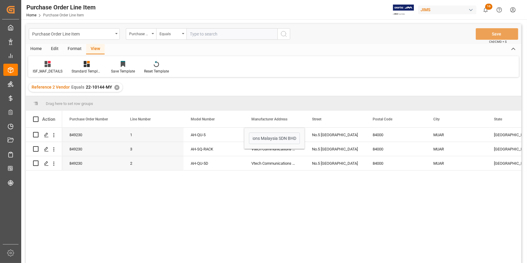
scroll to position [0, 0]
click at [321, 132] on div "No.5 [GEOGRAPHIC_DATA]" at bounding box center [335, 135] width 61 height 14
drag, startPoint x: 312, startPoint y: 138, endPoint x: 360, endPoint y: 144, distance: 48.0
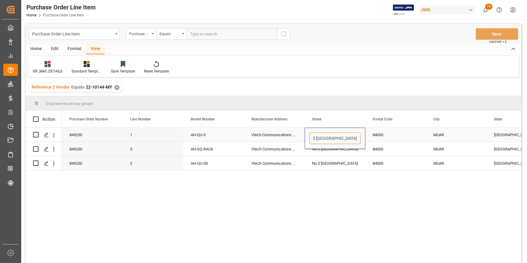
click at [359, 143] on input "No.5 [GEOGRAPHIC_DATA]" at bounding box center [335, 139] width 51 height 12
click at [385, 135] on div "84000" at bounding box center [395, 135] width 61 height 14
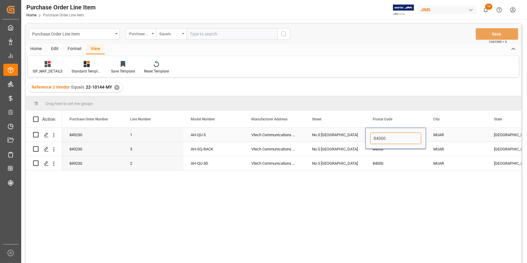
drag, startPoint x: 385, startPoint y: 135, endPoint x: 367, endPoint y: 140, distance: 18.9
click at [368, 140] on div "84000" at bounding box center [395, 138] width 61 height 21
click at [382, 146] on div "84000" at bounding box center [395, 138] width 61 height 21
click at [388, 138] on input "84000" at bounding box center [395, 139] width 51 height 12
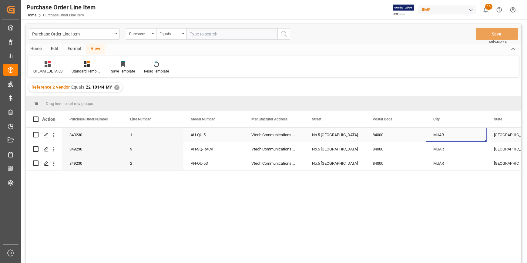
click at [444, 140] on div "MUAR" at bounding box center [456, 135] width 61 height 14
click at [436, 136] on div "MUAR" at bounding box center [456, 135] width 61 height 14
click at [436, 137] on div "MUAR" at bounding box center [456, 135] width 61 height 14
drag, startPoint x: 434, startPoint y: 139, endPoint x: 448, endPoint y: 139, distance: 14.6
click at [448, 139] on input "MUAR" at bounding box center [456, 139] width 51 height 12
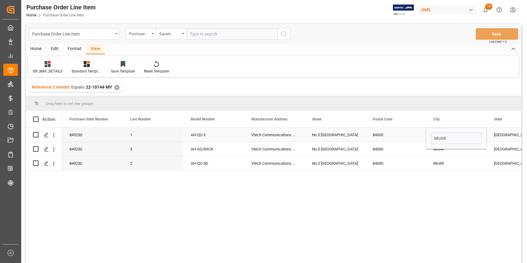
click at [491, 138] on div "[GEOGRAPHIC_DATA]" at bounding box center [517, 135] width 61 height 14
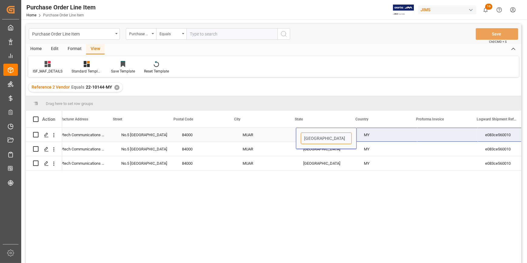
scroll to position [0, 202]
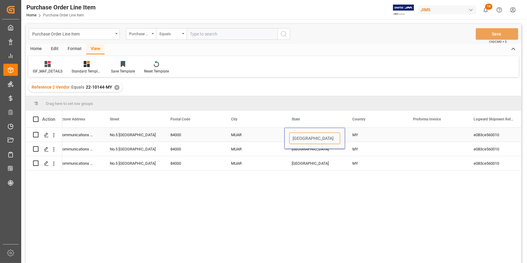
drag, startPoint x: 494, startPoint y: 137, endPoint x: 309, endPoint y: 137, distance: 185.3
click at [309, 137] on input "[GEOGRAPHIC_DATA]" at bounding box center [314, 139] width 51 height 12
click at [355, 137] on div "MY" at bounding box center [375, 135] width 61 height 14
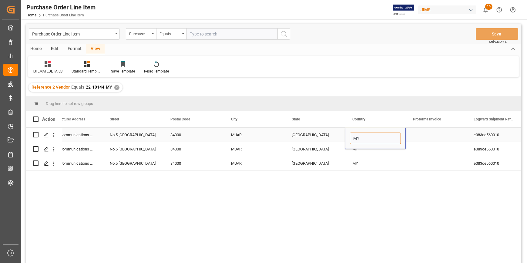
drag, startPoint x: 353, startPoint y: 137, endPoint x: 348, endPoint y: 146, distance: 10.3
click at [364, 138] on input "MY" at bounding box center [375, 139] width 51 height 12
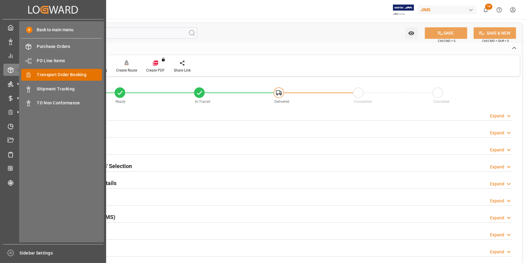
click at [58, 76] on span "Transport Order Booking" at bounding box center [69, 75] width 65 height 6
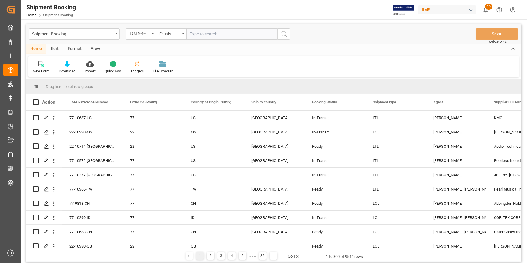
click at [202, 36] on input "text" at bounding box center [232, 34] width 91 height 12
type input "22-10144-MY"
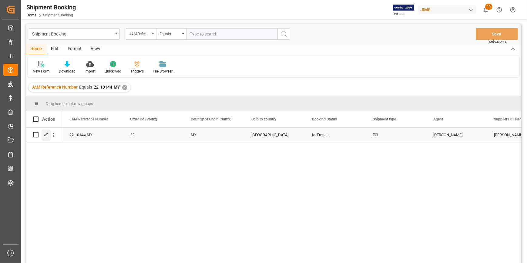
click at [47, 133] on polygon "Press SPACE to select this row." at bounding box center [46, 134] width 3 height 3
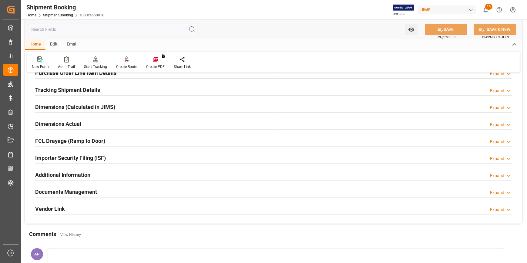
click at [159, 161] on div "Importer Security Filing (ISF) Expand" at bounding box center [273, 158] width 477 height 12
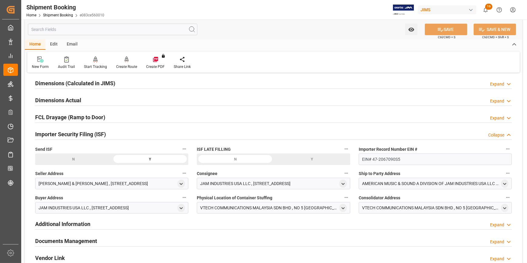
scroll to position [165, 0]
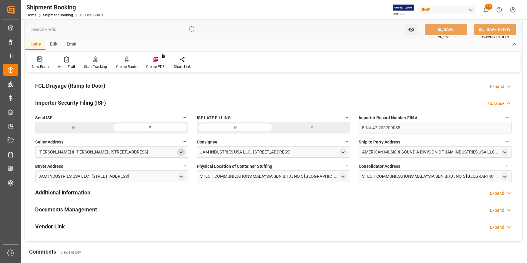
click at [182, 152] on polyline "open menu" at bounding box center [181, 152] width 3 height 1
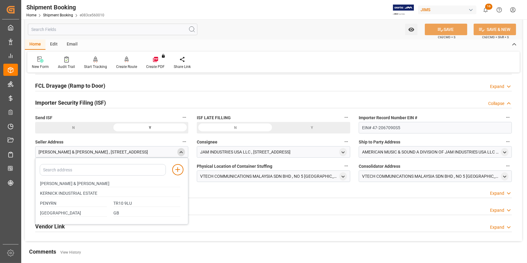
scroll to position [193, 0]
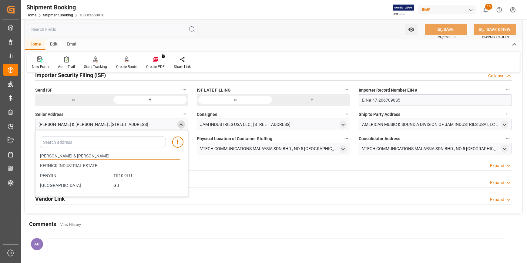
drag, startPoint x: 73, startPoint y: 154, endPoint x: 36, endPoint y: 159, distance: 37.6
click at [34, 158] on div "Quote Ready In-Transit Delivered Completed Cancelled References Expand JAM Refe…" at bounding box center [273, 49] width 497 height 328
click at [182, 123] on icon "close menu" at bounding box center [181, 124] width 5 height 5
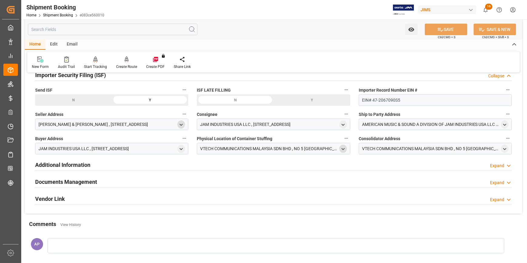
click at [342, 148] on polyline "open menu" at bounding box center [343, 148] width 3 height 1
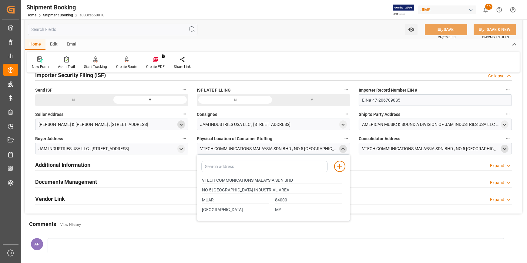
click at [506, 148] on polyline "open menu" at bounding box center [504, 148] width 3 height 1
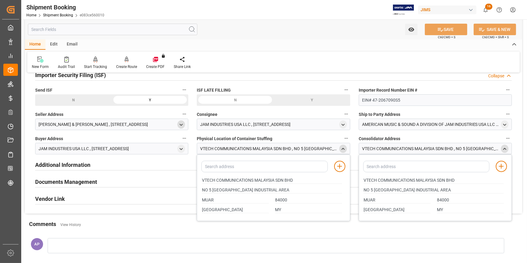
click at [506, 148] on icon "close menu" at bounding box center [504, 148] width 5 height 5
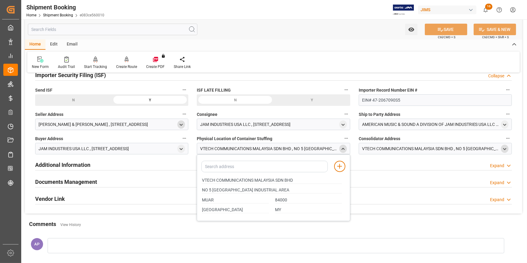
click at [345, 147] on icon "close menu" at bounding box center [343, 148] width 5 height 5
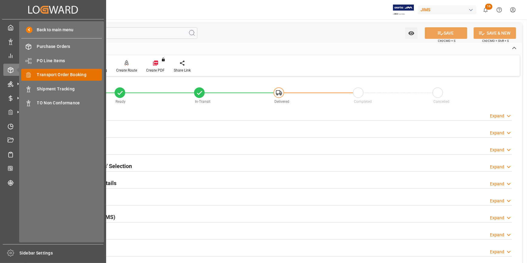
click at [51, 76] on span "Transport Order Booking" at bounding box center [69, 75] width 65 height 6
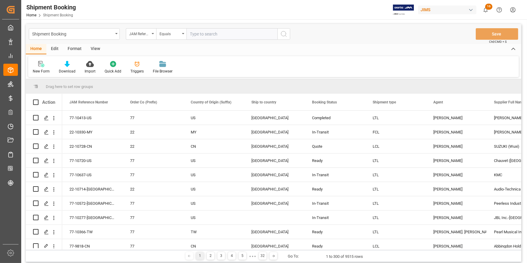
click at [206, 35] on input "text" at bounding box center [232, 34] width 91 height 12
type input "22-10144-MY"
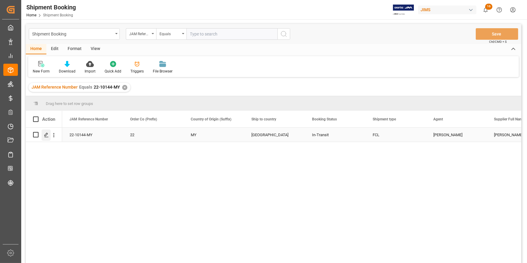
click at [46, 134] on icon "Press SPACE to select this row." at bounding box center [46, 135] width 5 height 5
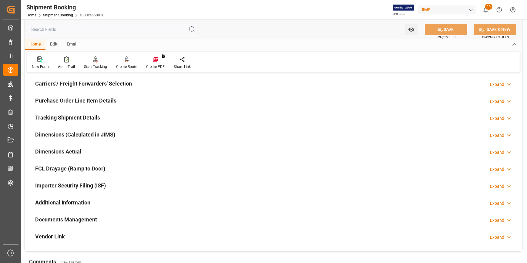
scroll to position [138, 0]
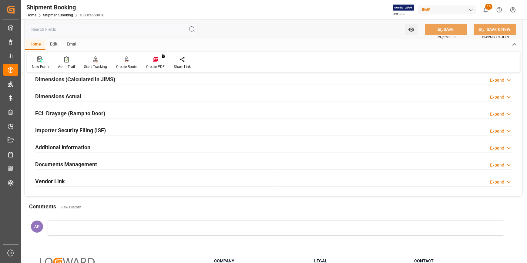
click at [136, 163] on div "Documents Management Expand" at bounding box center [273, 164] width 477 height 12
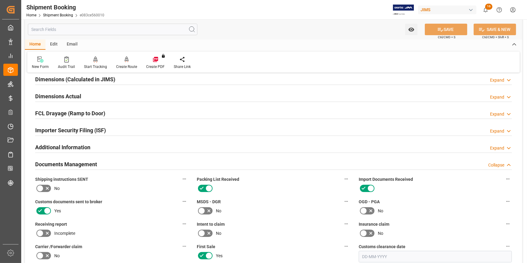
click at [139, 131] on div "Importer Security Filing (ISF) Expand" at bounding box center [273, 130] width 477 height 12
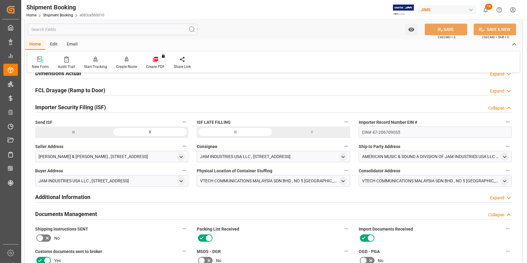
scroll to position [193, 0]
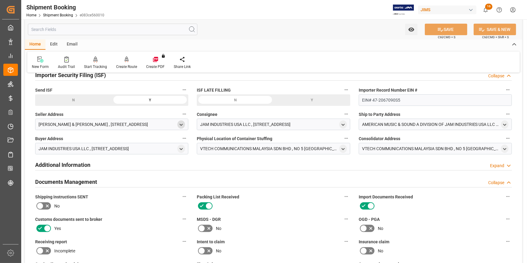
click at [181, 126] on icon "open menu" at bounding box center [181, 124] width 5 height 5
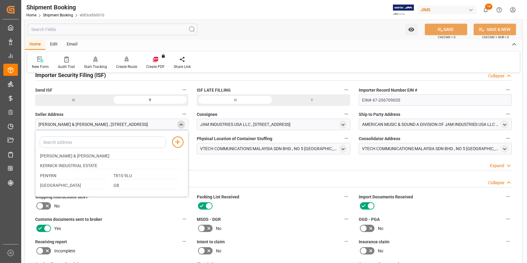
click at [181, 124] on polyline "close menu" at bounding box center [181, 124] width 3 height 1
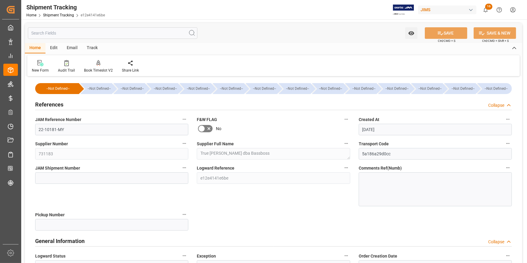
scroll to position [138, 0]
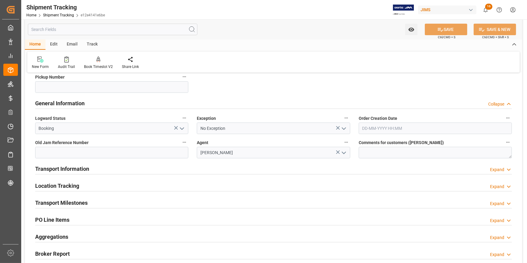
click at [150, 165] on div "Transport Information Expand" at bounding box center [273, 169] width 477 height 12
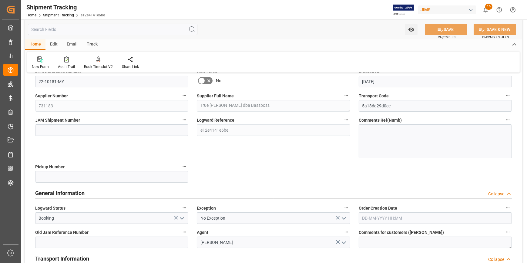
scroll to position [0, 0]
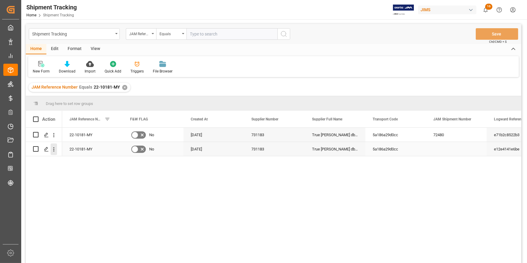
click at [55, 150] on icon "open menu" at bounding box center [54, 149] width 6 height 6
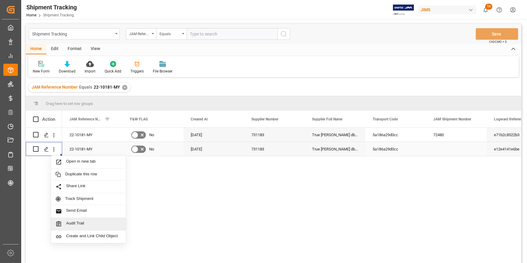
click at [91, 223] on span "Audit Trail" at bounding box center [93, 224] width 55 height 6
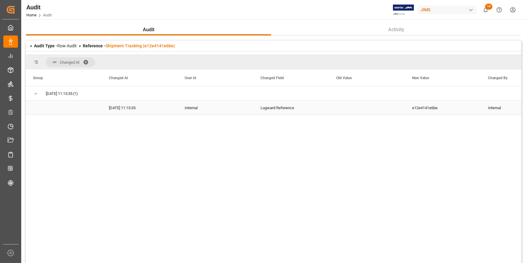
click at [259, 111] on div "Logward Reference" at bounding box center [291, 108] width 76 height 14
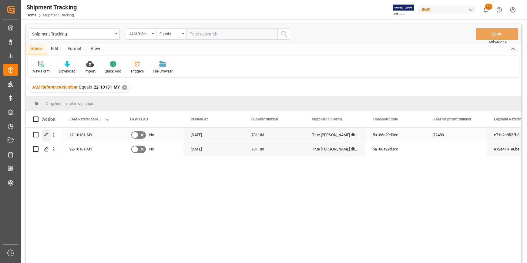
click at [45, 134] on polygon "Press SPACE to select this row." at bounding box center [46, 134] width 3 height 3
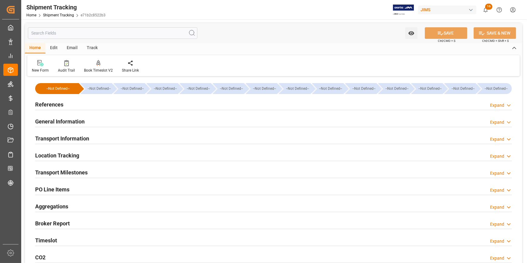
type input "[DATE]"
click at [101, 105] on div "References Expand" at bounding box center [273, 104] width 477 height 12
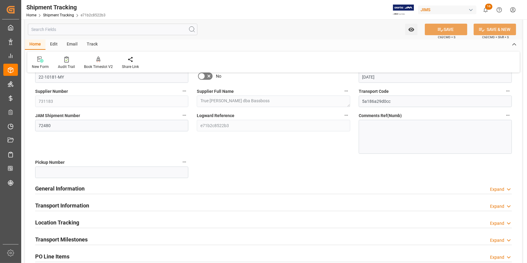
scroll to position [55, 0]
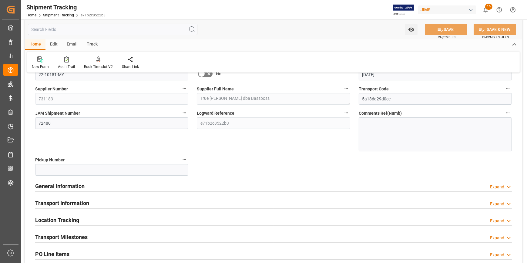
click at [146, 185] on div "General Information Expand" at bounding box center [273, 186] width 477 height 12
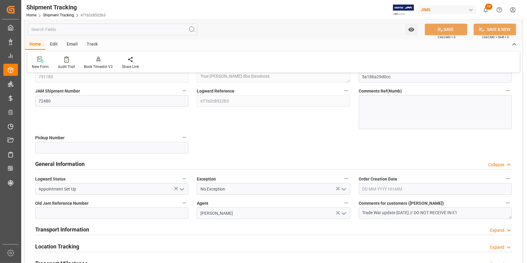
scroll to position [110, 0]
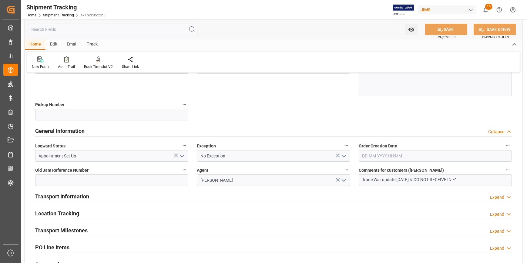
click at [189, 197] on div "Transport Information Expand" at bounding box center [273, 196] width 477 height 12
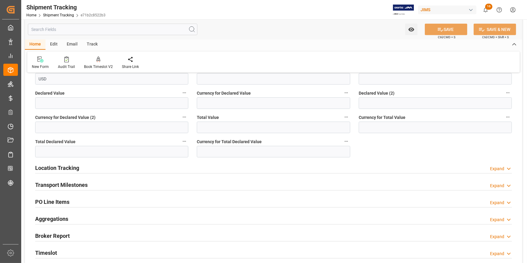
scroll to position [386, 0]
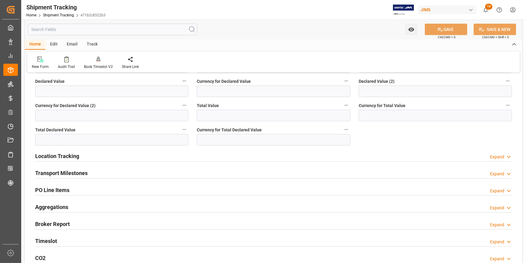
click at [122, 173] on div "Transport Milestones Expand" at bounding box center [273, 173] width 477 height 12
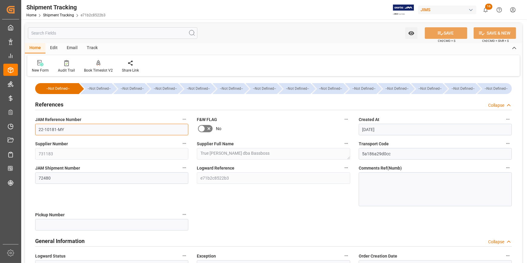
drag, startPoint x: 67, startPoint y: 129, endPoint x: 29, endPoint y: 128, distance: 37.9
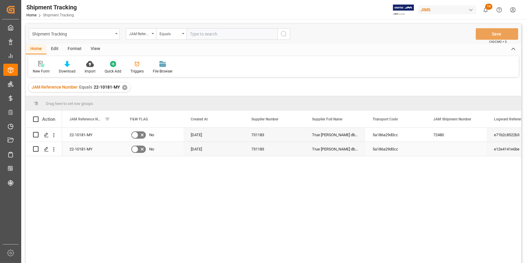
click at [373, 151] on div "5a186a29d0cc" at bounding box center [395, 149] width 61 height 14
drag, startPoint x: 374, startPoint y: 145, endPoint x: 264, endPoint y: 195, distance: 120.9
click at [407, 144] on input "5a186a29d0cc" at bounding box center [395, 146] width 51 height 12
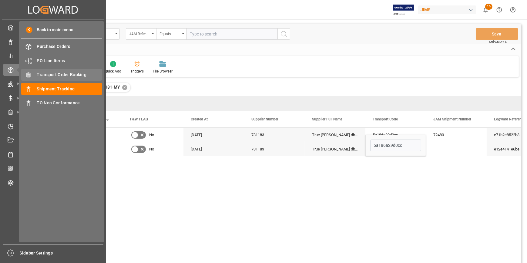
drag, startPoint x: 60, startPoint y: 76, endPoint x: 66, endPoint y: 77, distance: 5.8
click at [60, 76] on span "Transport Order Booking" at bounding box center [69, 75] width 65 height 6
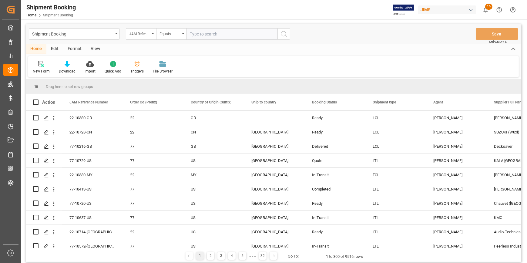
click at [193, 34] on input "text" at bounding box center [232, 34] width 91 height 12
paste input "22-10329-MY"
type input "22-10329-MY"
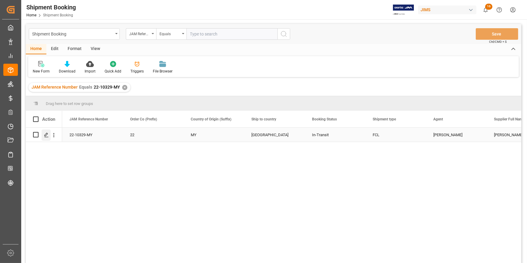
click at [47, 133] on polygon "Press SPACE to select this row." at bounding box center [46, 134] width 3 height 3
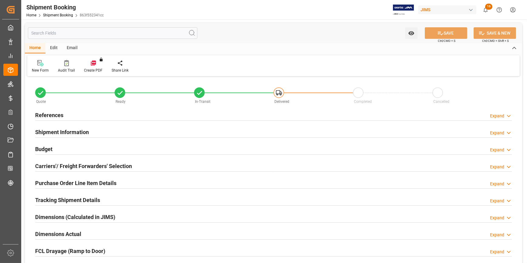
type input "1"
type input "[DATE]"
click at [96, 115] on div "References Expand" at bounding box center [273, 115] width 477 height 12
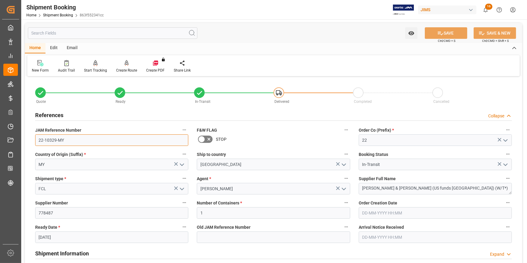
drag, startPoint x: 65, startPoint y: 140, endPoint x: 138, endPoint y: 191, distance: 88.6
click at [33, 141] on div "JAM Reference Number 22-10329-MY" at bounding box center [112, 136] width 162 height 24
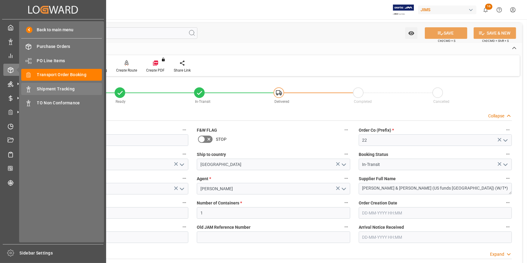
click at [56, 90] on span "Shipment Tracking" at bounding box center [69, 89] width 65 height 6
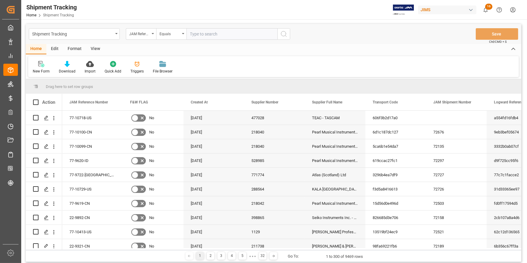
click at [205, 35] on input "text" at bounding box center [232, 34] width 91 height 12
type input "22-9289-CN"
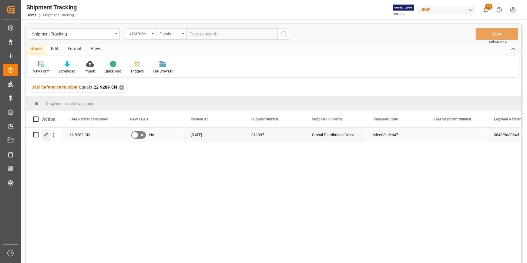
click at [45, 134] on icon "Press SPACE to select this row." at bounding box center [46, 135] width 5 height 5
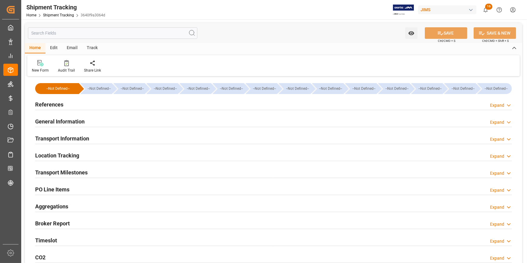
type input "31080"
type input "[DATE]"
type input "[DATE] 00:00"
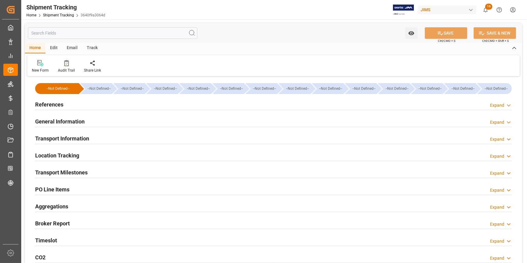
type input "[DATE] 00:00"
click at [123, 106] on div "References Expand" at bounding box center [273, 104] width 477 height 12
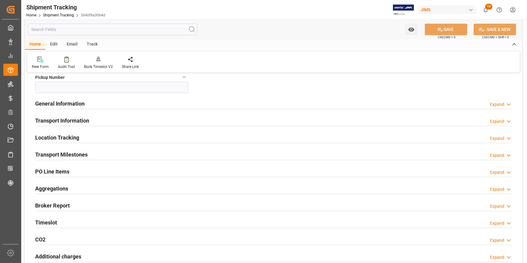
scroll to position [138, 0]
click at [118, 120] on div "Transport Information Expand" at bounding box center [273, 120] width 477 height 12
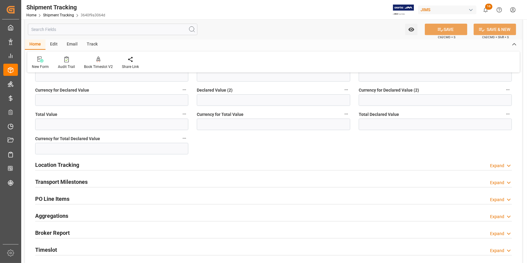
scroll to position [358, 0]
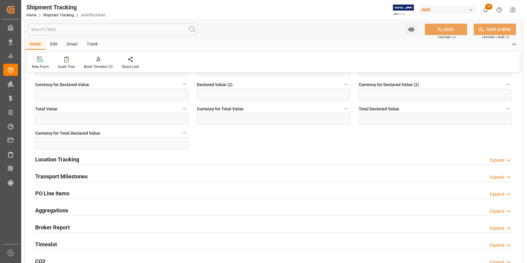
click at [124, 162] on div "Location Tracking Expand" at bounding box center [273, 159] width 477 height 12
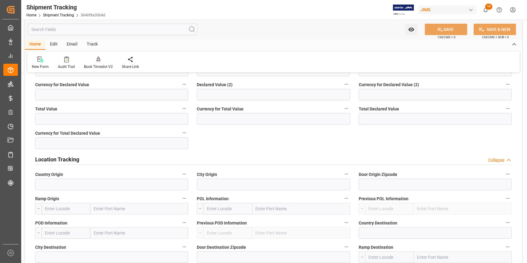
click at [128, 162] on div "Location Tracking Collapse" at bounding box center [273, 159] width 477 height 12
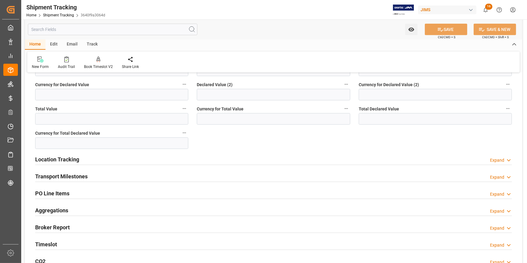
drag, startPoint x: 119, startPoint y: 172, endPoint x: 125, endPoint y: 173, distance: 6.4
click at [119, 173] on div "Transport Milestones Expand" at bounding box center [273, 176] width 477 height 12
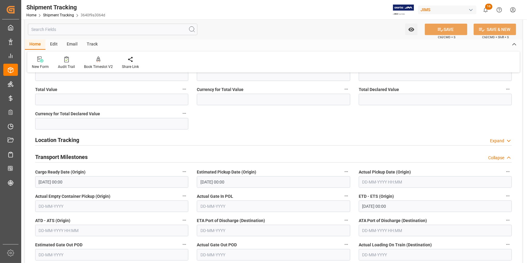
scroll to position [386, 0]
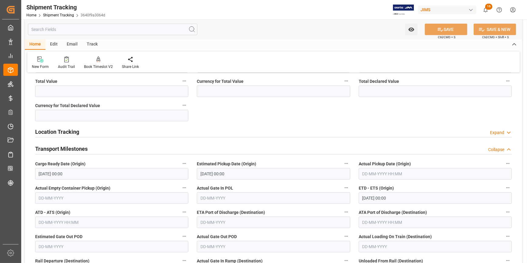
click at [88, 174] on input "09-06-2025 00:00" at bounding box center [111, 174] width 153 height 12
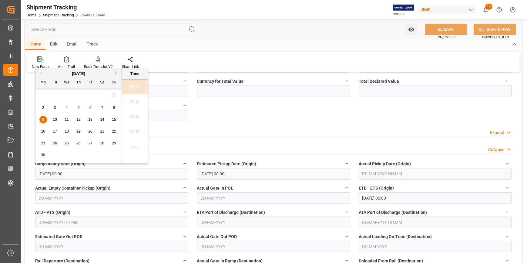
click at [116, 73] on button "Next Month" at bounding box center [117, 73] width 4 height 4
click at [55, 143] on span "26" at bounding box center [55, 143] width 4 height 4
type input "26-08-2025 00:00"
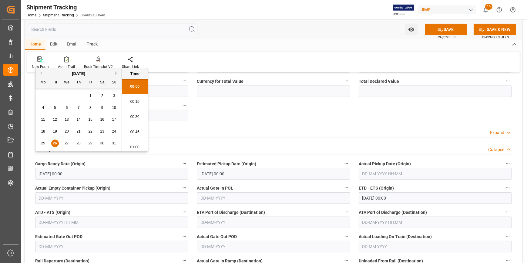
click at [216, 172] on input "20-07-2025 00:00" at bounding box center [273, 174] width 153 height 12
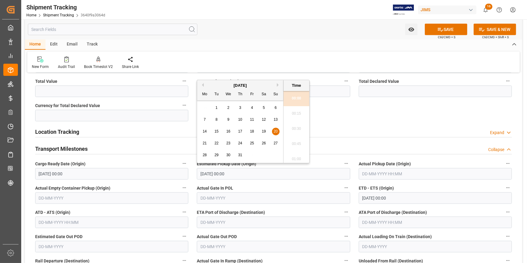
click at [278, 84] on button "Next Month" at bounding box center [279, 85] width 4 height 4
click at [217, 154] on span "26" at bounding box center [216, 155] width 4 height 4
type input "26-08-2025 00:00"
click at [380, 197] on input "20-07-2025 00:00" at bounding box center [435, 198] width 153 height 12
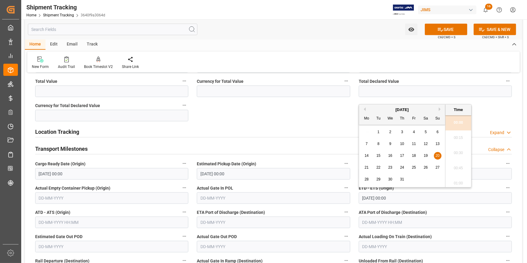
click at [401, 177] on span "31" at bounding box center [402, 179] width 4 height 4
click at [440, 108] on button "Next Month" at bounding box center [441, 109] width 4 height 4
click at [436, 178] on span "31" at bounding box center [438, 179] width 4 height 4
type input "31-08-2025 00:00"
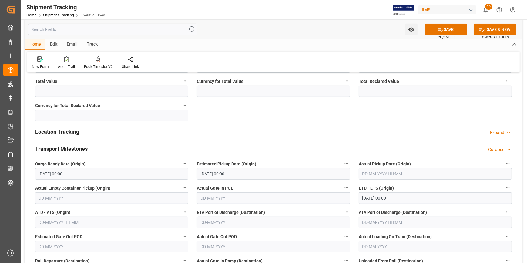
click at [314, 187] on label "Actual Gate In POL" at bounding box center [273, 188] width 153 height 8
click at [342, 187] on button "Actual Gate In POL" at bounding box center [346, 188] width 8 height 8
click at [308, 183] on div at bounding box center [263, 131] width 527 height 263
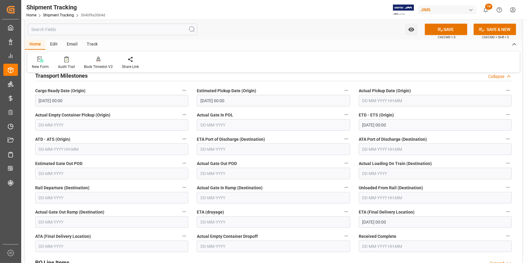
scroll to position [469, 0]
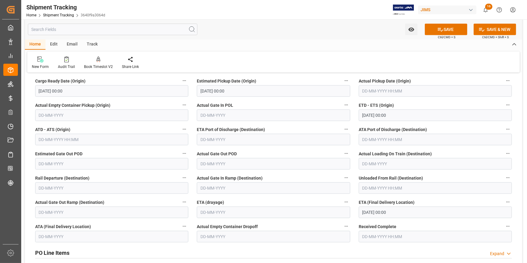
click at [384, 214] on input "20-09-2025 00:00" at bounding box center [435, 213] width 153 height 12
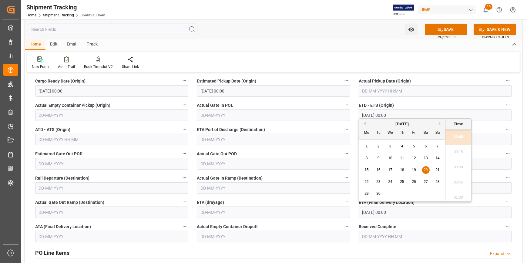
click at [440, 123] on button "Next Month" at bounding box center [441, 124] width 4 height 4
click at [367, 181] on span "20" at bounding box center [367, 182] width 4 height 4
type input "20-10-2025 00:00"
click at [446, 28] on button "SAVE" at bounding box center [446, 30] width 42 height 12
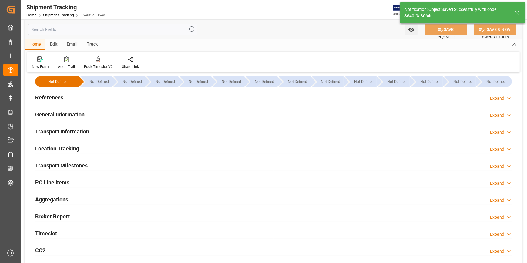
scroll to position [0, 0]
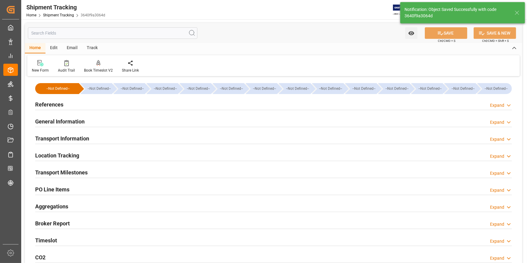
click at [117, 105] on div "References Expand" at bounding box center [273, 104] width 477 height 12
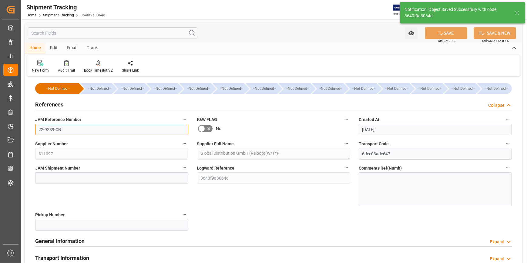
drag, startPoint x: 64, startPoint y: 129, endPoint x: 28, endPoint y: 126, distance: 36.9
click at [28, 126] on div "--Not Defined-- --Not Defined-- --Not Defined-- --Not Defined-- --Not Defined--…" at bounding box center [273, 243] width 497 height 331
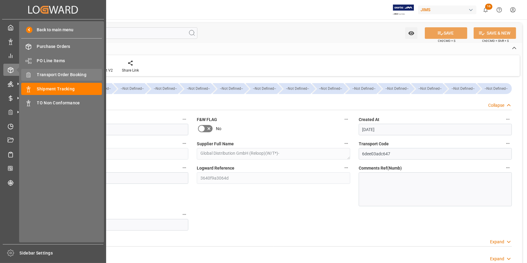
click at [54, 71] on div "Transport Order Booking Transport Order Booking" at bounding box center [61, 75] width 81 height 12
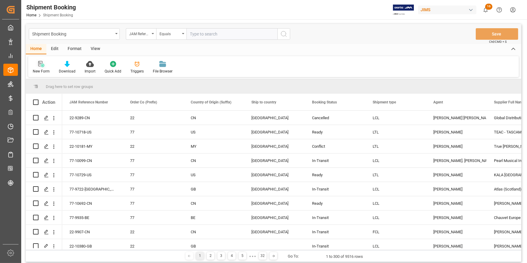
click at [39, 63] on icon at bounding box center [40, 63] width 4 height 5
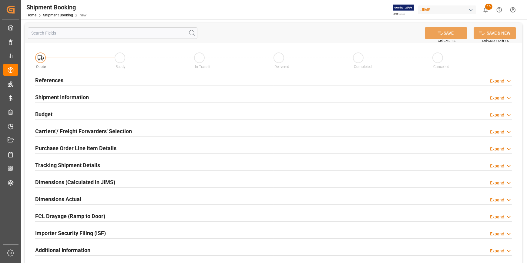
click at [136, 80] on div "References Expand" at bounding box center [273, 80] width 477 height 12
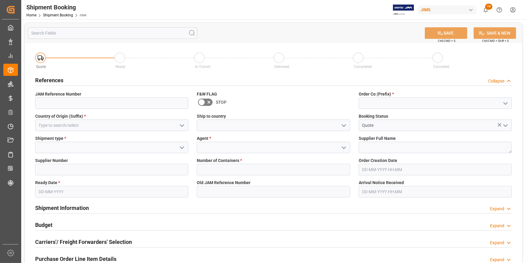
click at [505, 102] on icon "open menu" at bounding box center [505, 103] width 7 height 7
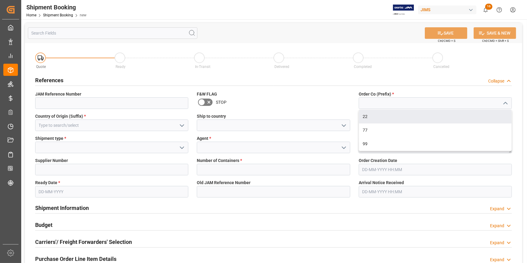
click at [395, 113] on div "22" at bounding box center [435, 117] width 153 height 14
type input "22"
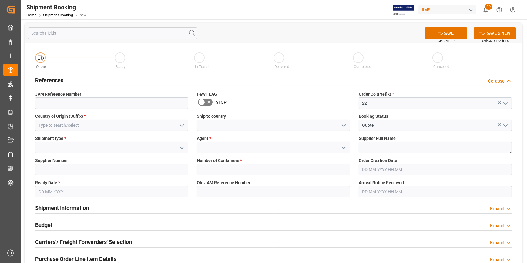
click at [181, 125] on icon "open menu" at bounding box center [181, 125] width 7 height 7
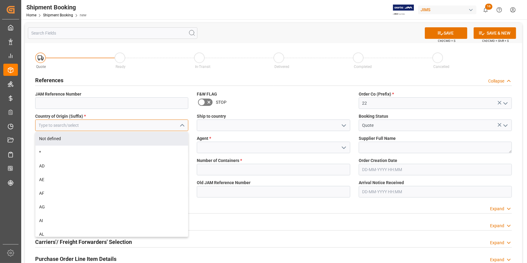
click at [93, 125] on input at bounding box center [111, 125] width 153 height 12
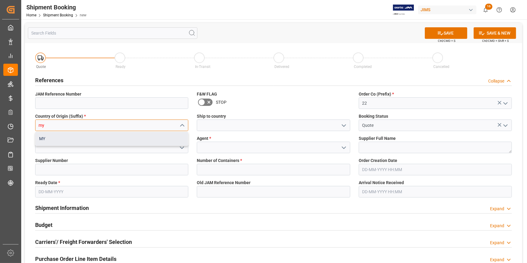
click at [81, 137] on div "MY" at bounding box center [111, 139] width 153 height 14
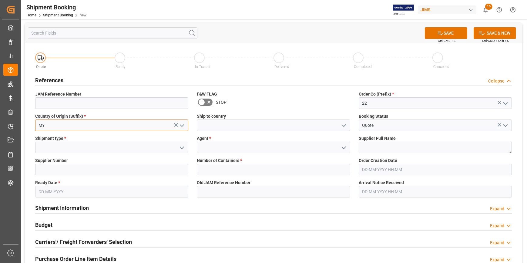
type input "MY"
click at [342, 124] on icon "open menu" at bounding box center [343, 125] width 7 height 7
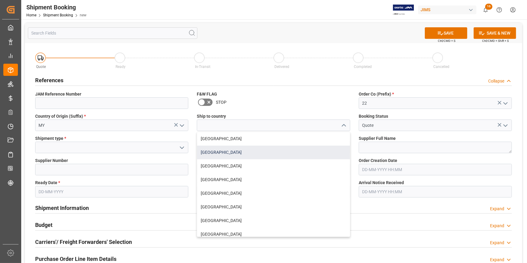
click at [267, 151] on div "[GEOGRAPHIC_DATA]" at bounding box center [273, 153] width 153 height 14
type input "[GEOGRAPHIC_DATA]"
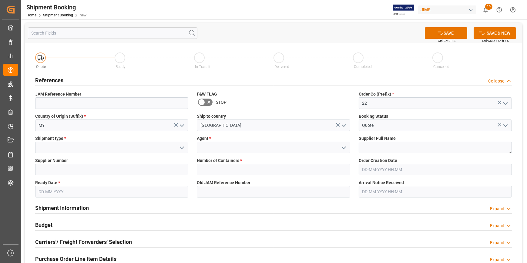
click at [181, 148] on icon "open menu" at bounding box center [181, 147] width 7 height 7
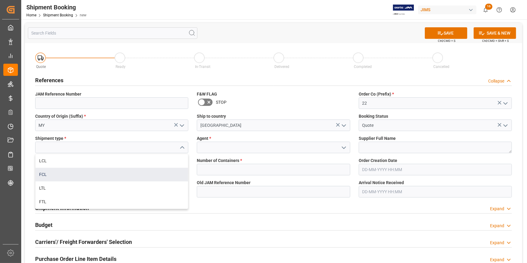
click at [121, 178] on div "FCL" at bounding box center [111, 175] width 153 height 14
type input "FCL"
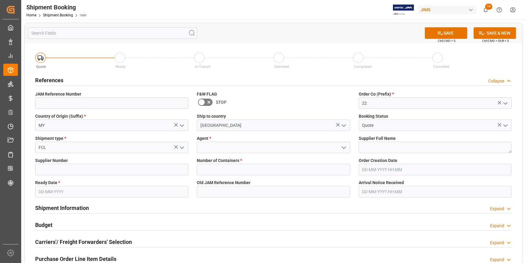
click at [344, 147] on icon "open menu" at bounding box center [343, 147] width 7 height 7
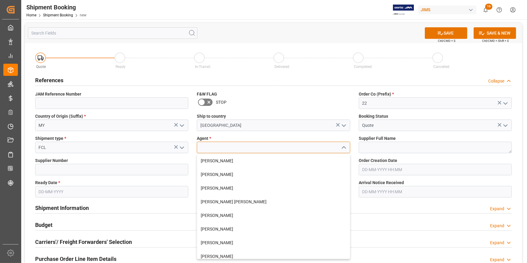
click at [279, 148] on input at bounding box center [273, 148] width 153 height 12
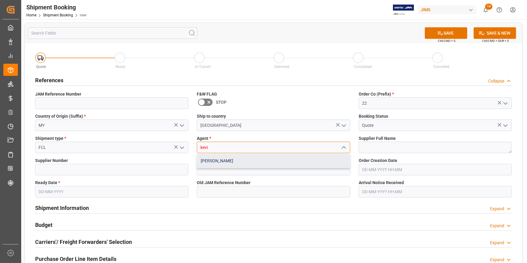
click at [250, 158] on div "[PERSON_NAME]" at bounding box center [273, 161] width 153 height 14
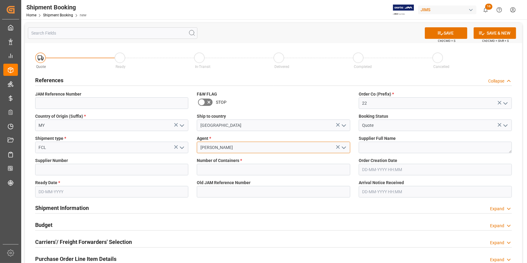
type input "[PERSON_NAME]"
click at [382, 146] on textarea at bounding box center [435, 148] width 153 height 12
paste textarea "True [PERSON_NAME] dba Bass"
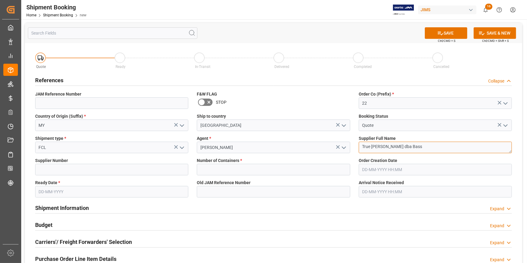
type textarea "True [PERSON_NAME] dba Bass"
click at [91, 169] on input at bounding box center [111, 170] width 153 height 12
click at [67, 170] on input at bounding box center [111, 170] width 153 height 12
paste input "731183"
type input "731183"
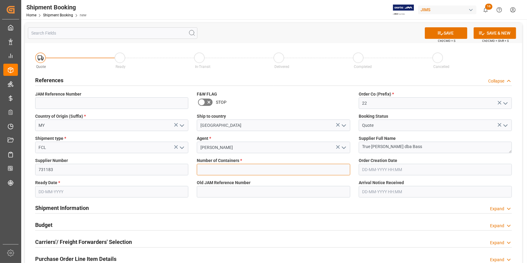
click at [227, 169] on input "text" at bounding box center [273, 170] width 153 height 12
type input "1"
click at [74, 193] on input "text" at bounding box center [111, 192] width 153 height 12
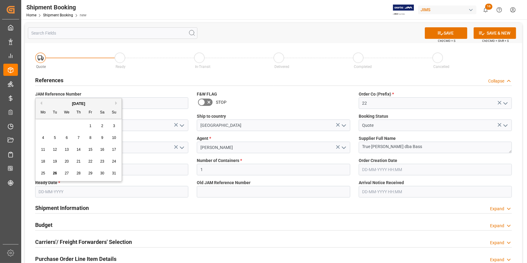
click at [116, 102] on button "Next Month" at bounding box center [117, 103] width 4 height 4
click at [112, 149] on span "21" at bounding box center [114, 149] width 4 height 4
type input "21-09-2025"
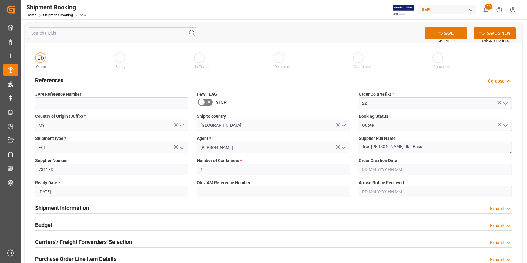
click at [448, 33] on button "SAVE" at bounding box center [446, 33] width 42 height 12
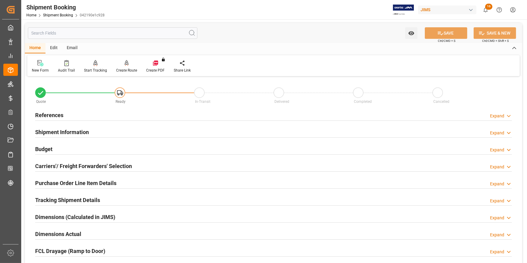
type input "1"
type input "[DATE]"
click at [89, 116] on div "References Expand" at bounding box center [273, 115] width 477 height 12
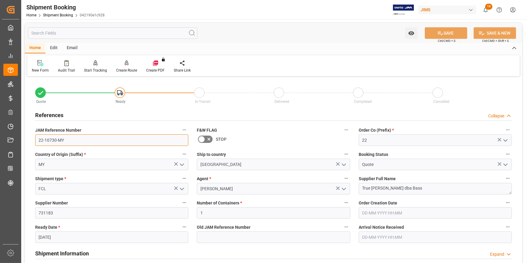
drag, startPoint x: 59, startPoint y: 138, endPoint x: 27, endPoint y: 137, distance: 32.2
click at [27, 137] on div "Quote Ready In-Transit Delivered Completed Cancelled References Collapse JAM Re…" at bounding box center [273, 266] width 497 height 377
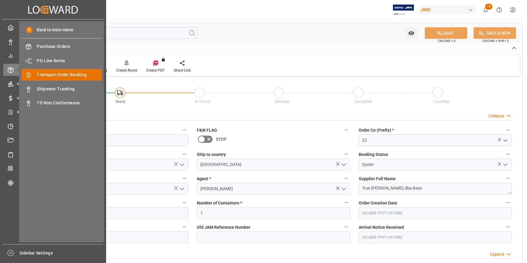
click at [51, 75] on span "Transport Order Booking" at bounding box center [69, 75] width 65 height 6
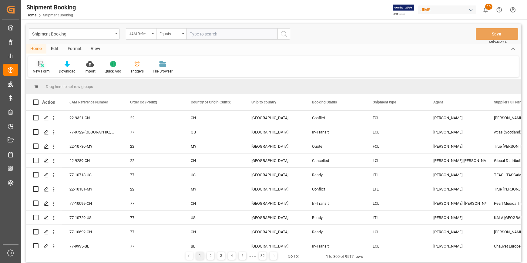
click at [39, 68] on div "New Form" at bounding box center [41, 67] width 26 height 13
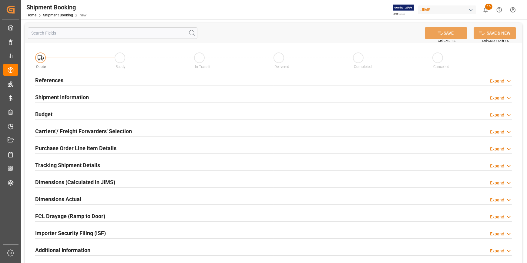
click at [103, 82] on div "References Expand" at bounding box center [273, 80] width 477 height 12
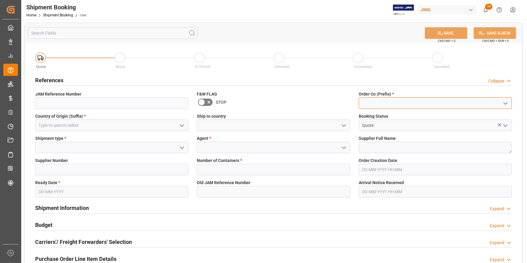
click at [378, 103] on input at bounding box center [435, 103] width 153 height 12
click at [502, 103] on icon "open menu" at bounding box center [505, 103] width 7 height 7
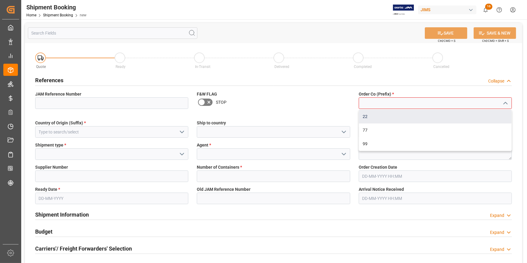
click at [406, 117] on div "22" at bounding box center [435, 117] width 153 height 14
type input "22"
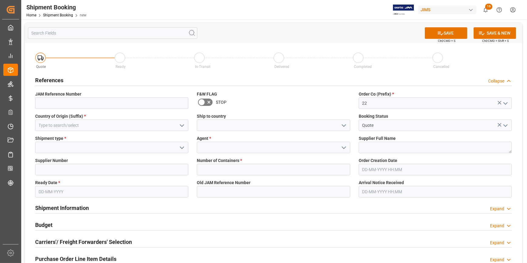
click at [181, 124] on icon "open menu" at bounding box center [181, 125] width 7 height 7
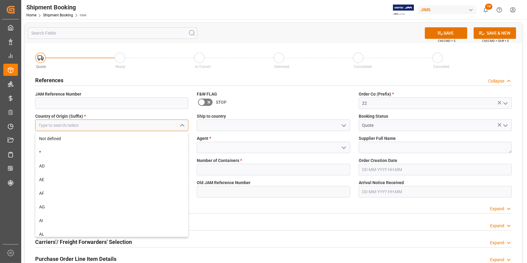
click at [119, 128] on input at bounding box center [111, 125] width 153 height 12
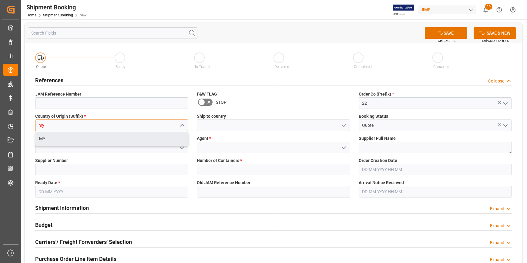
click at [126, 136] on div "MY" at bounding box center [111, 139] width 153 height 14
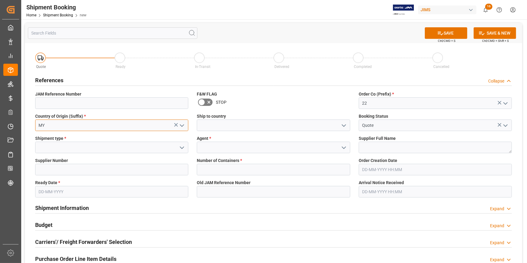
type input "MY"
click at [346, 127] on icon "open menu" at bounding box center [343, 125] width 7 height 7
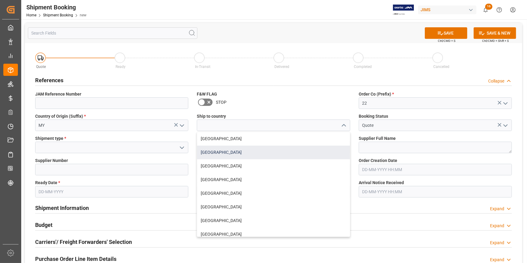
click at [252, 151] on div "[GEOGRAPHIC_DATA]" at bounding box center [273, 153] width 153 height 14
type input "[GEOGRAPHIC_DATA]"
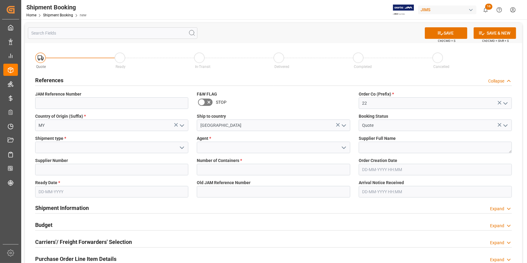
click at [182, 145] on icon "open menu" at bounding box center [181, 147] width 7 height 7
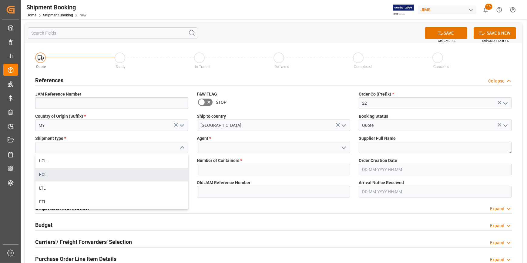
click at [109, 177] on div "FCL" at bounding box center [111, 175] width 153 height 14
type input "FCL"
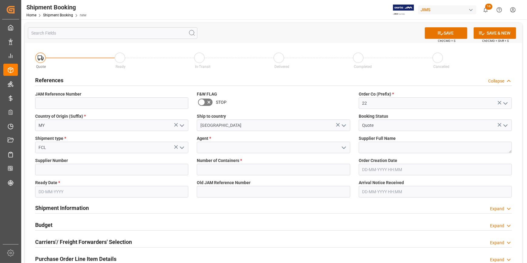
click at [344, 147] on icon "open menu" at bounding box center [343, 147] width 7 height 7
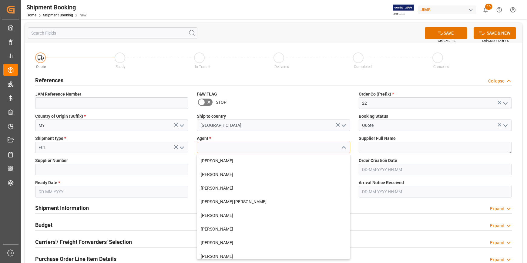
click at [258, 148] on input at bounding box center [273, 148] width 153 height 12
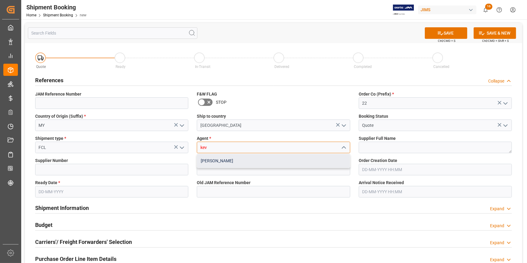
click at [249, 159] on div "[PERSON_NAME]" at bounding box center [273, 161] width 153 height 14
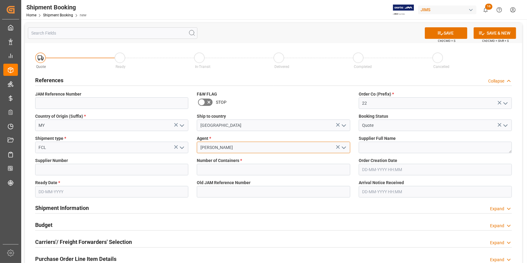
type input "[PERSON_NAME]"
click at [240, 169] on input "text" at bounding box center [273, 170] width 153 height 12
type input "1"
click at [78, 172] on input at bounding box center [111, 170] width 153 height 12
click at [55, 171] on input at bounding box center [111, 170] width 153 height 12
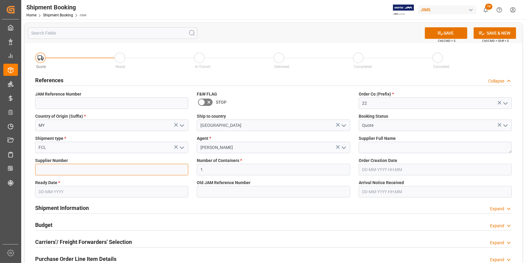
paste input "731183"
type input "731183"
click at [370, 145] on textarea at bounding box center [435, 148] width 153 height 12
paste textarea "True [PERSON_NAME] dba Bass"
type textarea "True [PERSON_NAME] dba Bass"
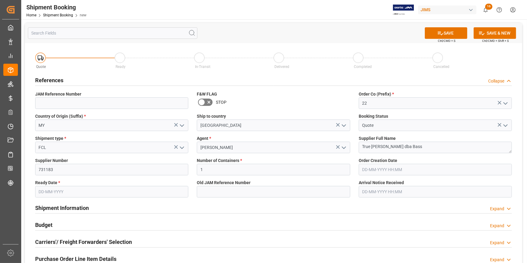
click at [58, 192] on input "text" at bounding box center [111, 192] width 153 height 12
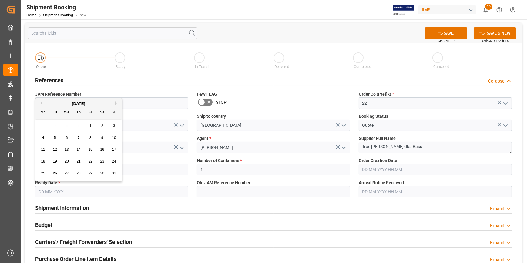
click at [115, 102] on button "Next Month" at bounding box center [117, 103] width 4 height 4
click at [90, 137] on span "10" at bounding box center [90, 138] width 4 height 4
type input "[DATE]"
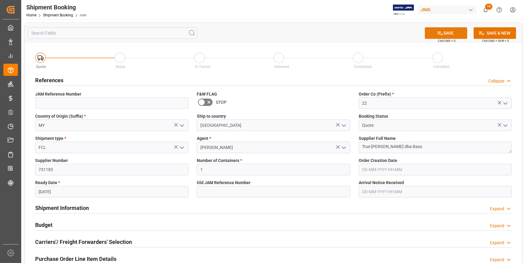
click at [445, 33] on button "SAVE" at bounding box center [446, 33] width 42 height 12
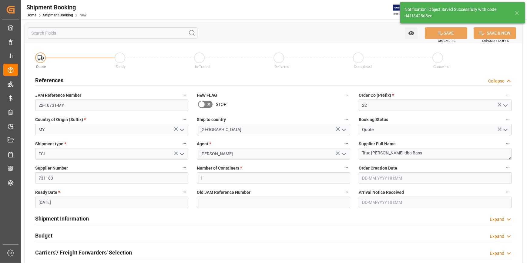
type input "22-10731-MY"
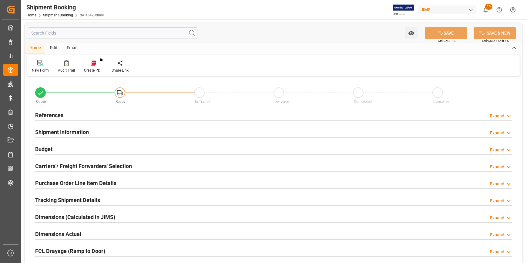
type input "1"
type input "[DATE]"
click at [96, 115] on div "References Expand" at bounding box center [273, 115] width 477 height 12
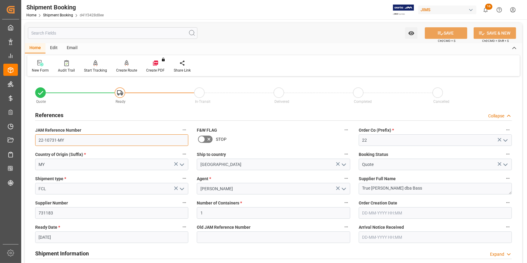
drag, startPoint x: 69, startPoint y: 141, endPoint x: 48, endPoint y: 148, distance: 22.2
click at [26, 142] on div "Quote Ready In-Transit Delivered Completed Cancelled References Collapse JAM Re…" at bounding box center [273, 266] width 497 height 377
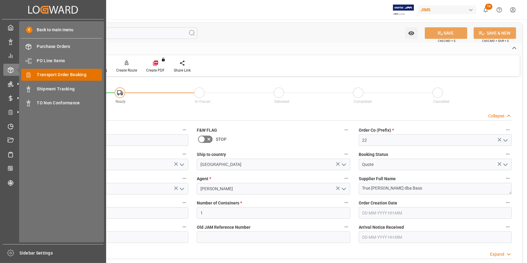
click at [57, 76] on span "Transport Order Booking" at bounding box center [69, 75] width 65 height 6
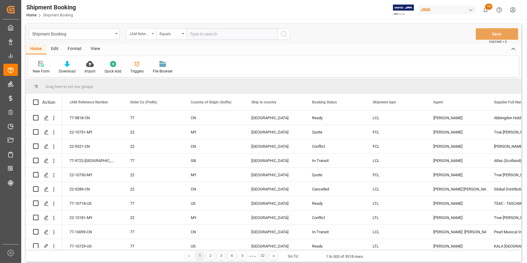
click at [151, 31] on div "JAM Reference Number" at bounding box center [141, 34] width 30 height 12
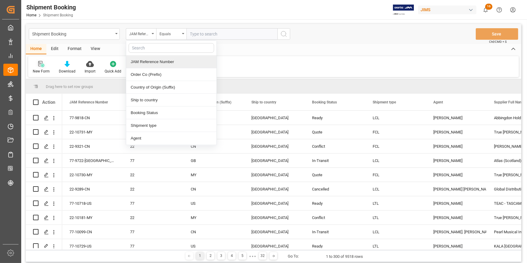
click at [40, 67] on icon at bounding box center [41, 64] width 6 height 6
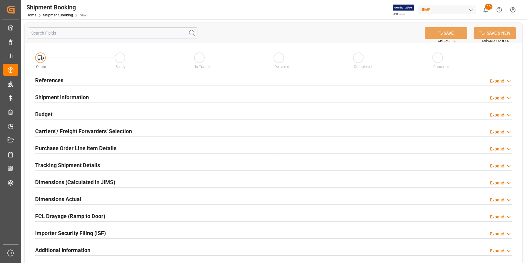
click at [121, 79] on div "References Expand" at bounding box center [273, 80] width 477 height 12
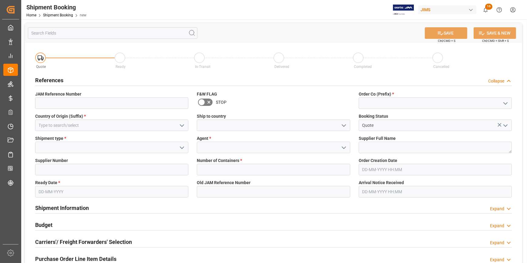
click at [504, 102] on icon "open menu" at bounding box center [505, 103] width 7 height 7
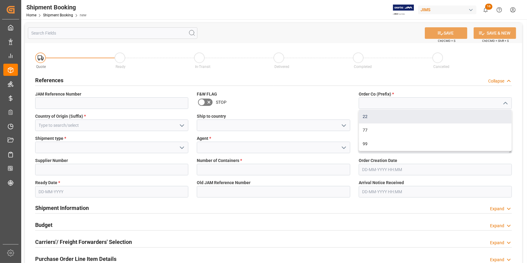
click at [433, 115] on div "22" at bounding box center [435, 117] width 153 height 14
type input "22"
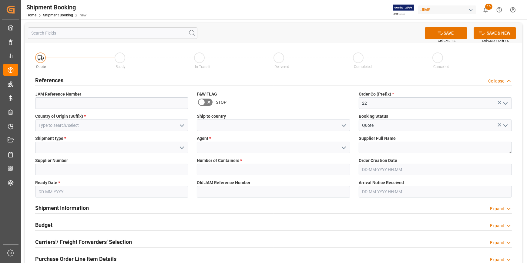
click at [183, 126] on icon "open menu" at bounding box center [181, 125] width 7 height 7
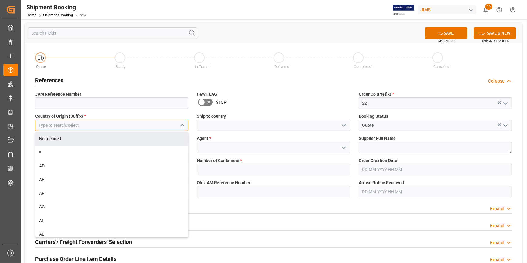
click at [103, 126] on input at bounding box center [111, 125] width 153 height 12
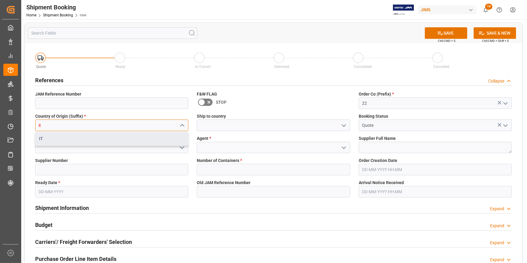
click at [107, 140] on div "IT" at bounding box center [111, 139] width 153 height 14
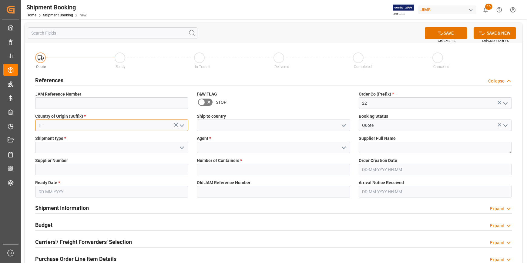
type input "IT"
click at [344, 124] on icon "open menu" at bounding box center [343, 125] width 7 height 7
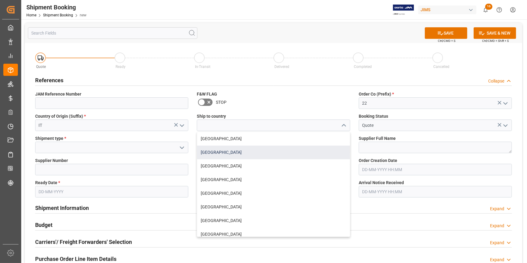
click at [250, 150] on div "[GEOGRAPHIC_DATA]" at bounding box center [273, 153] width 153 height 14
type input "[GEOGRAPHIC_DATA]"
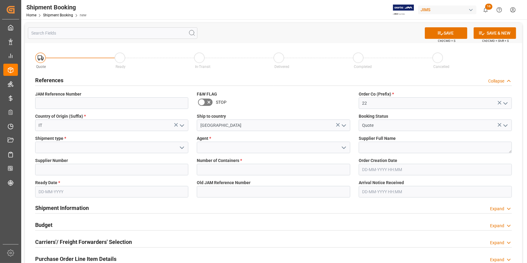
click at [182, 146] on icon "open menu" at bounding box center [181, 147] width 7 height 7
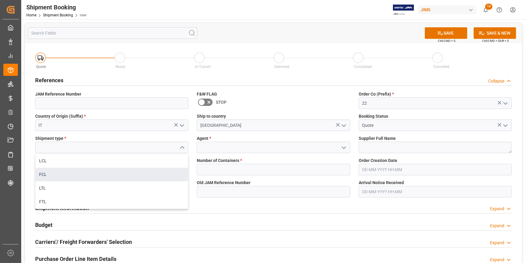
click at [105, 172] on div "FCL" at bounding box center [111, 175] width 153 height 14
type input "FCL"
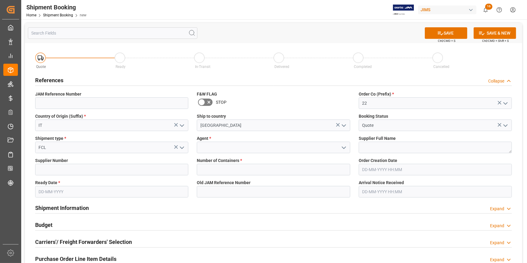
click at [345, 147] on polyline "open menu" at bounding box center [344, 148] width 4 height 2
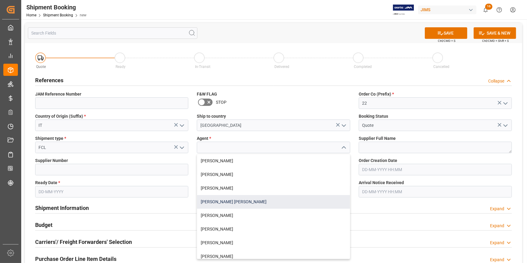
drag, startPoint x: 247, startPoint y: 200, endPoint x: 268, endPoint y: 195, distance: 21.1
click at [247, 199] on div "[PERSON_NAME] [PERSON_NAME]" at bounding box center [273, 202] width 153 height 14
type input "[PERSON_NAME] [PERSON_NAME]"
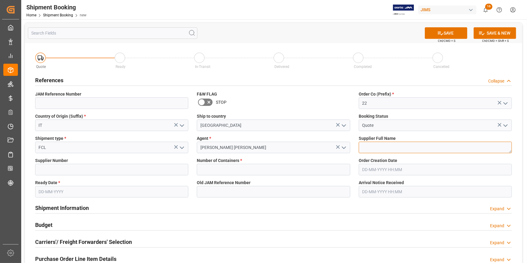
click at [365, 145] on textarea at bounding box center [435, 148] width 153 height 12
paste textarea "Fatar S.R.L. (W/T*)-"
type textarea "Fatar S.R.L. (W/T*)-"
click at [209, 172] on input "text" at bounding box center [273, 170] width 153 height 12
type input "2"
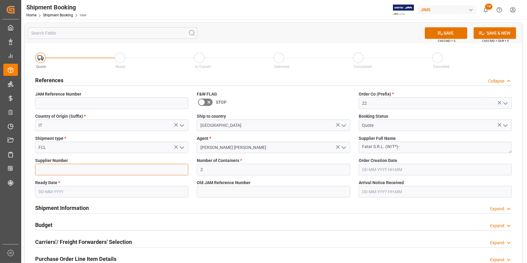
click at [57, 170] on input at bounding box center [111, 170] width 153 height 12
paste input "182796"
type input "182796"
click at [62, 190] on input "text" at bounding box center [111, 192] width 153 height 12
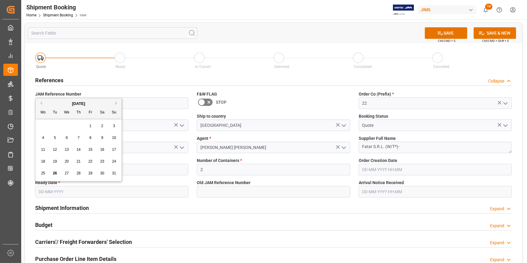
click at [115, 103] on div "August 2025" at bounding box center [78, 104] width 86 height 6
click at [116, 102] on button "Next Month" at bounding box center [117, 103] width 4 height 4
click at [100, 150] on span "20" at bounding box center [102, 149] width 4 height 4
type input "[DATE]"
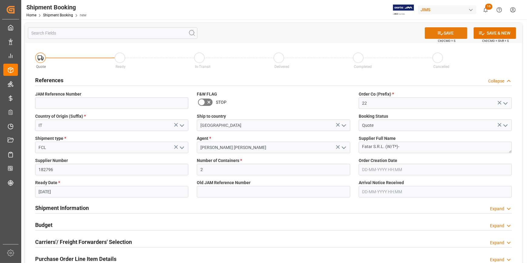
click at [447, 33] on button "SAVE" at bounding box center [446, 33] width 42 height 12
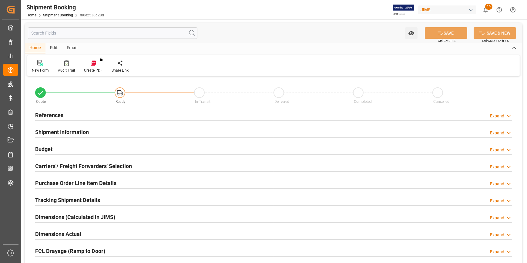
type input "2"
type input "[DATE]"
click at [90, 112] on div "References Expand" at bounding box center [273, 115] width 477 height 12
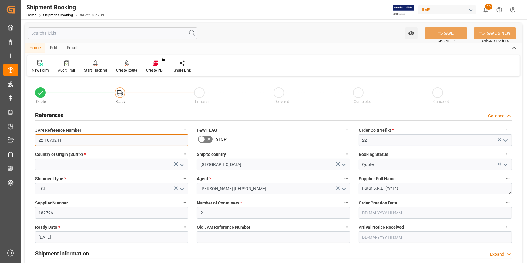
drag, startPoint x: 61, startPoint y: 139, endPoint x: 28, endPoint y: 139, distance: 33.4
click at [28, 139] on div "Quote Ready In-Transit Delivered Completed Cancelled References Collapse JAM Re…" at bounding box center [273, 266] width 497 height 377
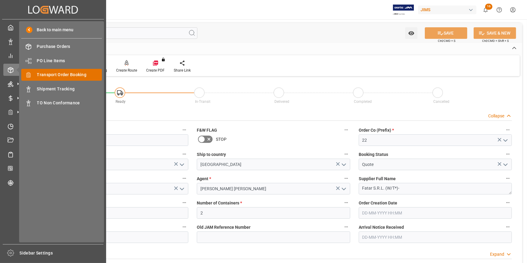
click at [63, 76] on span "Transport Order Booking" at bounding box center [69, 75] width 65 height 6
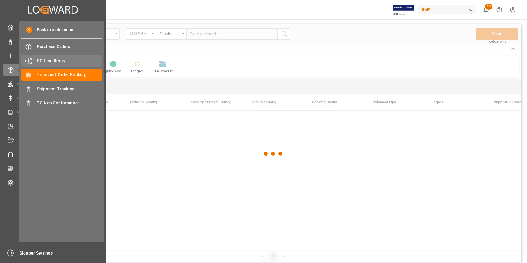
click at [46, 60] on span "PO Line Items" at bounding box center [69, 61] width 65 height 6
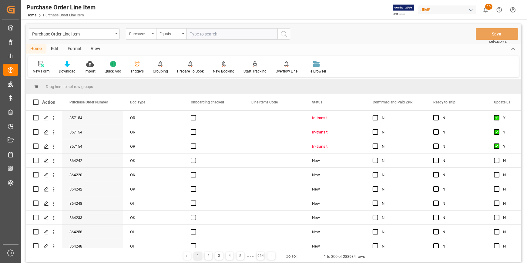
click at [145, 34] on div "Purchase Order Number" at bounding box center [139, 33] width 21 height 7
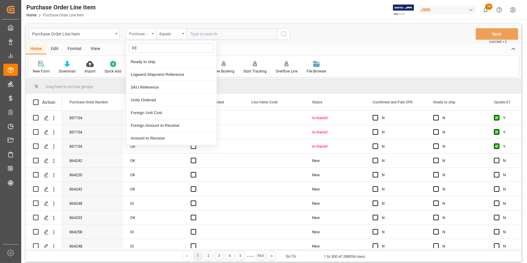
type input "REF"
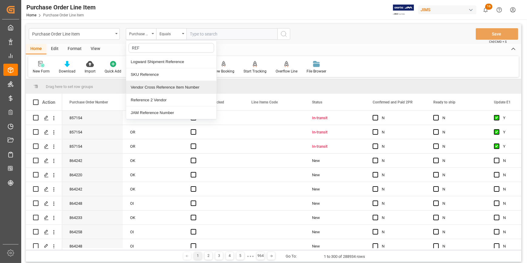
click at [156, 96] on div "Reference 2 Vendor" at bounding box center [171, 100] width 90 height 13
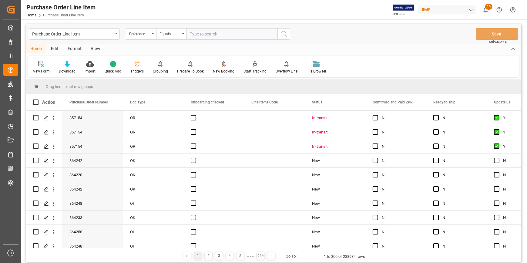
click at [201, 33] on input "text" at bounding box center [232, 34] width 91 height 12
paste input "22-10621-JP"
type input "22-10621-JP"
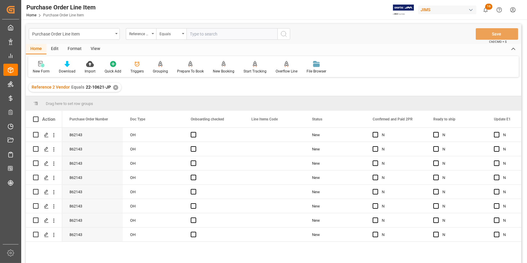
click at [94, 50] on div "View" at bounding box center [95, 49] width 19 height 10
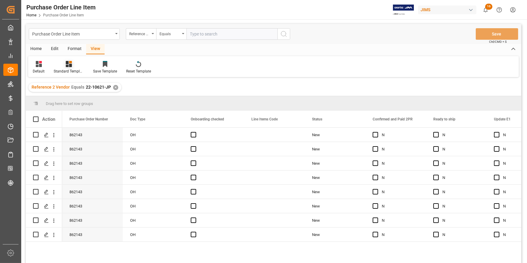
click at [70, 69] on div "Standard Templates" at bounding box center [69, 71] width 30 height 5
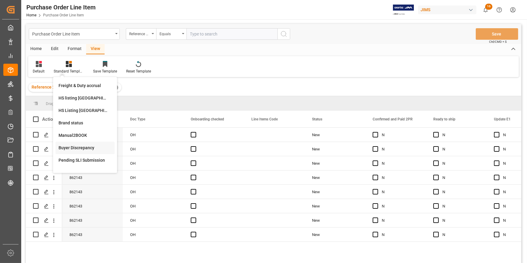
click at [82, 149] on div "Buyer Discrepancy" at bounding box center [85, 148] width 53 height 6
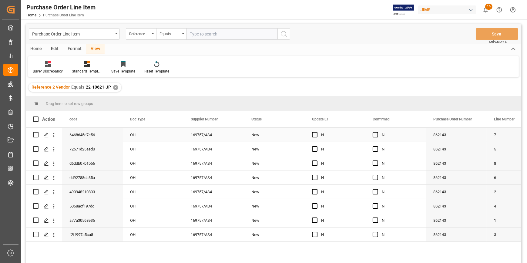
click at [288, 139] on div "New" at bounding box center [274, 135] width 46 height 14
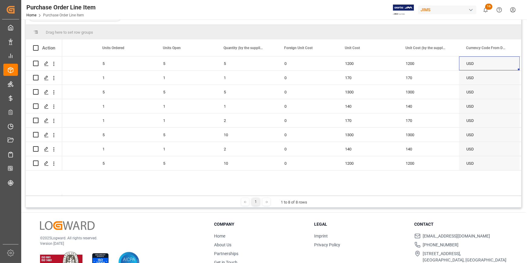
scroll to position [7, 0]
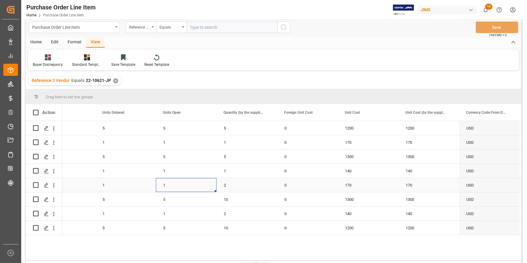
click at [178, 187] on div "1" at bounding box center [186, 185] width 61 height 14
drag, startPoint x: 215, startPoint y: 191, endPoint x: 204, endPoint y: 196, distance: 12.0
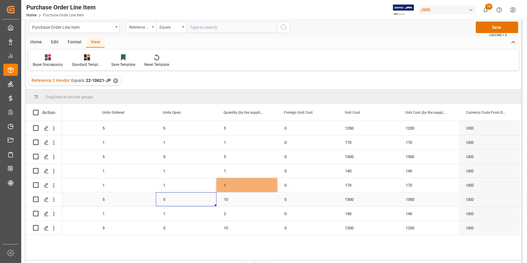
click at [185, 197] on div "5" at bounding box center [186, 199] width 61 height 14
drag, startPoint x: 215, startPoint y: 205, endPoint x: 222, endPoint y: 205, distance: 7.0
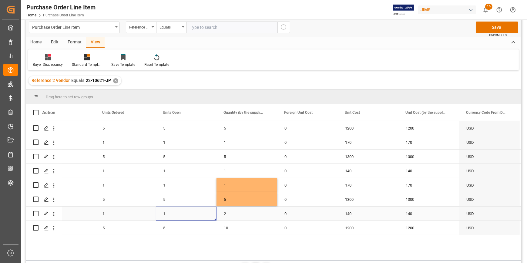
drag, startPoint x: 191, startPoint y: 216, endPoint x: 205, endPoint y: 219, distance: 14.5
click at [191, 217] on div "1" at bounding box center [186, 214] width 61 height 14
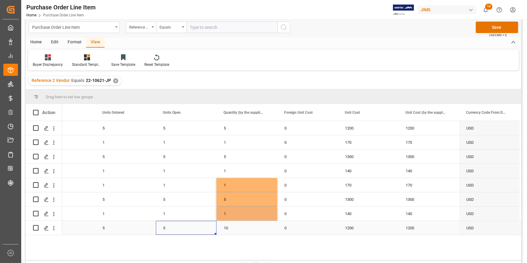
drag, startPoint x: 189, startPoint y: 230, endPoint x: 197, endPoint y: 233, distance: 8.6
click at [189, 230] on div "5" at bounding box center [186, 228] width 61 height 14
drag, startPoint x: 215, startPoint y: 234, endPoint x: 236, endPoint y: 234, distance: 20.3
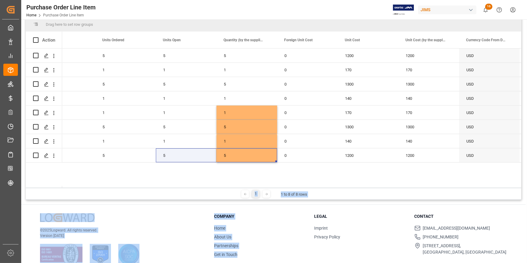
drag, startPoint x: 255, startPoint y: 260, endPoint x: 278, endPoint y: 259, distance: 23.1
click at [278, 259] on div "Purchase Order Line Item Reference 2 Vendor Equals Save Ctrl/CMD + S Home Edit …" at bounding box center [273, 106] width 505 height 333
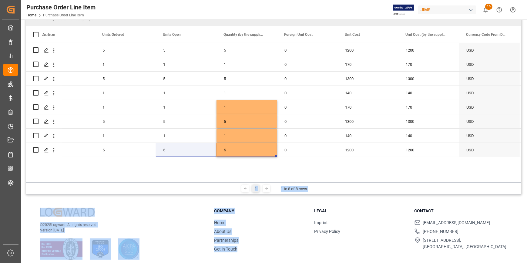
drag, startPoint x: 278, startPoint y: 259, endPoint x: 290, endPoint y: 168, distance: 91.7
click at [290, 168] on div "AMS-TH-910 PTY 5 5 5 0 1200 1200 USD AMS-ET-TH4.4BL2Y PTY 1 1 1 0 170 170 USD A…" at bounding box center [291, 112] width 459 height 139
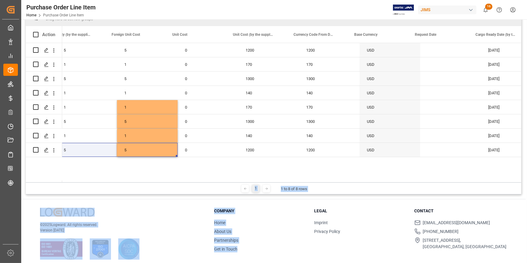
scroll to position [0, 581]
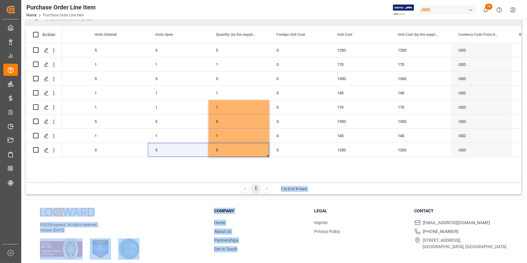
click at [309, 166] on div "5 5 0 1200 1200 USD [DATE] 5 PTY AMS-TH-910 1 1 0 170 170 USD [DATE] 1 PTY AMS-…" at bounding box center [291, 112] width 459 height 139
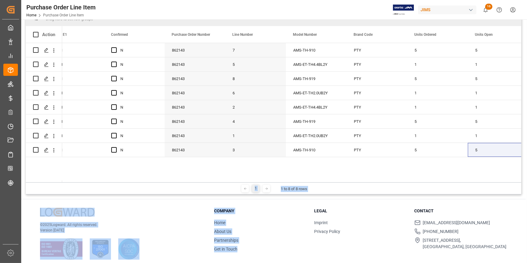
click at [162, 167] on div "5 5 5 PTY AMS-TH-910 7 862143 N N New 1 1 1 PTY AMS-ET-TH4.4BL2Y 5 862143 N N N…" at bounding box center [291, 112] width 459 height 139
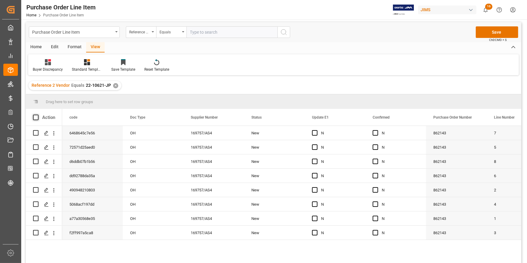
click at [35, 117] on span at bounding box center [35, 117] width 5 height 5
click at [38, 115] on input "checkbox" at bounding box center [38, 115] width 0 height 0
checkbox input "true"
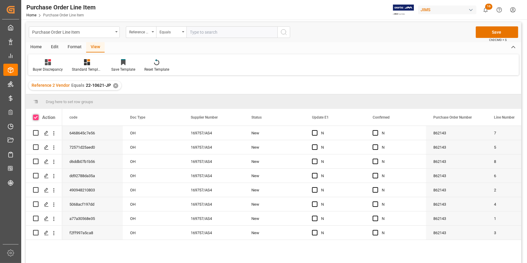
checkbox input "true"
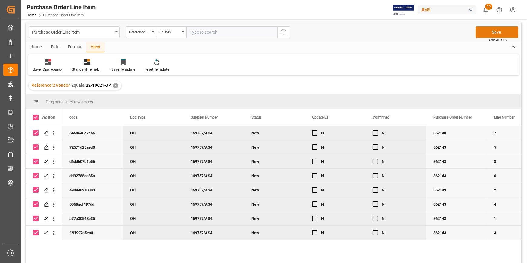
click at [490, 32] on button "Save" at bounding box center [497, 32] width 42 height 12
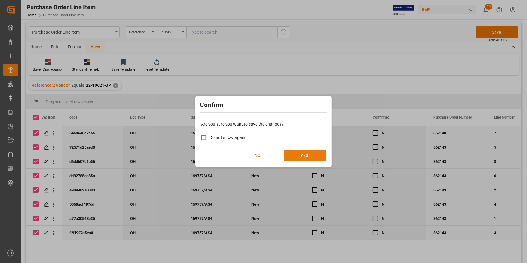
click at [307, 154] on button "YES" at bounding box center [305, 156] width 42 height 12
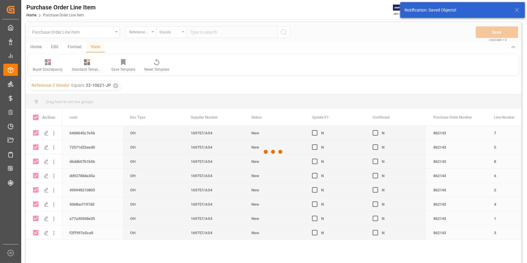
checkbox input "false"
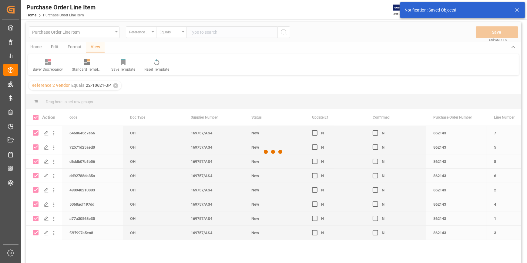
checkbox input "false"
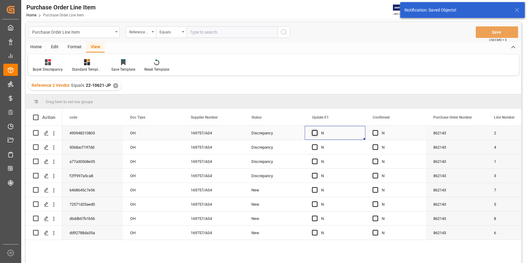
click at [316, 131] on span "Press SPACE to select this row." at bounding box center [314, 132] width 5 height 5
click at [317, 130] on input "Press SPACE to select this row." at bounding box center [317, 130] width 0 height 0
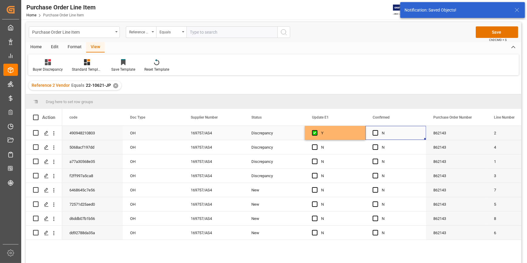
click at [371, 139] on div "N" at bounding box center [395, 133] width 61 height 14
click at [362, 137] on div "Y" at bounding box center [335, 133] width 61 height 14
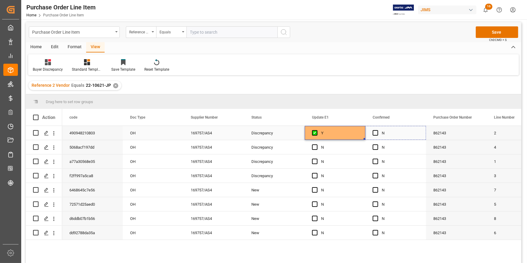
drag, startPoint x: 365, startPoint y: 139, endPoint x: 391, endPoint y: 139, distance: 26.4
drag, startPoint x: 425, startPoint y: 139, endPoint x: 422, endPoint y: 228, distance: 88.6
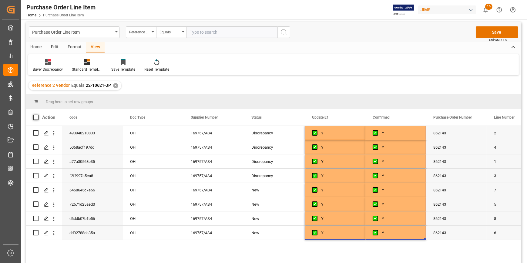
click at [38, 118] on span at bounding box center [35, 117] width 5 height 5
click at [38, 115] on input "checkbox" at bounding box center [38, 115] width 0 height 0
checkbox input "true"
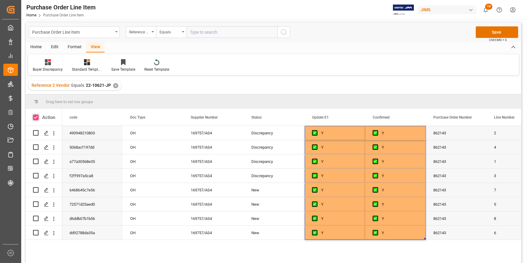
checkbox input "true"
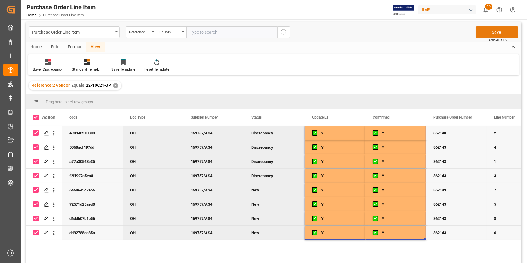
click at [491, 32] on button "Save" at bounding box center [497, 32] width 42 height 12
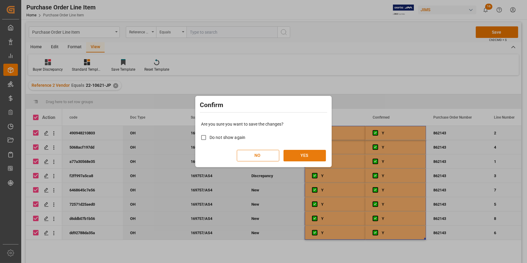
click at [309, 152] on button "YES" at bounding box center [305, 156] width 42 height 12
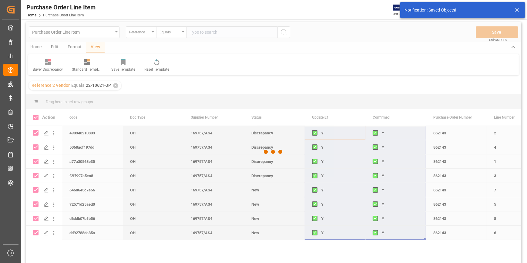
checkbox input "false"
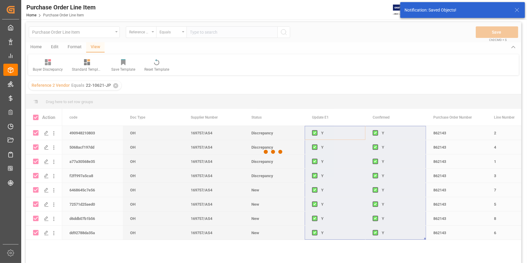
checkbox input "false"
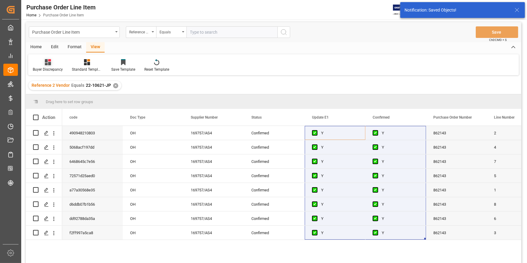
click at [49, 67] on div "Buyer Discrepancy" at bounding box center [48, 69] width 30 height 5
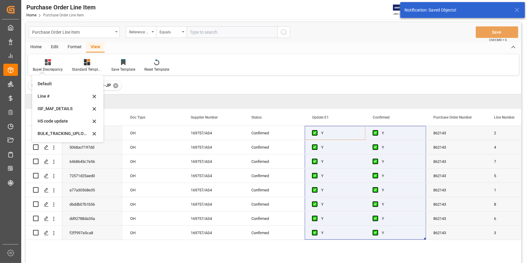
click at [84, 64] on icon at bounding box center [87, 62] width 6 height 6
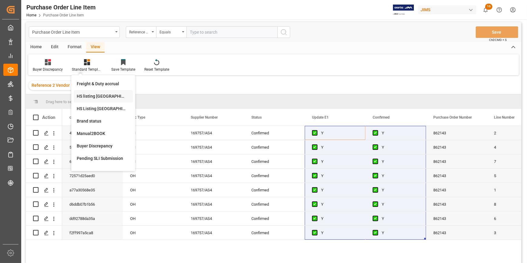
click at [90, 95] on div "HS listing [GEOGRAPHIC_DATA]" at bounding box center [103, 96] width 53 height 6
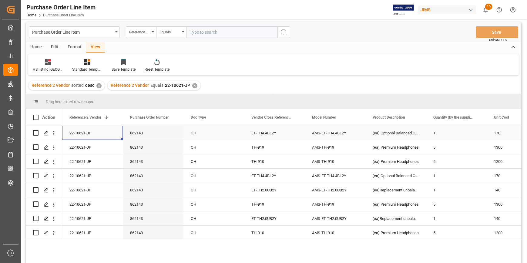
click at [82, 131] on div "22-10621-JP" at bounding box center [92, 133] width 61 height 14
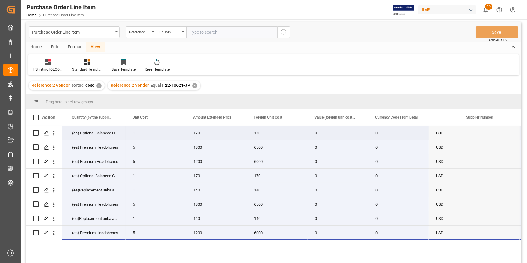
scroll to position [0, 361]
